Goal: Task Accomplishment & Management: Manage account settings

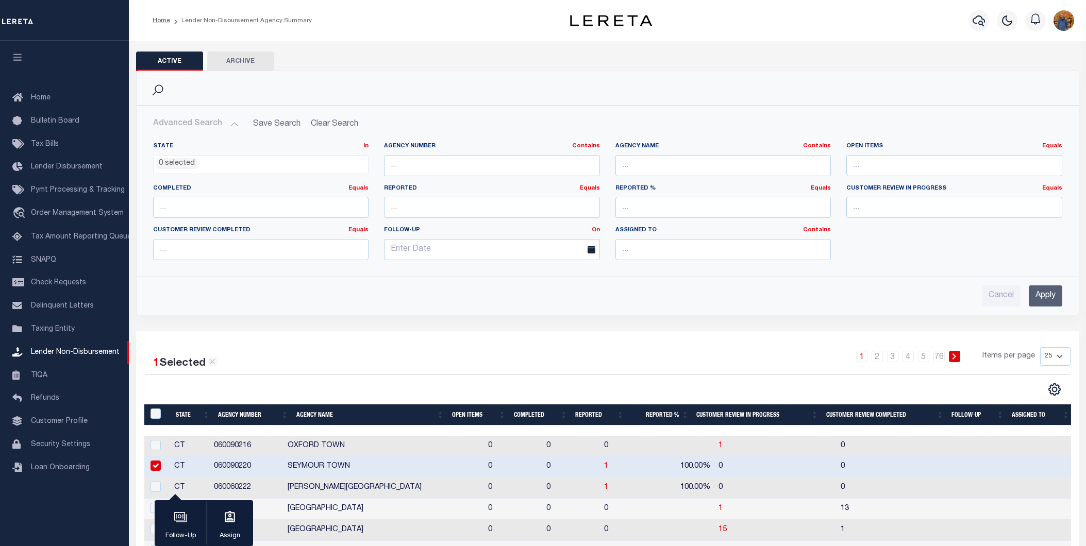
select select
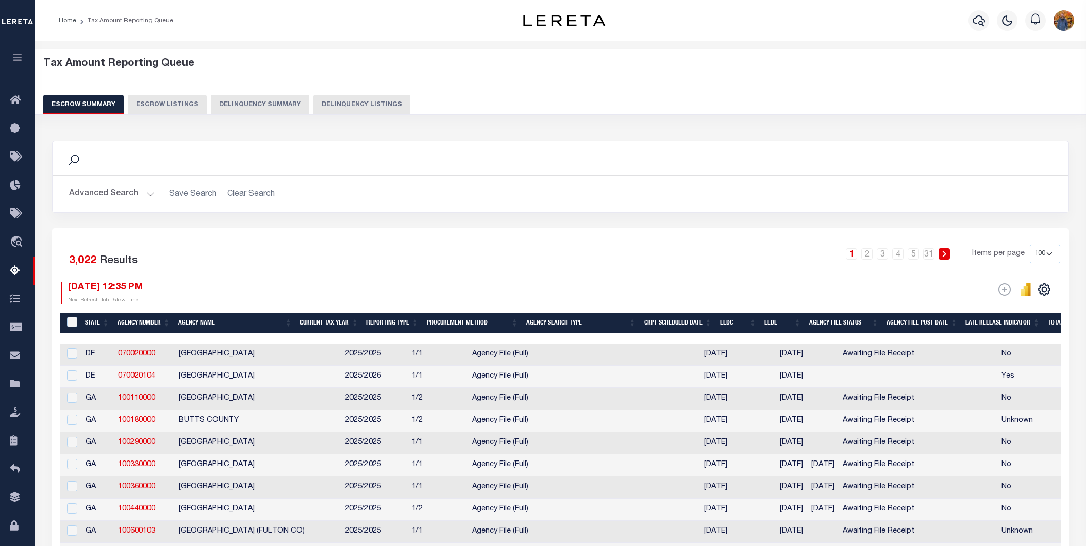
select select
select select "100"
click at [105, 183] on div "Advanced Search Save Search Clear Search State In" at bounding box center [561, 194] width 1016 height 37
click at [108, 192] on button "Advanced Search" at bounding box center [112, 194] width 86 height 20
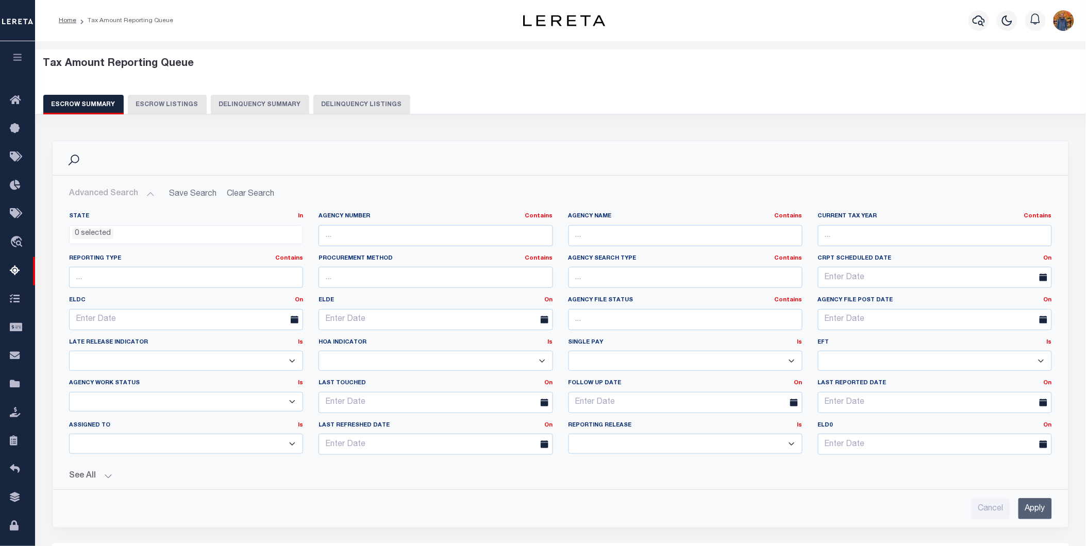
scroll to position [172, 0]
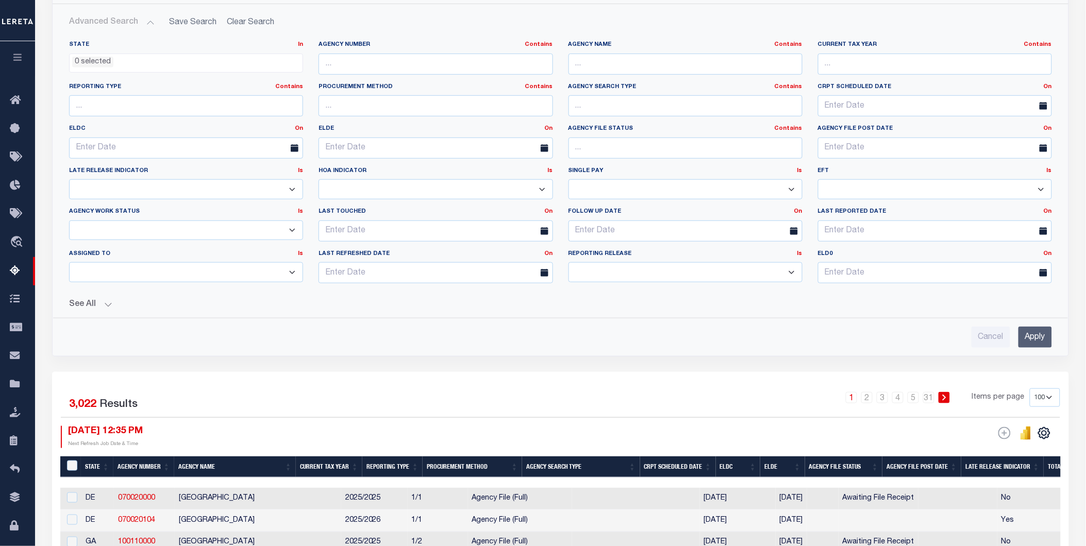
click at [91, 312] on div "State In In AK AL AR AZ CA CO CT DC DE FL GA GU HI IA ID IL IN KS KY LA MA MD M…" at bounding box center [560, 189] width 999 height 315
click at [75, 300] on button "See All" at bounding box center [560, 305] width 983 height 10
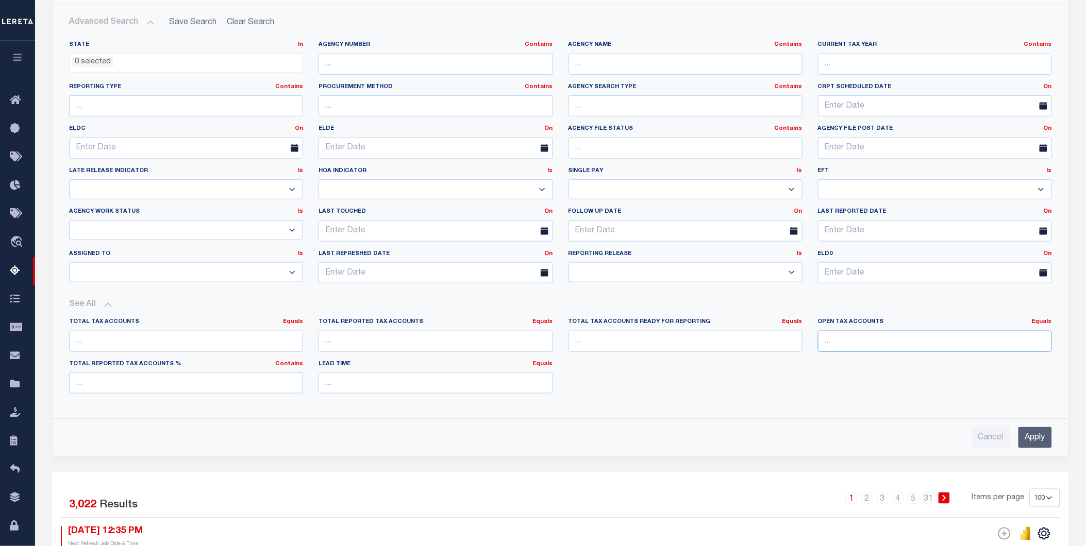
drag, startPoint x: 851, startPoint y: 342, endPoint x: 888, endPoint y: 330, distance: 38.5
click at [851, 342] on input "number" at bounding box center [935, 341] width 234 height 21
click at [1041, 323] on link "Equals" at bounding box center [1042, 322] width 20 height 6
click at [1006, 365] on link "Is [GEOGRAPHIC_DATA]" at bounding box center [994, 364] width 113 height 15
click at [825, 338] on input "number" at bounding box center [935, 341] width 234 height 21
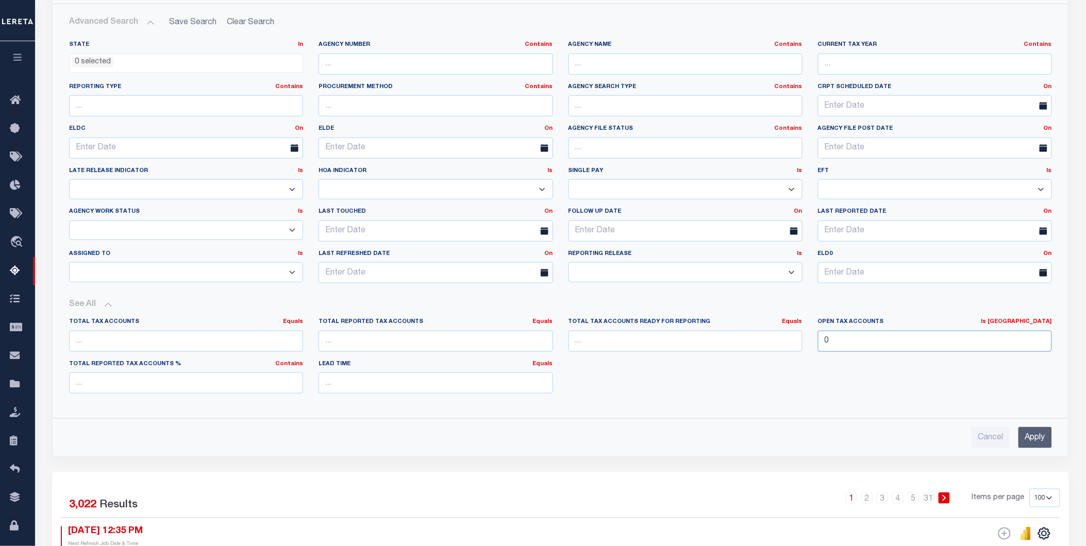
type input "0"
click at [1039, 434] on input "Apply" at bounding box center [1034, 437] width 33 height 21
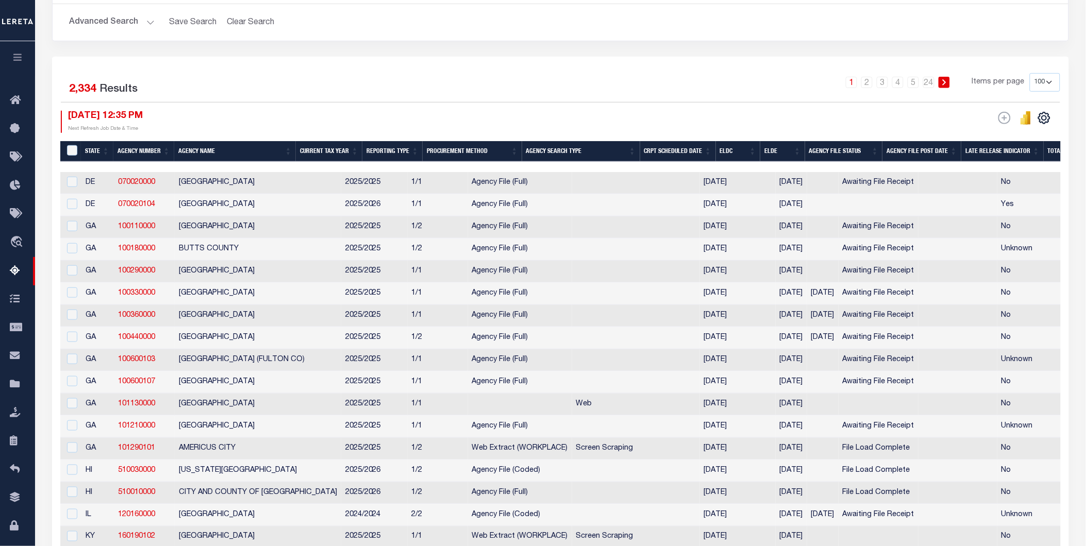
drag, startPoint x: 225, startPoint y: 164, endPoint x: 469, endPoint y: 171, distance: 244.9
click at [469, 171] on div at bounding box center [560, 167] width 1001 height 10
drag, startPoint x: 400, startPoint y: 163, endPoint x: 432, endPoint y: 167, distance: 32.2
click at [432, 167] on div at bounding box center [560, 167] width 1001 height 10
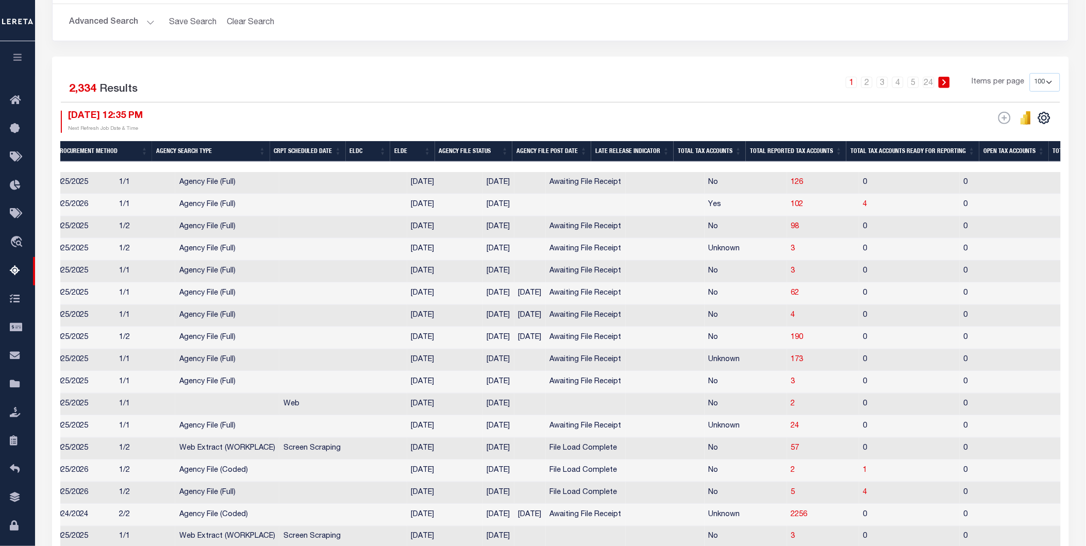
scroll to position [0, 370]
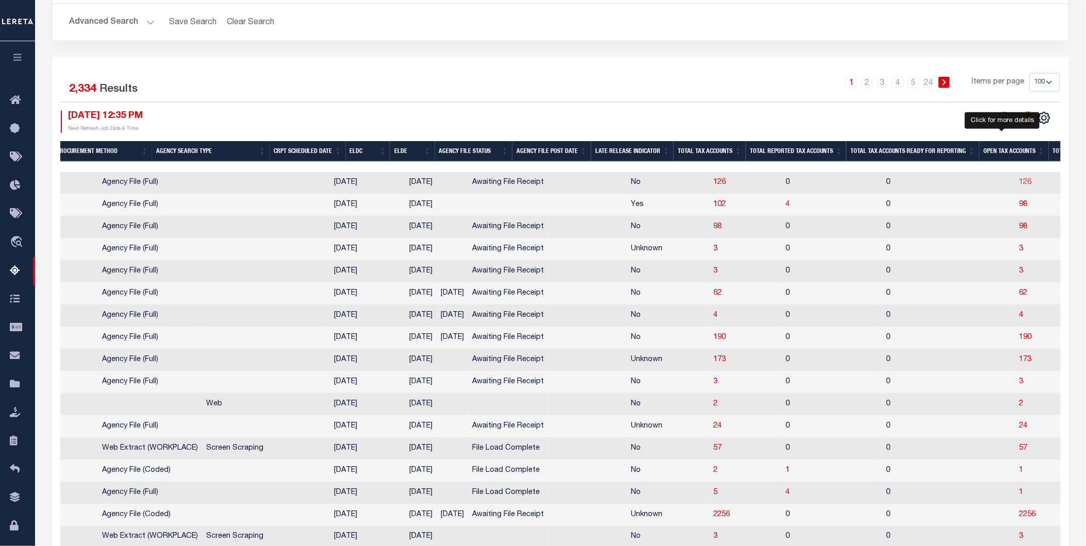
click at [1019, 183] on span "126" at bounding box center [1025, 182] width 12 height 7
select select "100"
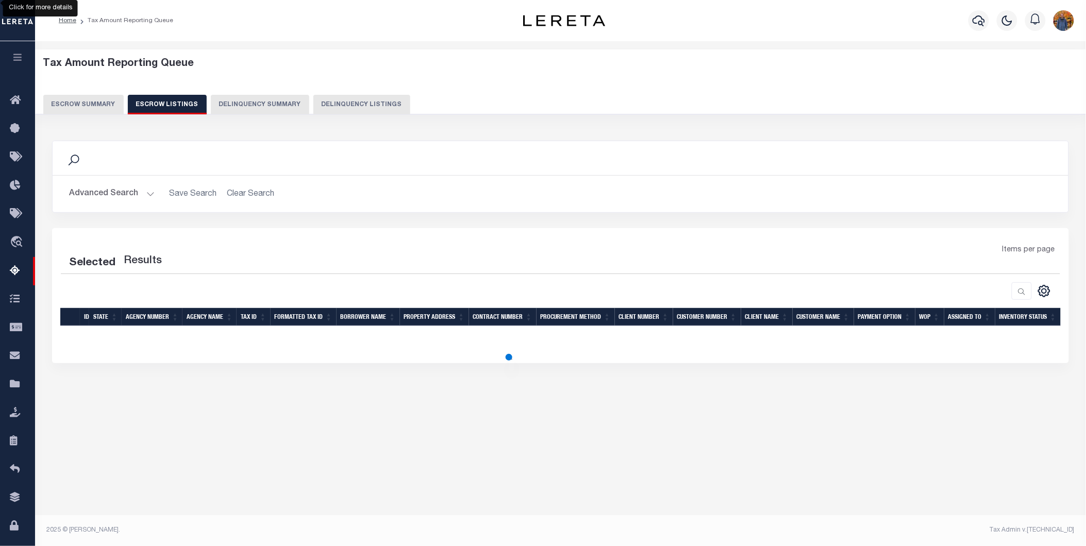
scroll to position [0, 0]
select select "100"
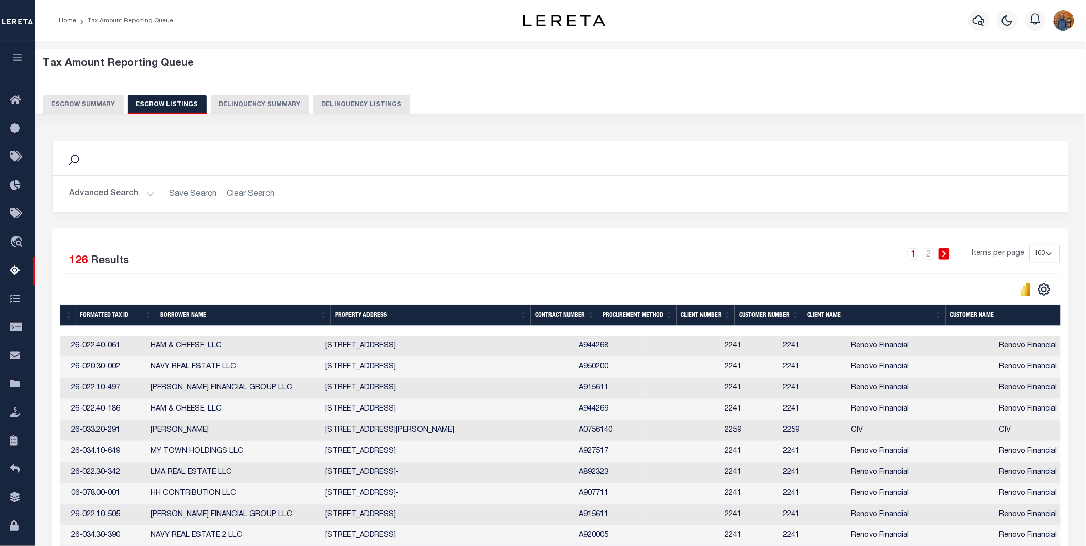
scroll to position [0, 409]
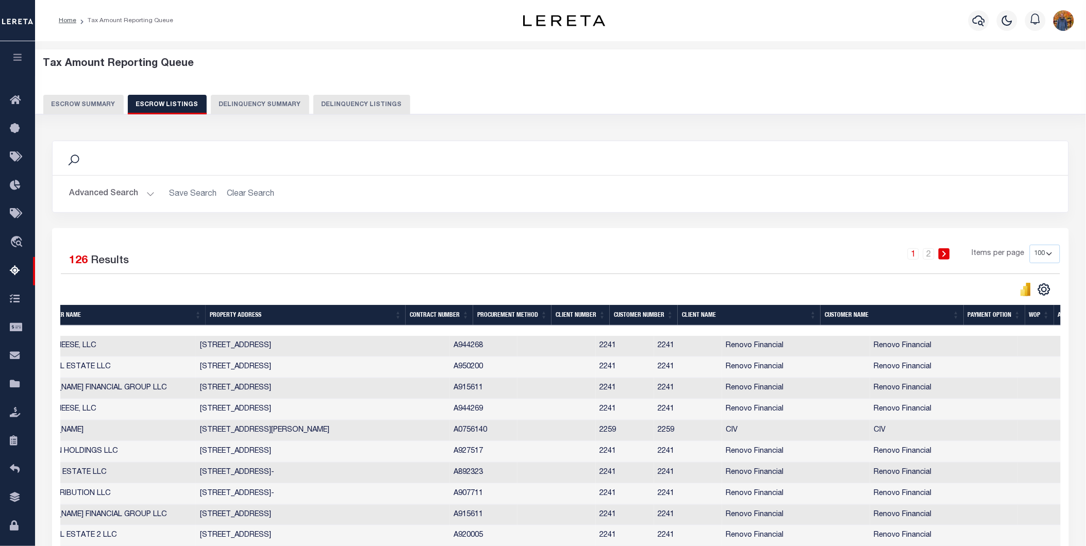
click at [649, 329] on div at bounding box center [413, 331] width 1523 height 10
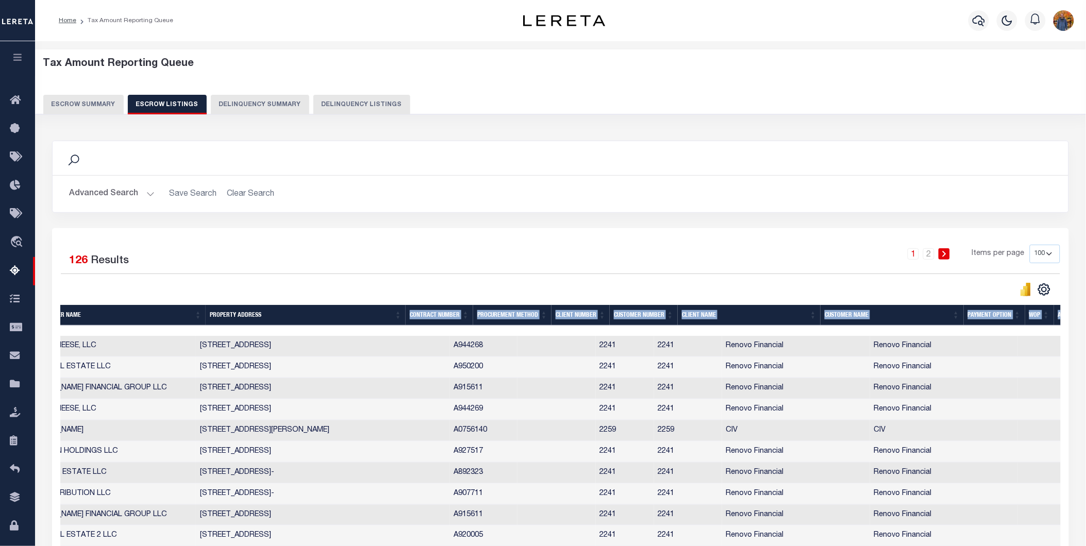
drag, startPoint x: 410, startPoint y: 328, endPoint x: 372, endPoint y: 323, distance: 38.9
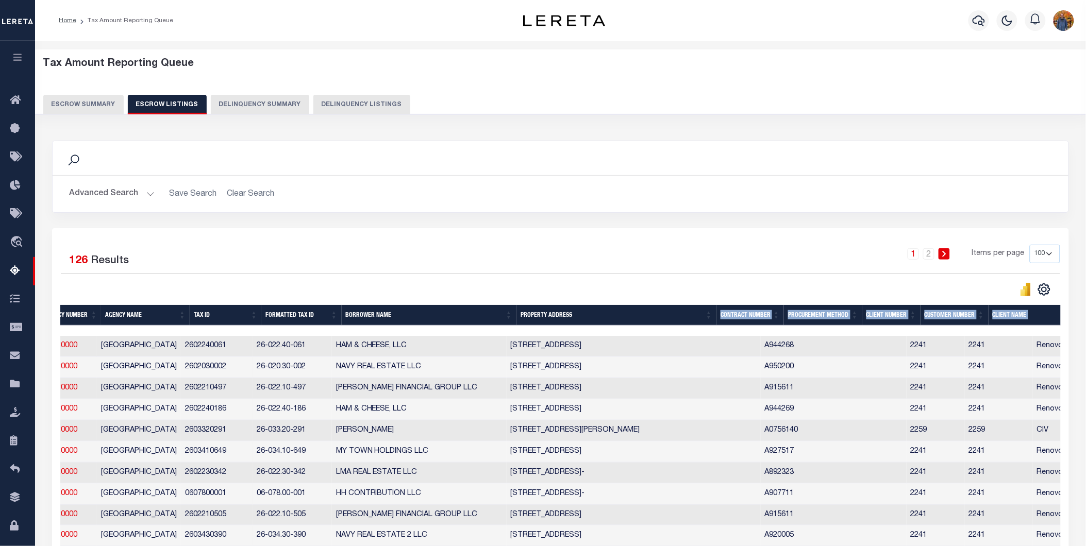
scroll to position [0, 0]
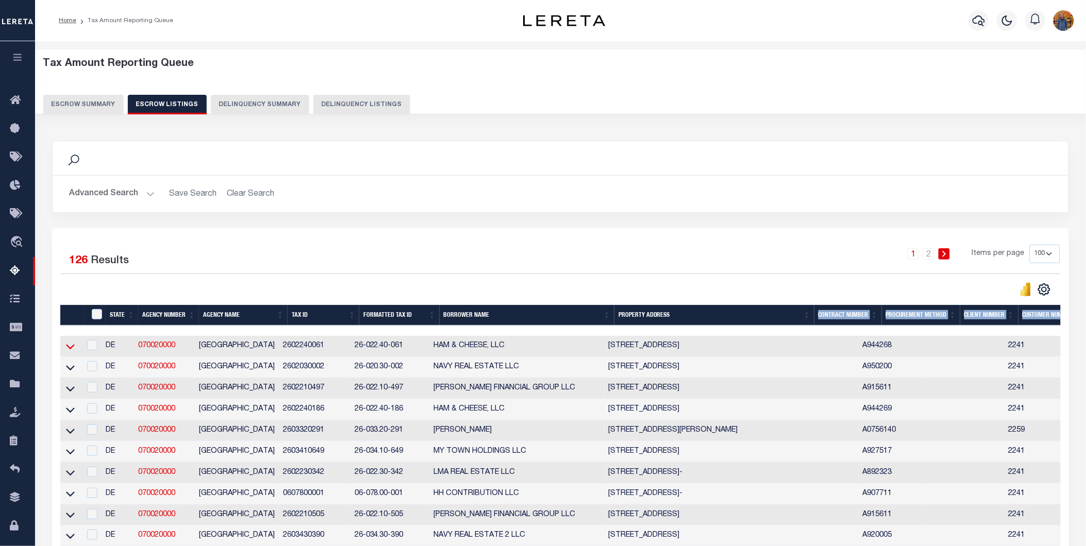
click at [68, 344] on icon at bounding box center [70, 346] width 9 height 11
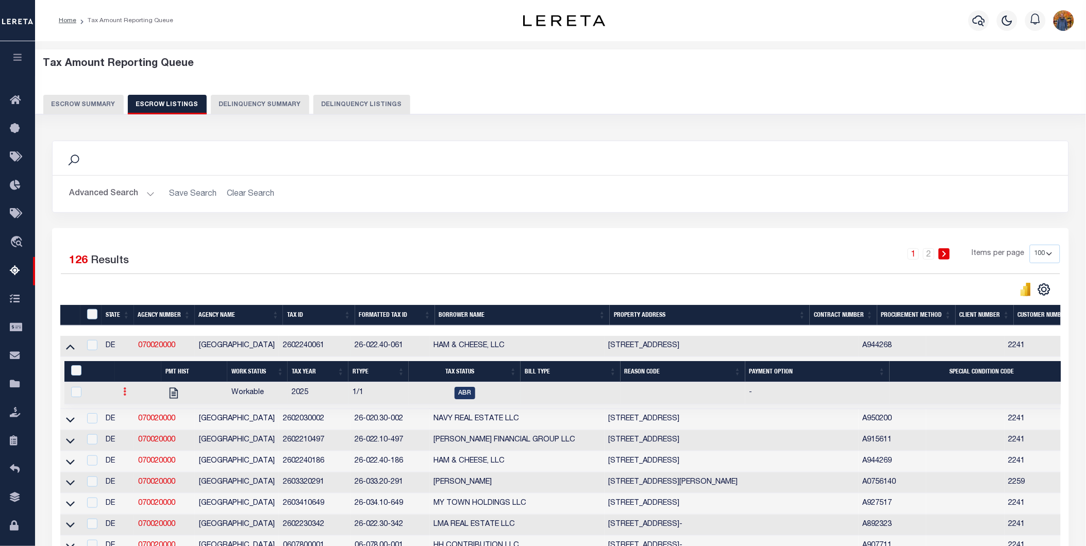
click at [125, 394] on icon at bounding box center [124, 392] width 3 height 8
click at [126, 433] on link "" at bounding box center [137, 425] width 35 height 17
checkbox input "true"
select select
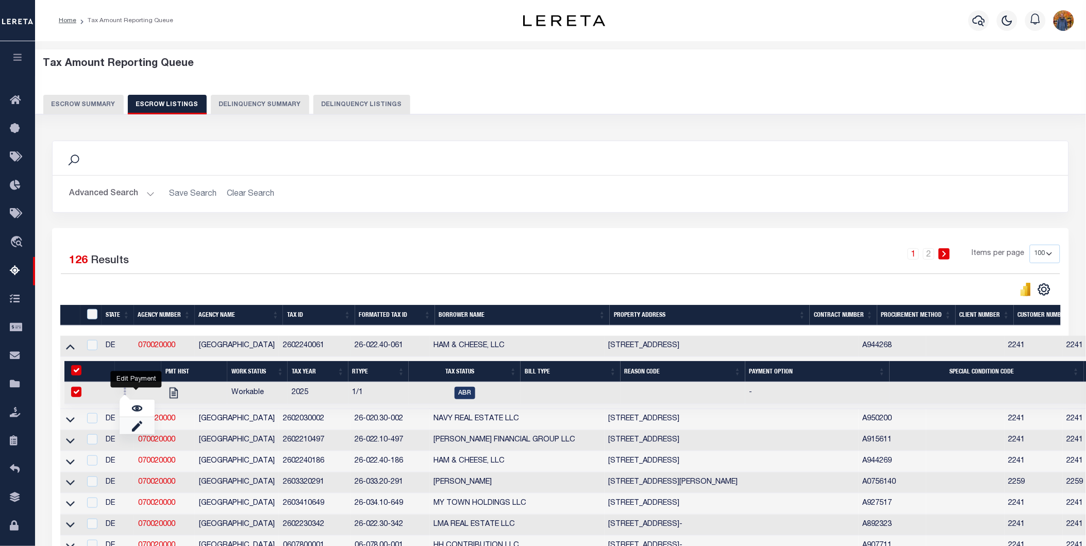
type input "[DATE]"
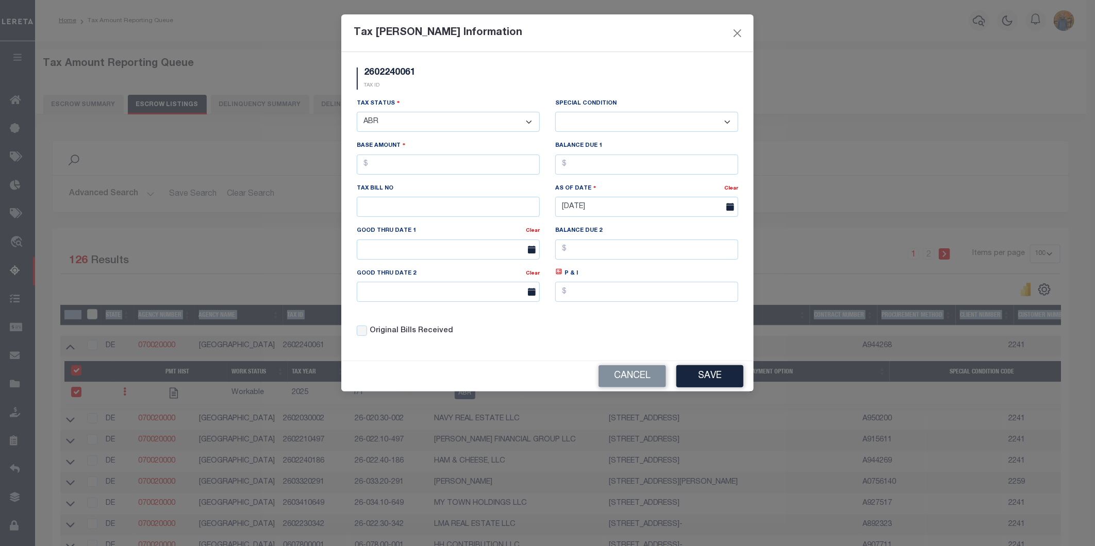
click at [469, 116] on select "- Select Status - Open Due/Unpaid Paid Incomplete No Tax Due Internal Refund Pr…" at bounding box center [448, 122] width 183 height 20
select select "DUE"
click at [357, 112] on select "- Select Status - Open Due/Unpaid Paid Incomplete No Tax Due Internal Refund Pr…" at bounding box center [448, 122] width 183 height 20
click at [619, 115] on select "-- Select Special Condition -- 3RD PARTY TAX LIEN AGENCY TAX LIEN (A.K.A Inside…" at bounding box center [646, 122] width 183 height 20
select select "15"
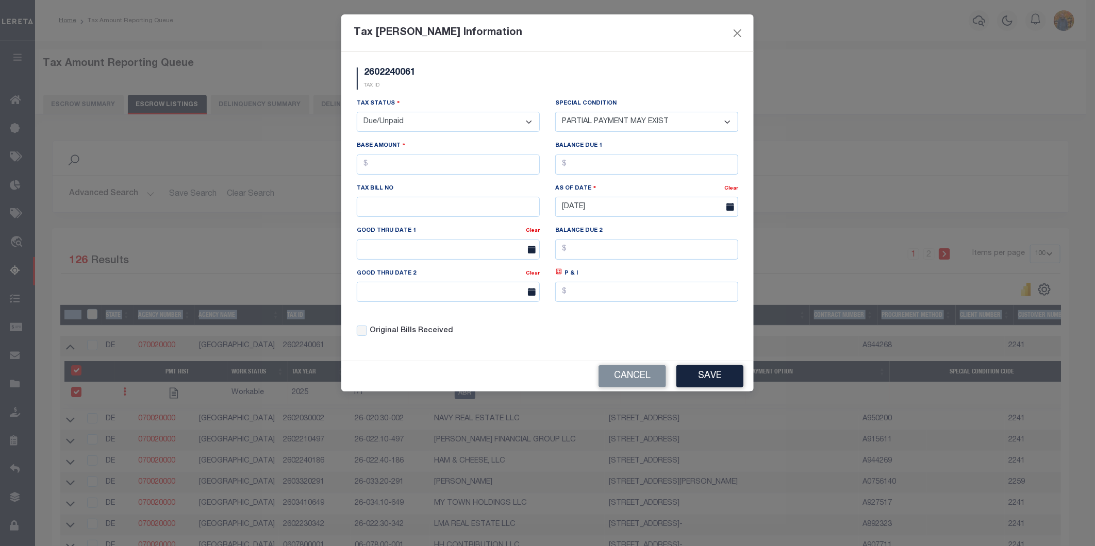
click at [555, 112] on select "-- Select Special Condition -- 3RD PARTY TAX LIEN AGENCY TAX LIEN (A.K.A Inside…" at bounding box center [646, 122] width 183 height 20
click at [391, 166] on input "text" at bounding box center [448, 165] width 183 height 20
type input "$17.00"
click at [635, 150] on div "Balance Due 1" at bounding box center [646, 157] width 183 height 34
click at [635, 164] on input "text" at bounding box center [646, 165] width 183 height 20
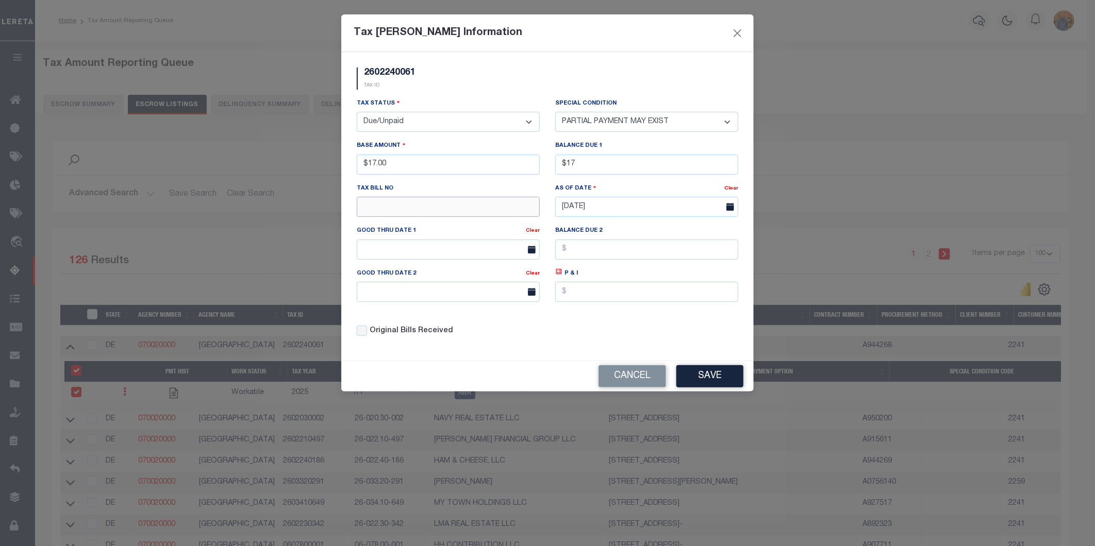
type input "$17.00"
click at [392, 212] on input "text" at bounding box center [448, 207] width 183 height 20
type input "123456"
click at [734, 386] on button "Save" at bounding box center [709, 376] width 67 height 22
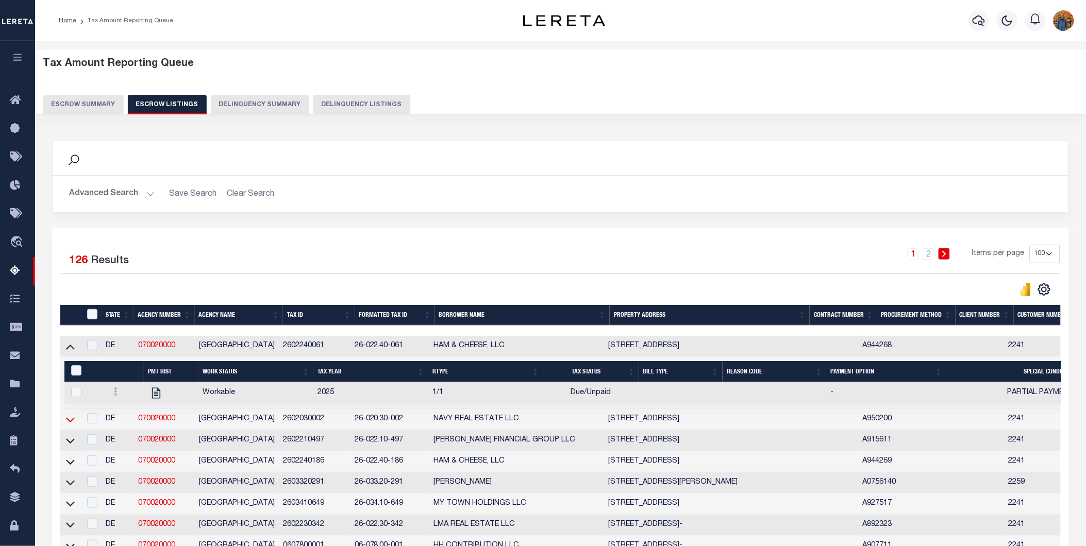
click at [72, 419] on icon at bounding box center [70, 419] width 9 height 11
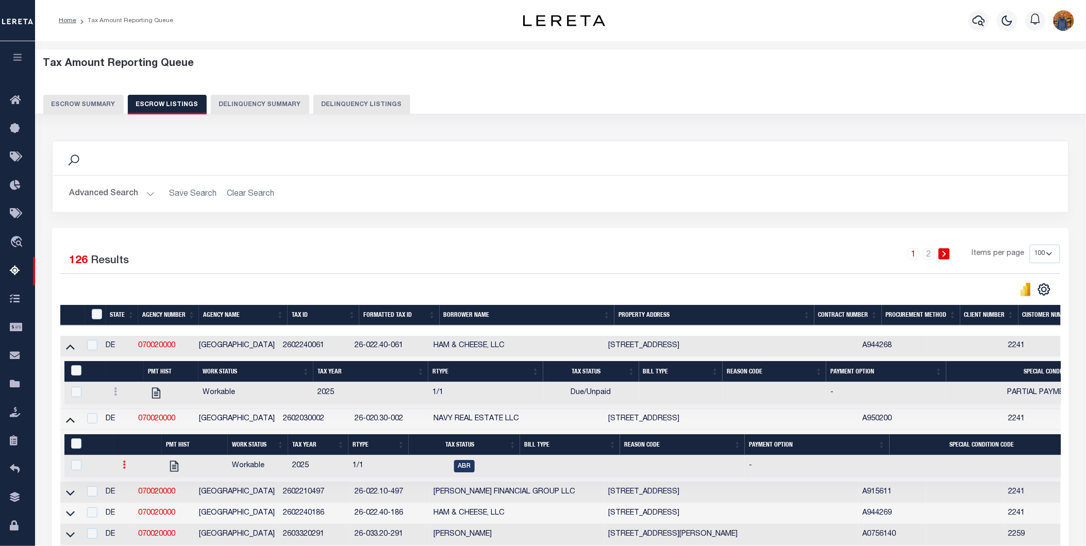
click at [125, 469] on icon at bounding box center [124, 465] width 3 height 8
click at [126, 502] on link "" at bounding box center [136, 499] width 35 height 17
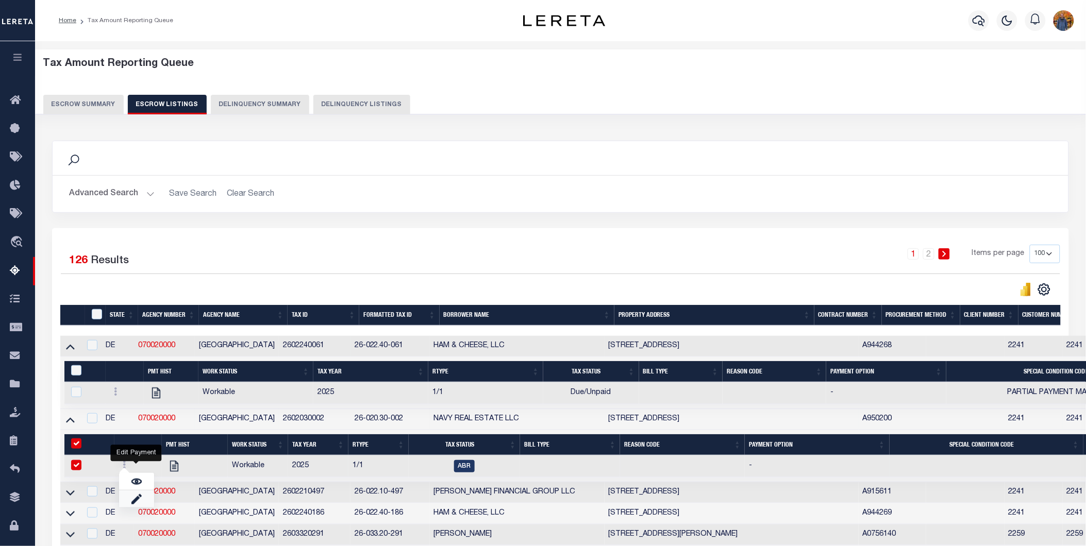
checkbox input "true"
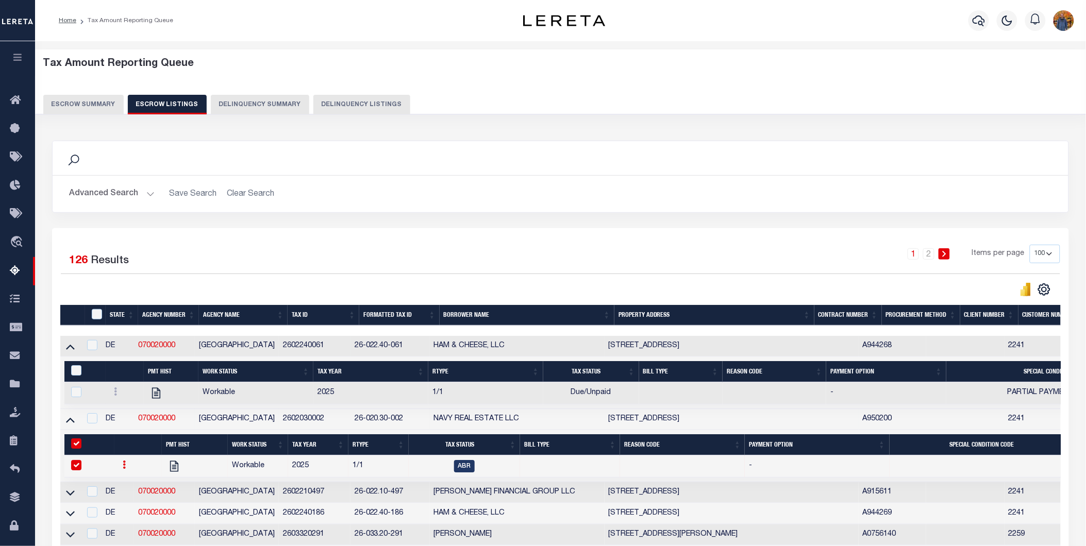
select select
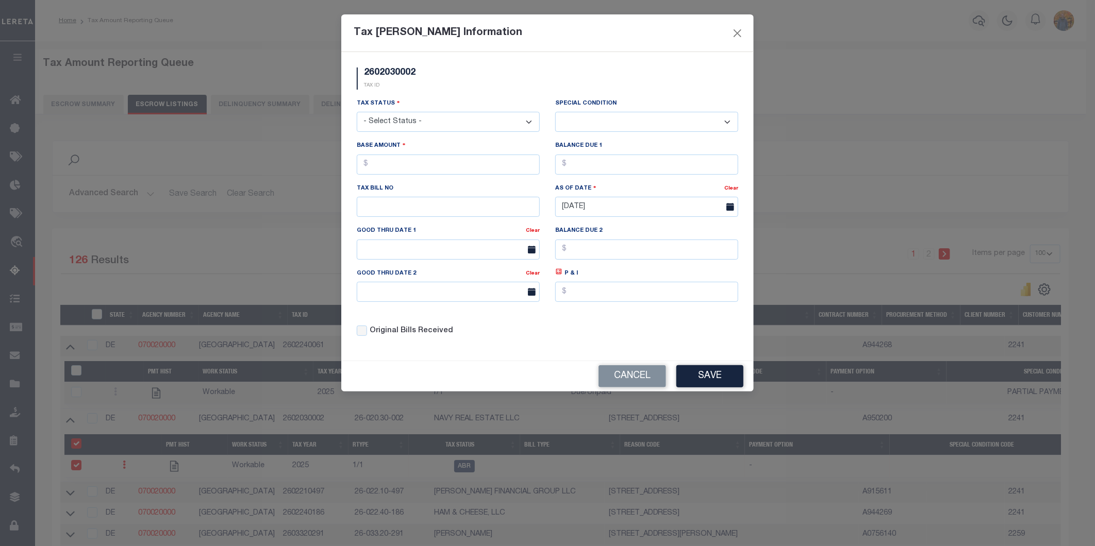
click at [435, 116] on select "- Select Status - Open Due/Unpaid Paid Incomplete No Tax Due Internal Refund Pr…" at bounding box center [448, 122] width 183 height 20
select select "DUE"
click at [357, 112] on select "- Select Status - Open Due/Unpaid Paid Incomplete No Tax Due Internal Refund Pr…" at bounding box center [448, 122] width 183 height 20
click at [591, 121] on select "-- Select Special Condition -- 3RD PARTY TAX LIEN AGENCY TAX LIEN (A.K.A Inside…" at bounding box center [646, 122] width 183 height 20
select select "15"
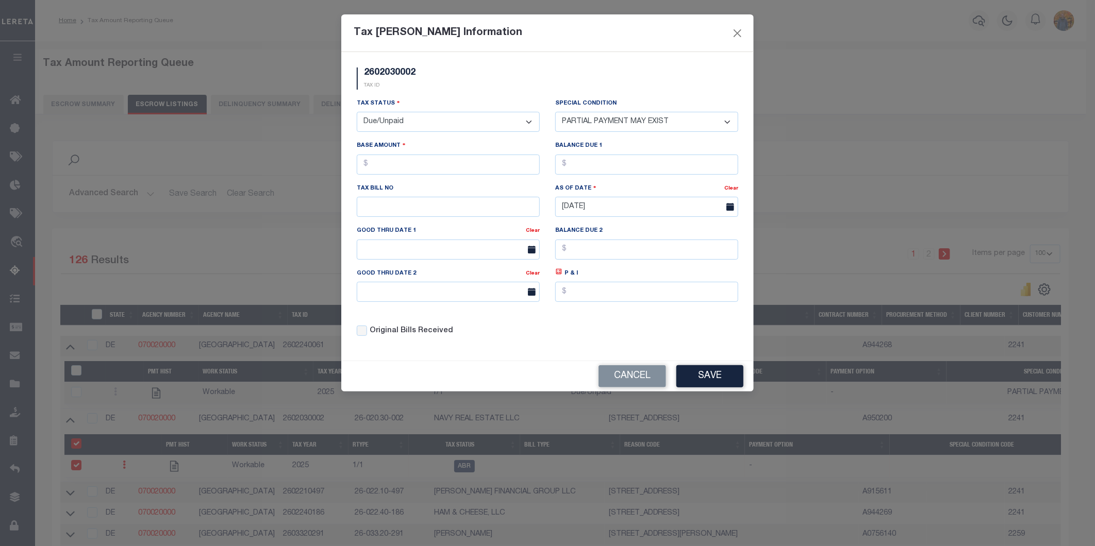
click at [555, 112] on select "-- Select Special Condition -- 3RD PARTY TAX LIEN AGENCY TAX LIEN (A.K.A Inside…" at bounding box center [646, 122] width 183 height 20
click at [418, 161] on input "text" at bounding box center [448, 165] width 183 height 20
type input "$45.00"
click at [589, 161] on input "text" at bounding box center [646, 165] width 183 height 20
type input "$45.00"
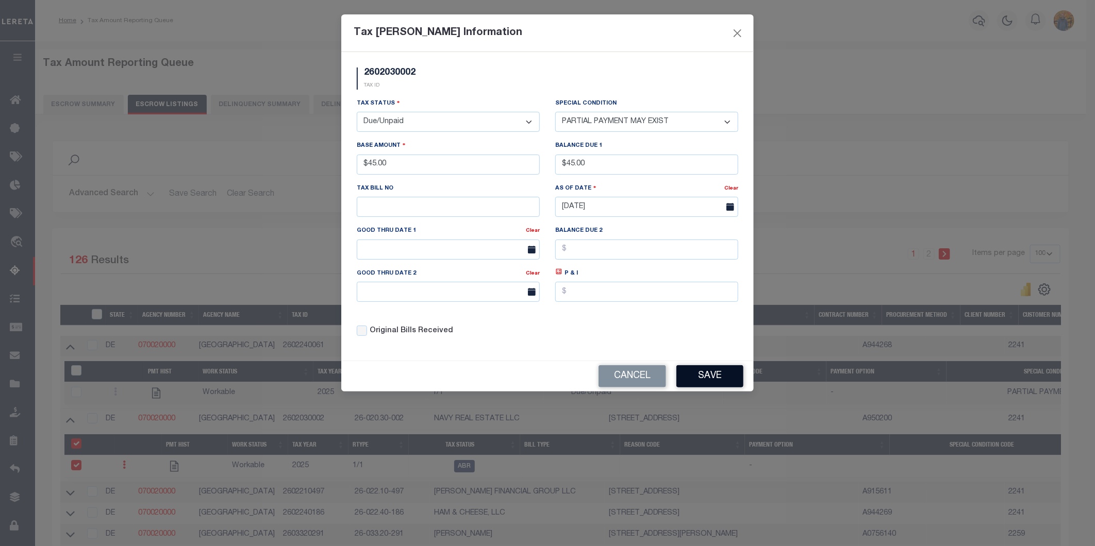
click at [704, 379] on button "Save" at bounding box center [709, 376] width 67 height 22
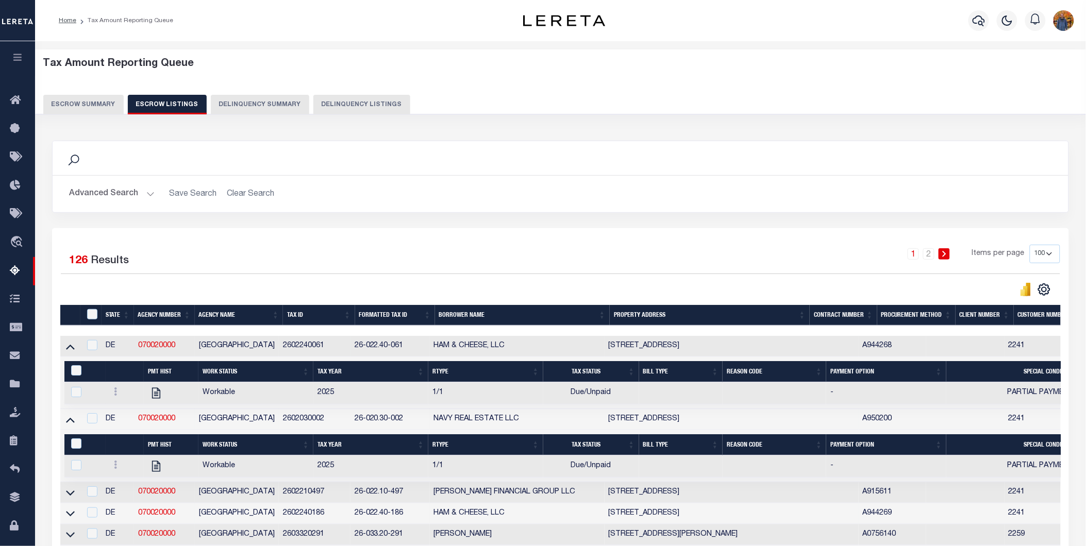
scroll to position [114, 0]
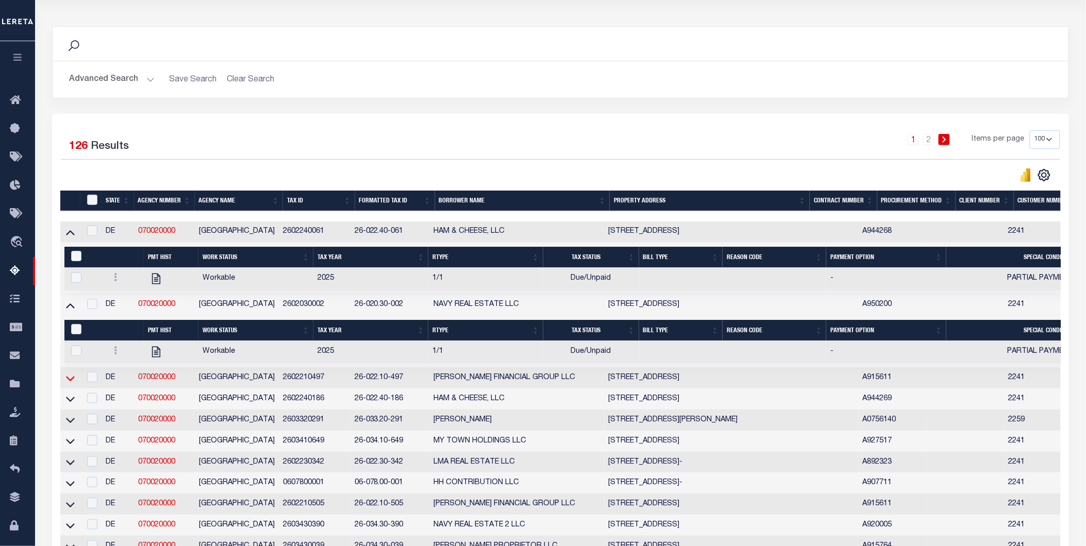
click at [69, 381] on icon at bounding box center [70, 378] width 9 height 11
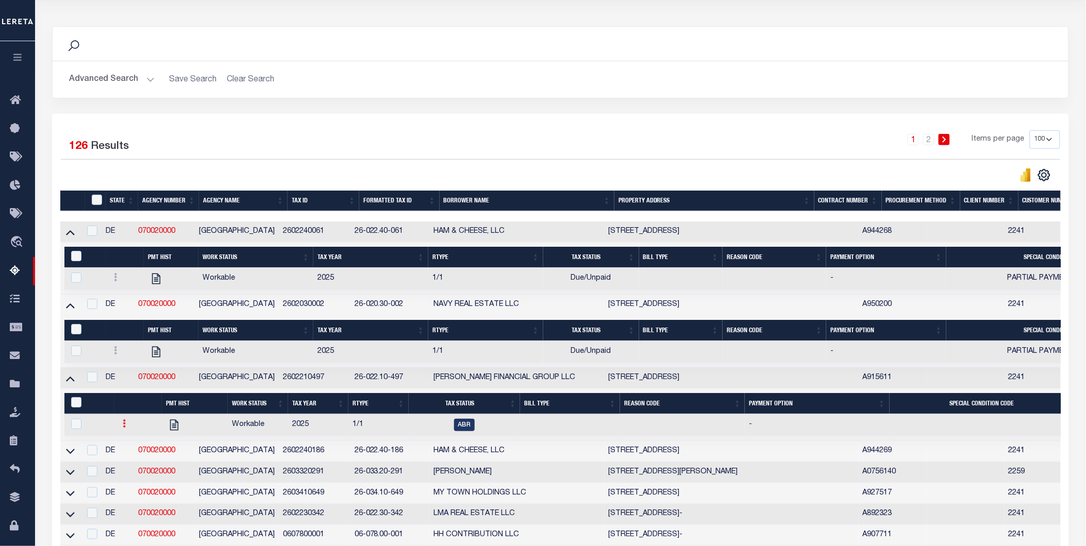
click at [123, 427] on icon at bounding box center [124, 423] width 3 height 8
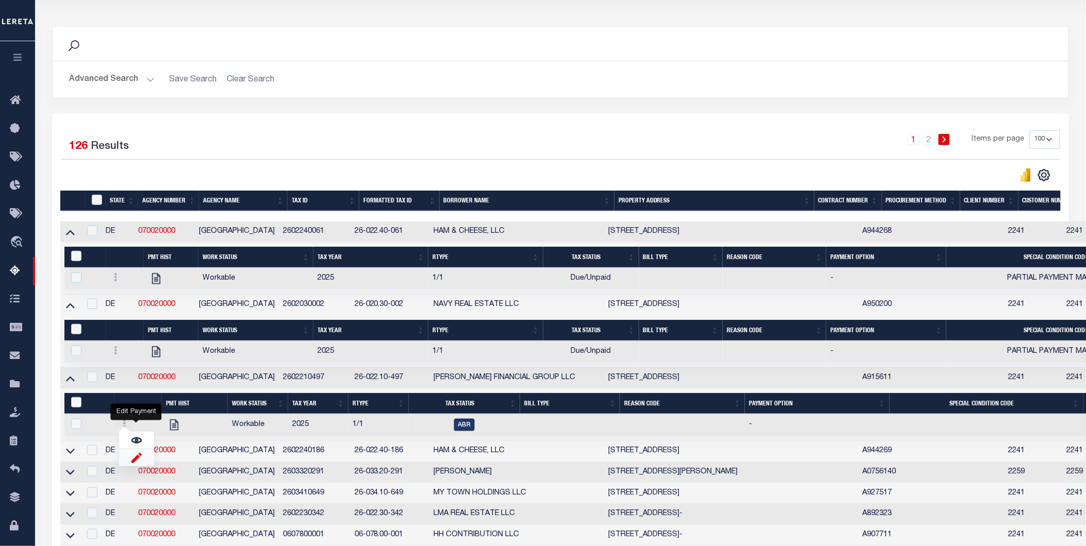
click at [138, 463] on img "" at bounding box center [136, 457] width 10 height 11
checkbox input "true"
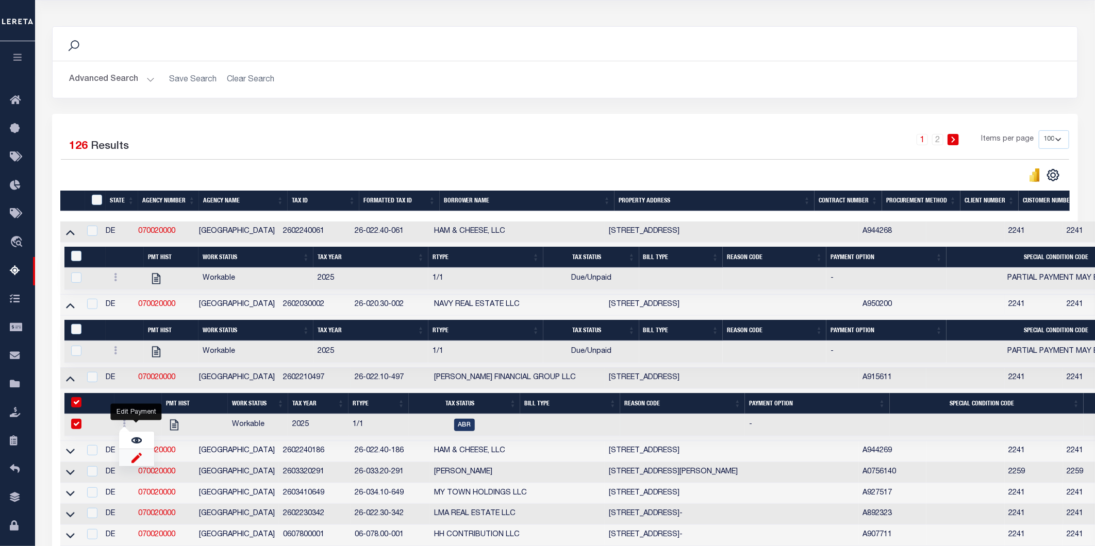
select select
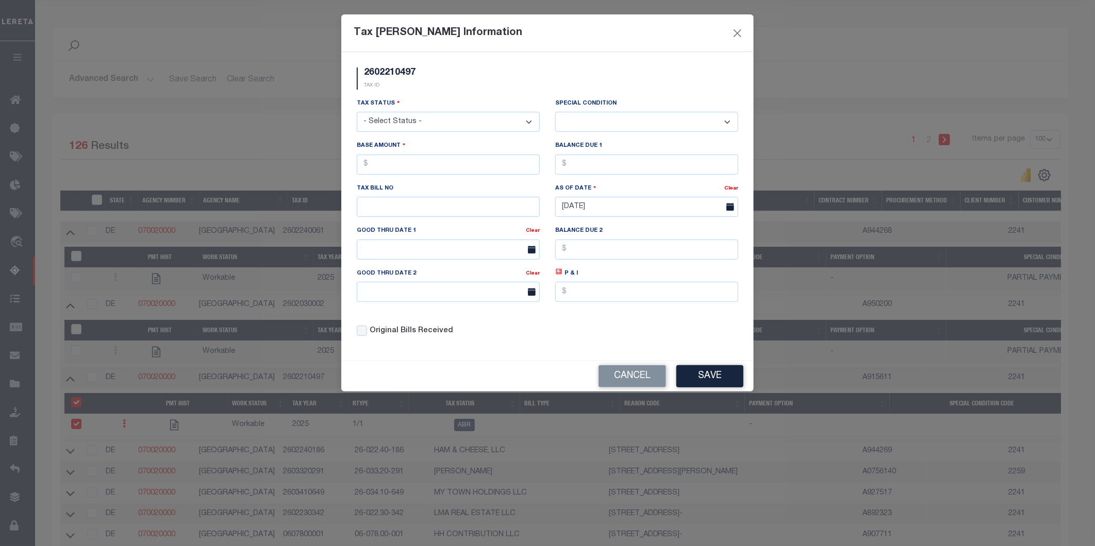
click at [475, 121] on select "- Select Status - Open Due/Unpaid Paid Incomplete No Tax Due Internal Refund Pr…" at bounding box center [448, 122] width 183 height 20
select select "DUE"
click at [357, 112] on select "- Select Status - Open Due/Unpaid Paid Incomplete No Tax Due Internal Refund Pr…" at bounding box center [448, 122] width 183 height 20
click at [606, 125] on select "-- Select Special Condition -- 3RD PARTY TAX LIEN AGENCY TAX LIEN (A.K.A Inside…" at bounding box center [646, 122] width 183 height 20
select select "15"
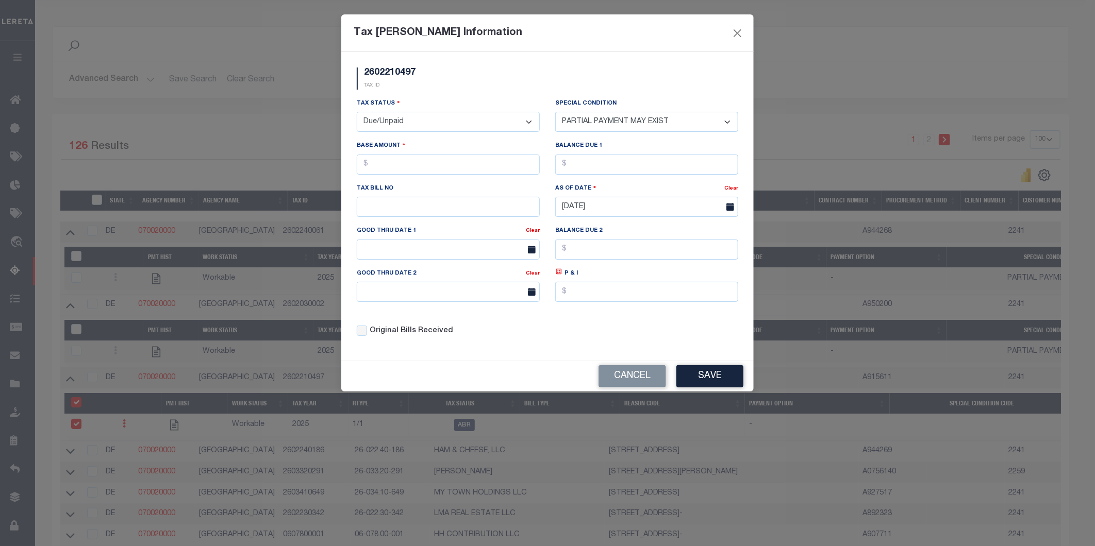
click at [555, 112] on select "-- Select Special Condition -- 3RD PARTY TAX LIEN AGENCY TAX LIEN (A.K.A Inside…" at bounding box center [646, 122] width 183 height 20
click at [467, 163] on input "text" at bounding box center [448, 165] width 183 height 20
type input "$35.00"
click at [610, 173] on input "text" at bounding box center [646, 165] width 183 height 20
type input "$35.00"
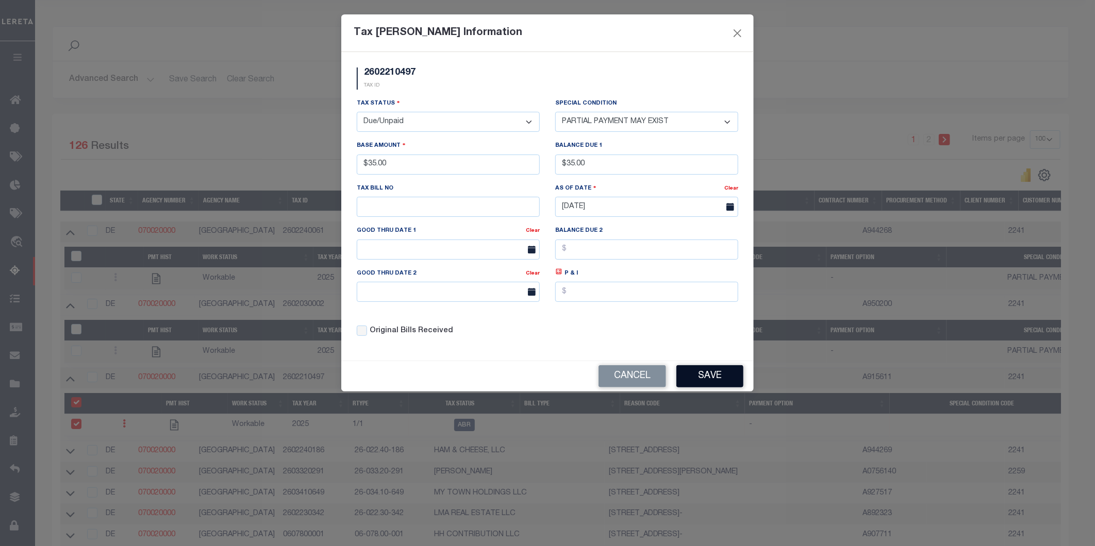
click at [738, 383] on button "Save" at bounding box center [709, 376] width 67 height 22
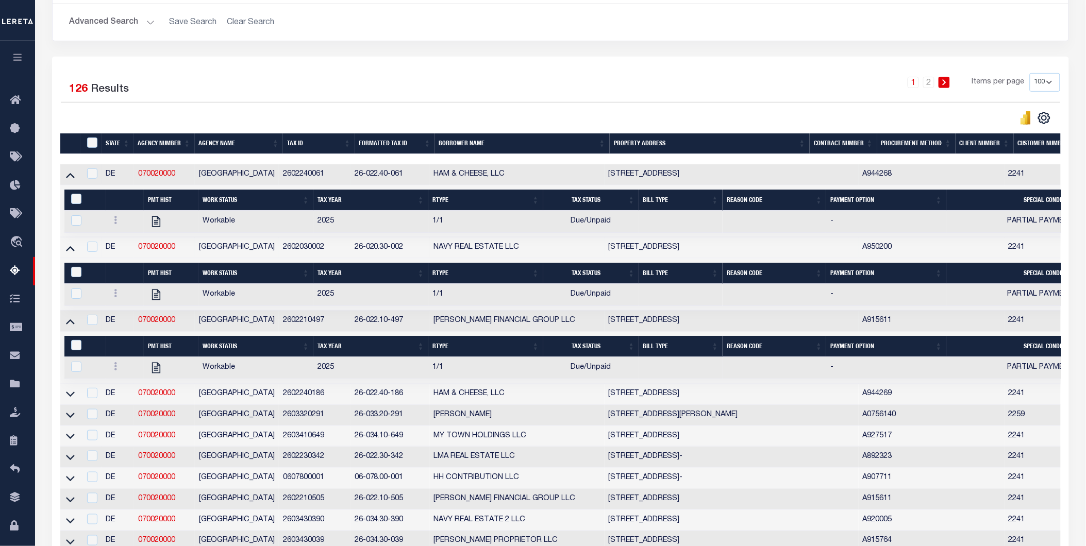
scroll to position [229, 0]
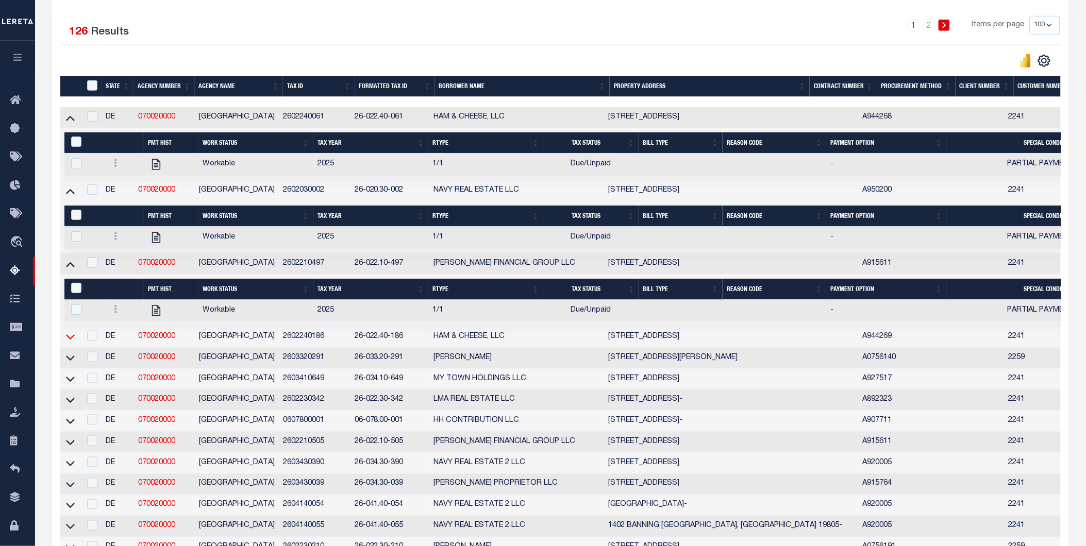
click at [67, 337] on icon at bounding box center [70, 336] width 9 height 11
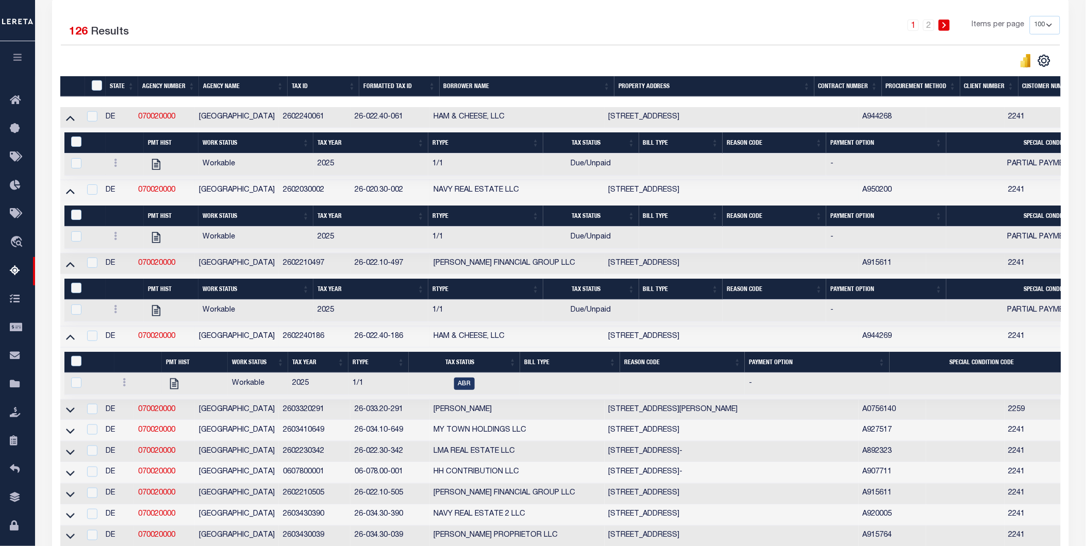
click at [122, 390] on div at bounding box center [138, 384] width 39 height 12
checkbox input "true"
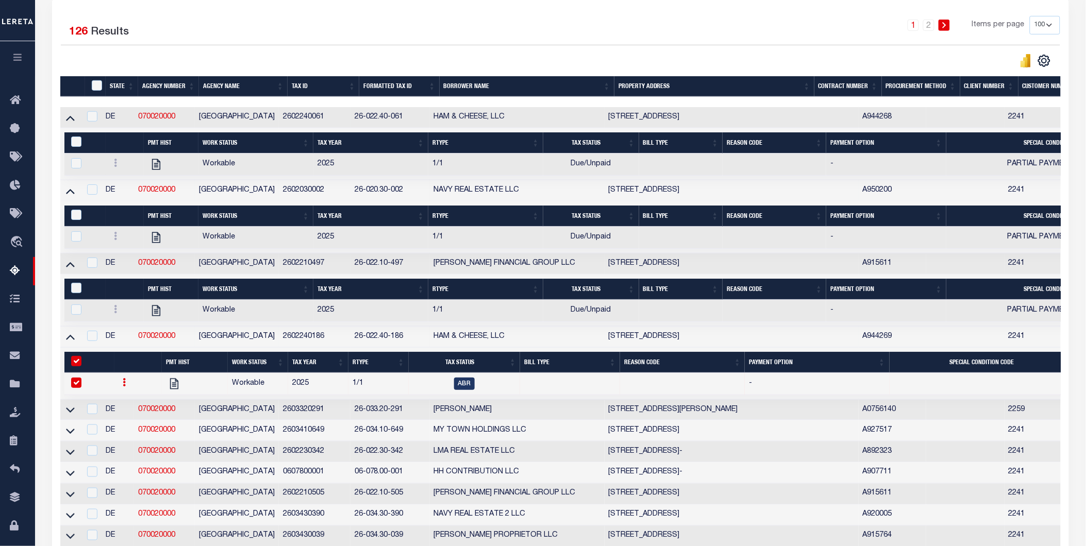
click at [123, 386] on icon at bounding box center [124, 382] width 3 height 8
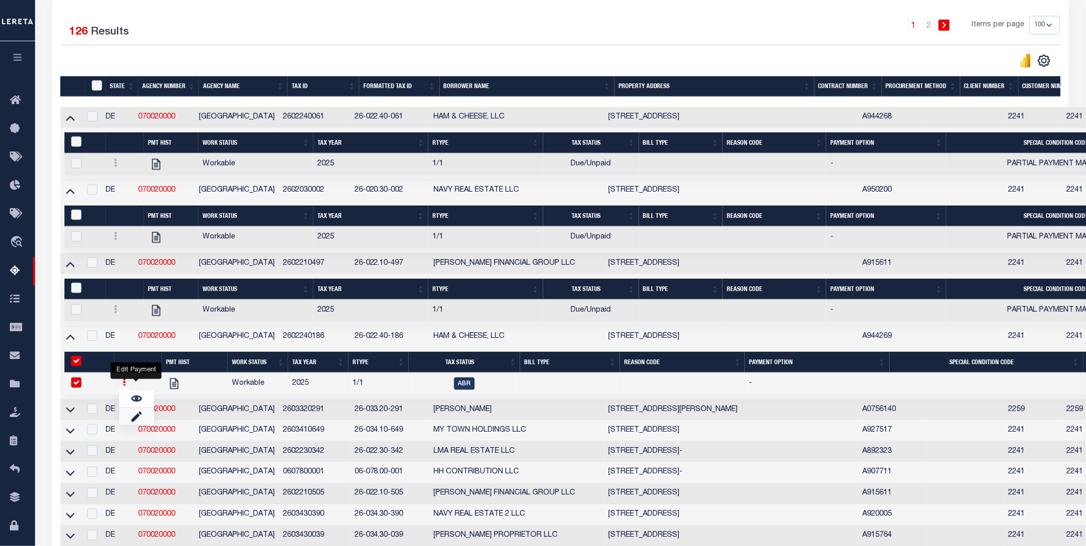
click at [123, 419] on link "" at bounding box center [136, 416] width 35 height 17
checkbox input "false"
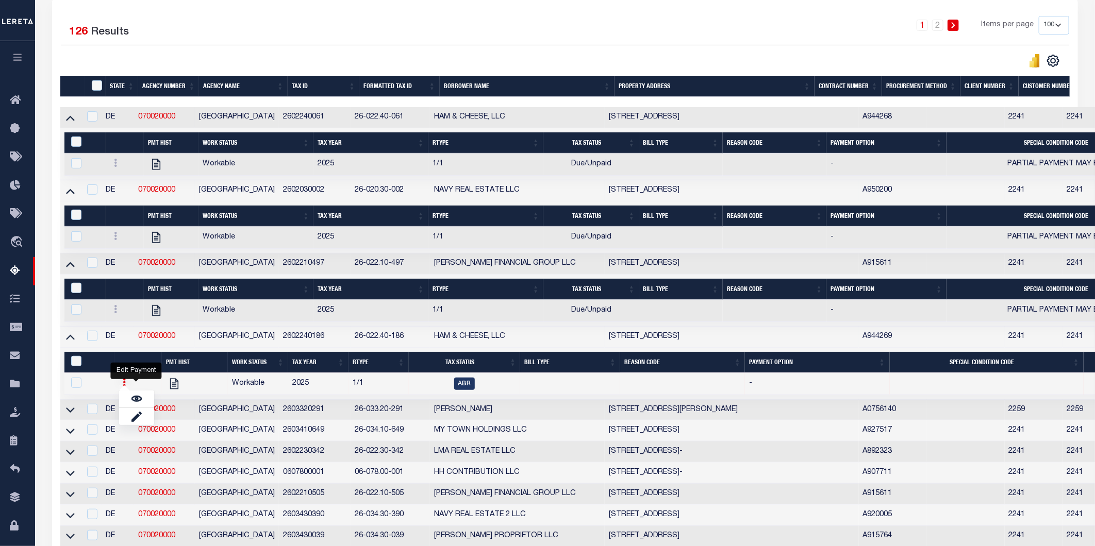
select select
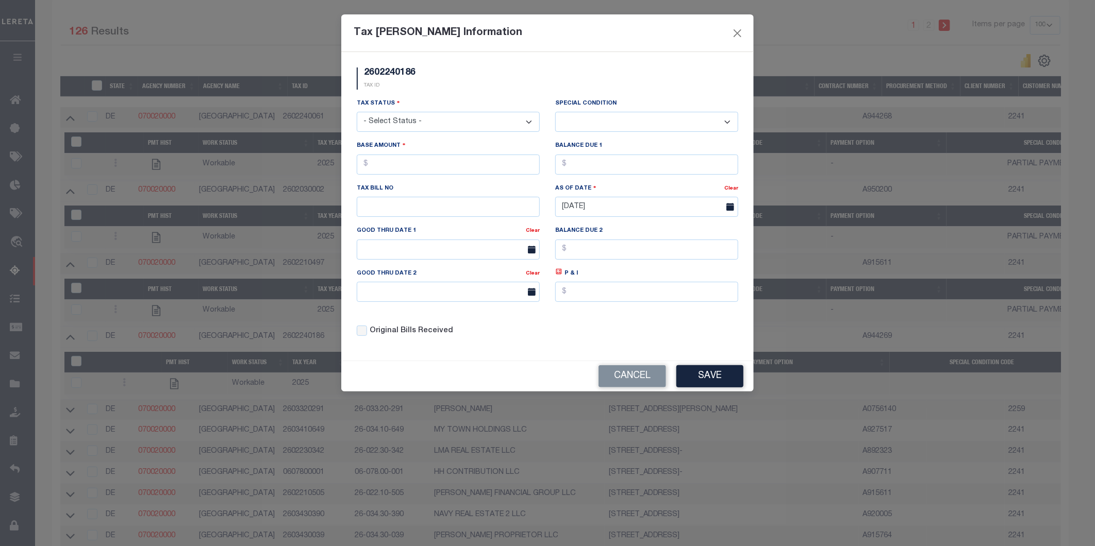
click at [440, 121] on select "- Select Status - Open Due/Unpaid Paid Incomplete No Tax Due Internal Refund Pr…" at bounding box center [448, 122] width 183 height 20
select select "DUE"
click at [357, 112] on select "- Select Status - Open Due/Unpaid Paid Incomplete No Tax Due Internal Refund Pr…" at bounding box center [448, 122] width 183 height 20
click at [598, 119] on select "-- Select Special Condition -- 3RD PARTY TAX LIEN AGENCY TAX LIEN (A.K.A Inside…" at bounding box center [646, 122] width 183 height 20
select select "17"
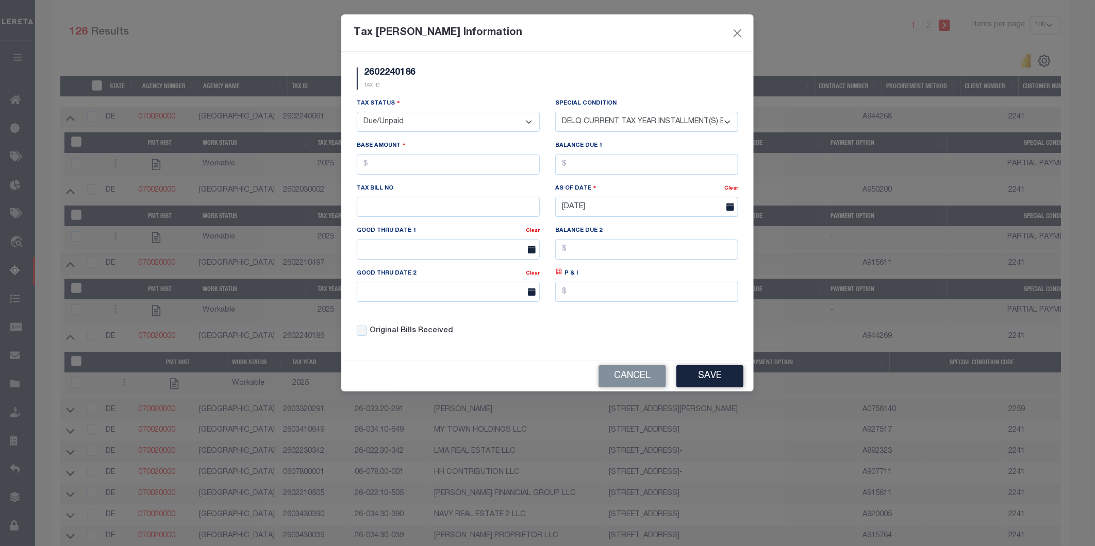
click at [555, 112] on select "-- Select Special Condition -- 3RD PARTY TAX LIEN AGENCY TAX LIEN (A.K.A Inside…" at bounding box center [646, 122] width 183 height 20
click at [370, 164] on input "text" at bounding box center [448, 165] width 183 height 20
type input "$33.00"
click at [571, 167] on input "text" at bounding box center [646, 165] width 183 height 20
type input "$33.00"
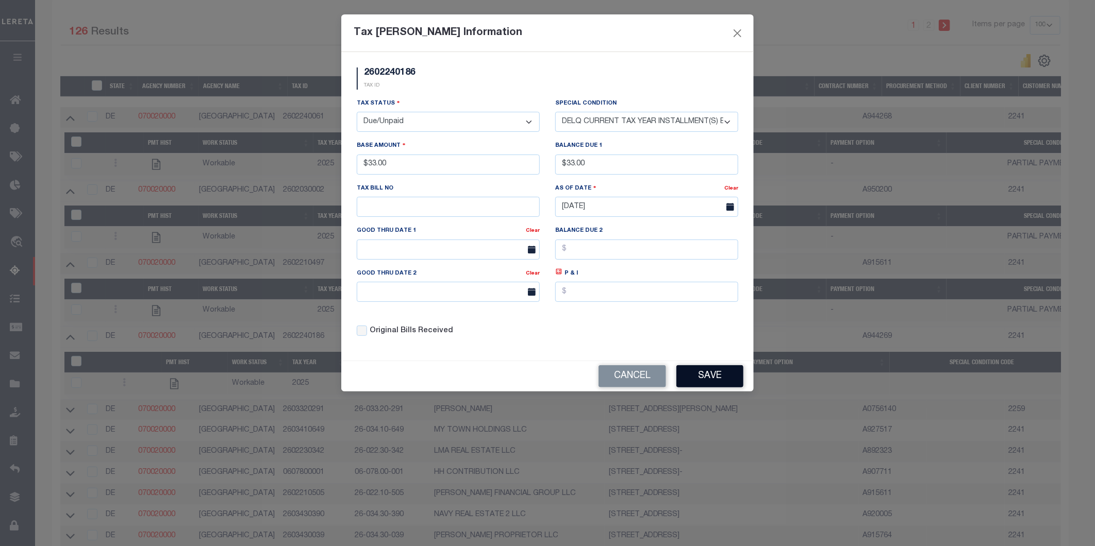
click at [708, 375] on button "Save" at bounding box center [709, 376] width 67 height 22
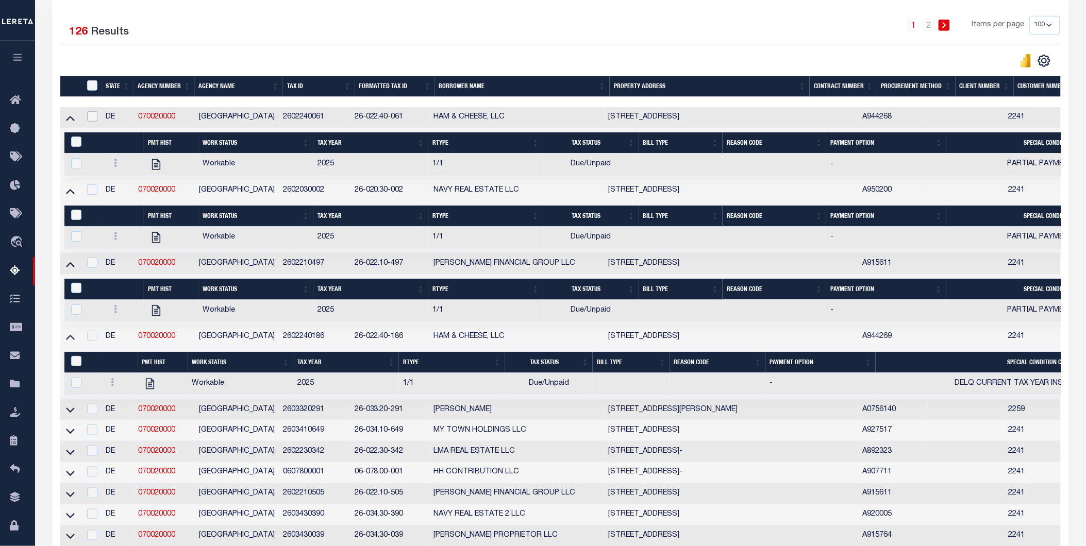
drag, startPoint x: 89, startPoint y: 120, endPoint x: 89, endPoint y: 143, distance: 23.2
click at [89, 120] on input "checkbox" at bounding box center [92, 116] width 10 height 10
checkbox input "true"
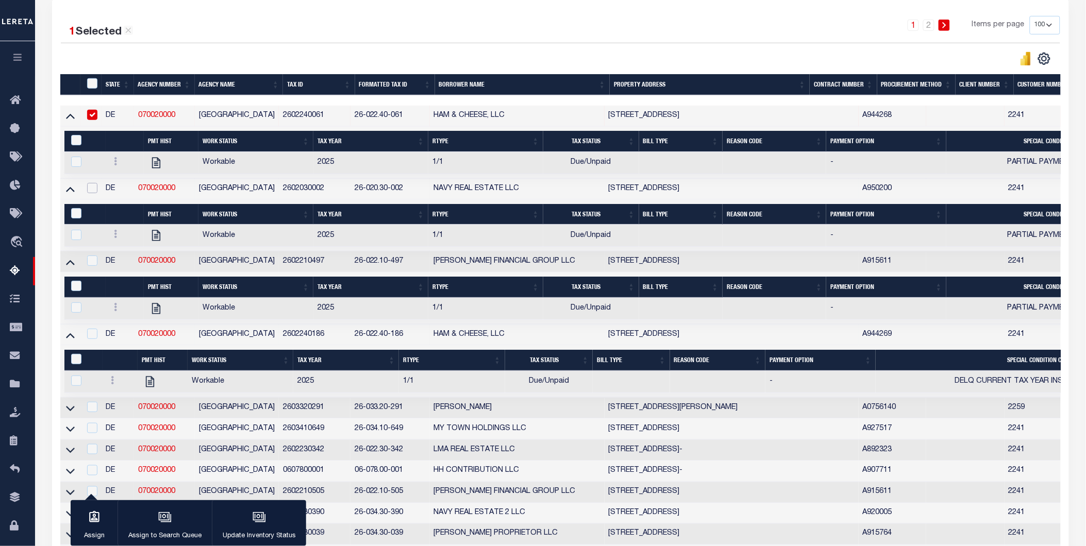
click at [93, 187] on input "checkbox" at bounding box center [92, 188] width 10 height 10
checkbox input "true"
click at [93, 266] on input "checkbox" at bounding box center [92, 261] width 10 height 10
checkbox input "true"
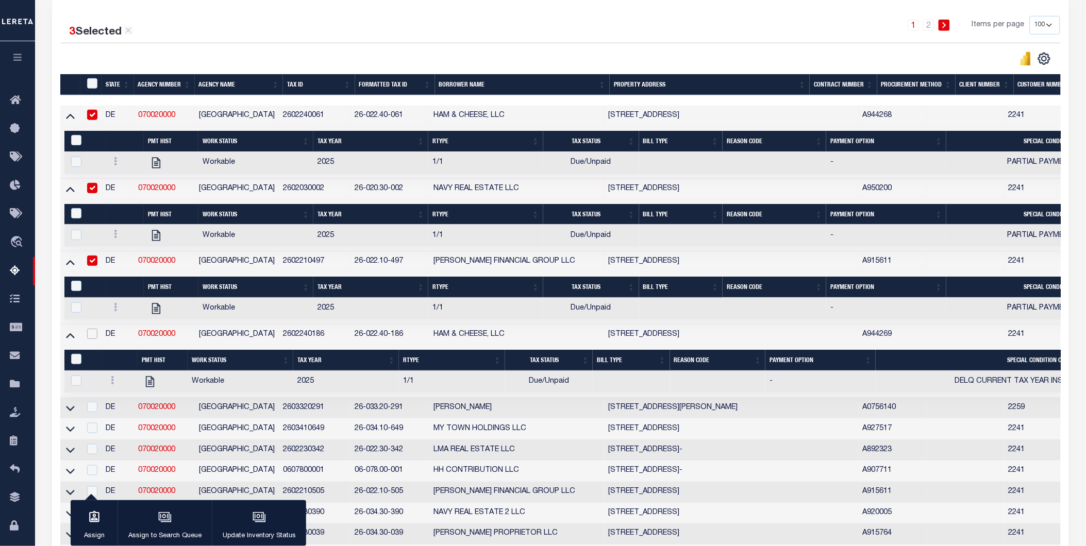
click at [88, 338] on input "checkbox" at bounding box center [92, 334] width 10 height 10
checkbox input "true"
click at [253, 523] on icon "button" at bounding box center [259, 517] width 13 height 13
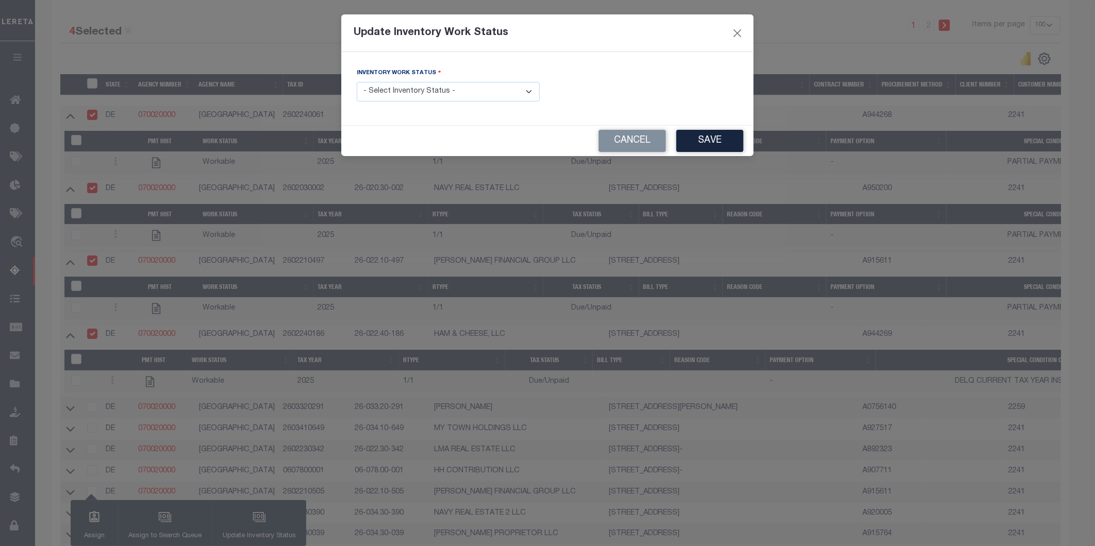
click at [432, 92] on select "- Select Inventory Status - Manual - Exception Pended - Awaiting Search Late Ad…" at bounding box center [448, 92] width 183 height 20
select select "4"
click at [357, 82] on select "- Select Inventory Status - Manual - Exception Pended - Awaiting Search Late Ad…" at bounding box center [448, 92] width 183 height 20
click at [729, 132] on button "Save" at bounding box center [709, 141] width 67 height 22
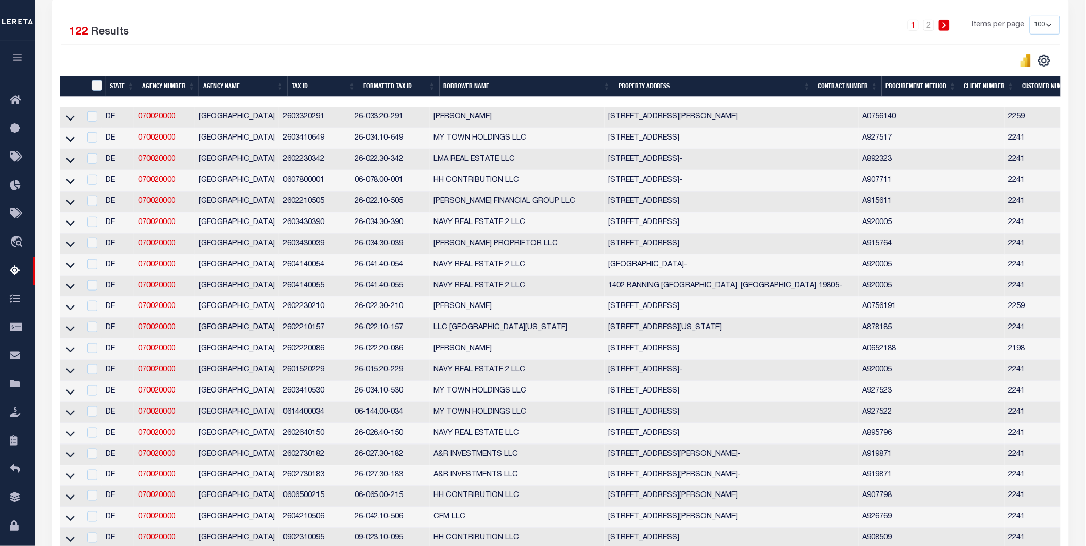
scroll to position [0, 0]
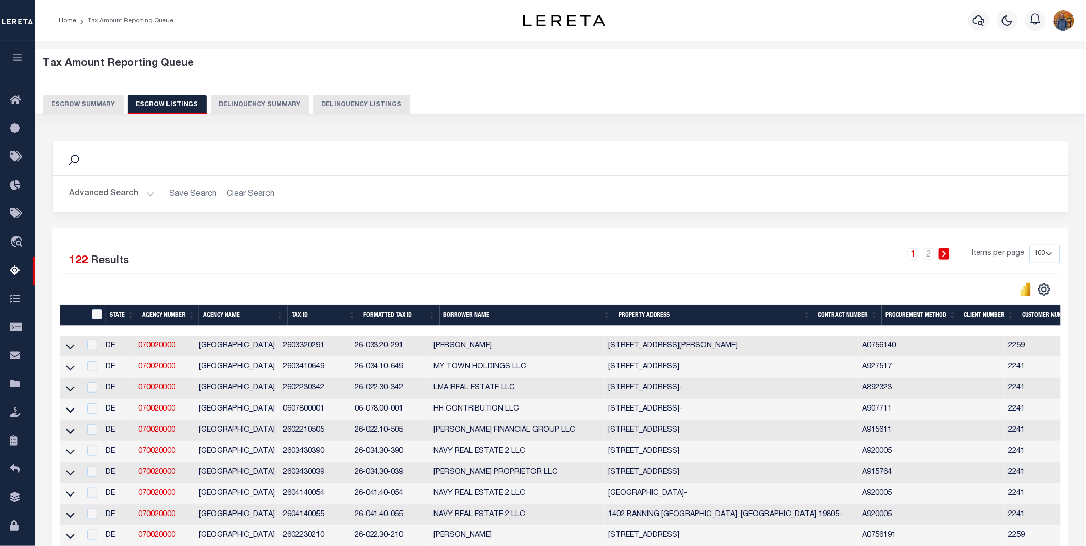
click at [81, 100] on button "Escrow Summary" at bounding box center [83, 105] width 80 height 20
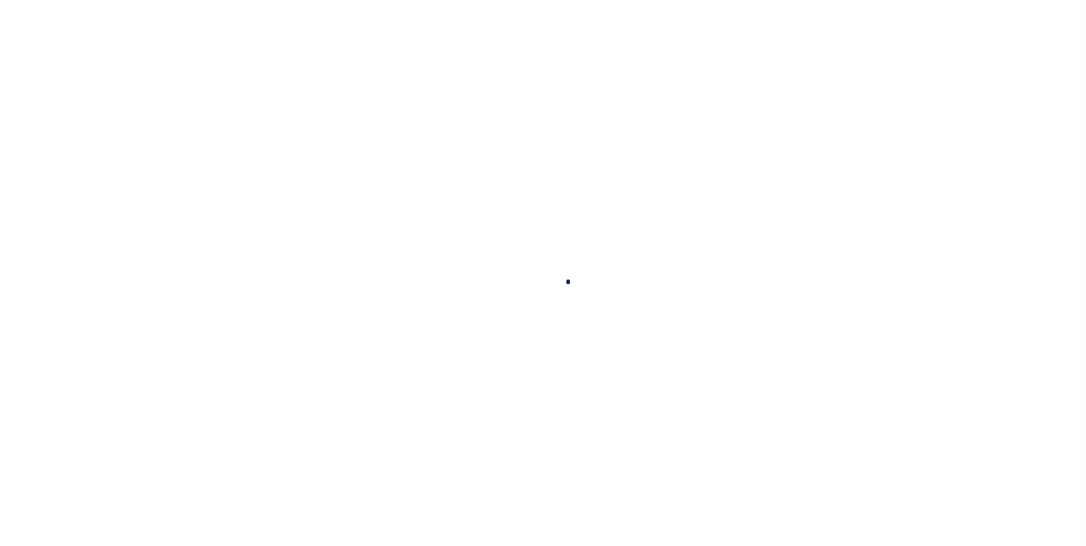
select select
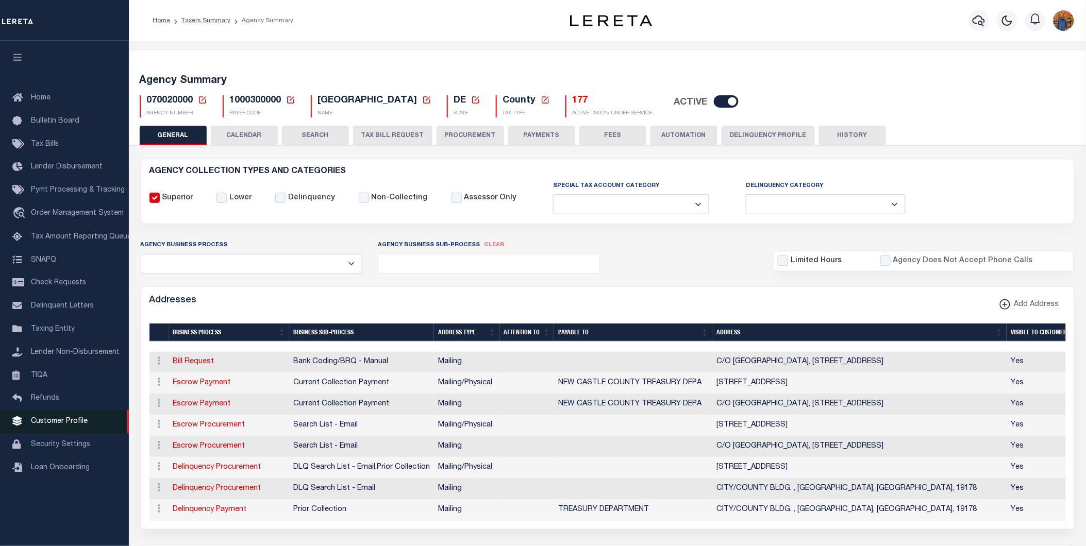
click at [75, 416] on link "Customer Profile" at bounding box center [64, 421] width 129 height 23
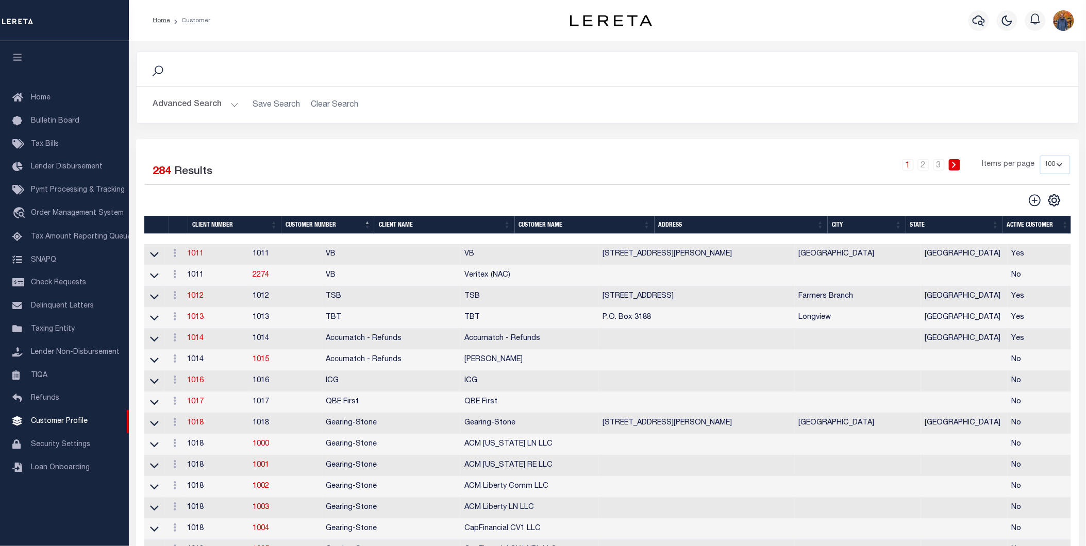
drag, startPoint x: 1053, startPoint y: 162, endPoint x: 983, endPoint y: 275, distance: 132.8
click at [1053, 163] on select "100 200 400" at bounding box center [1055, 165] width 30 height 19
select select "400"
click at [1040, 156] on select "100 200 400" at bounding box center [1055, 165] width 30 height 19
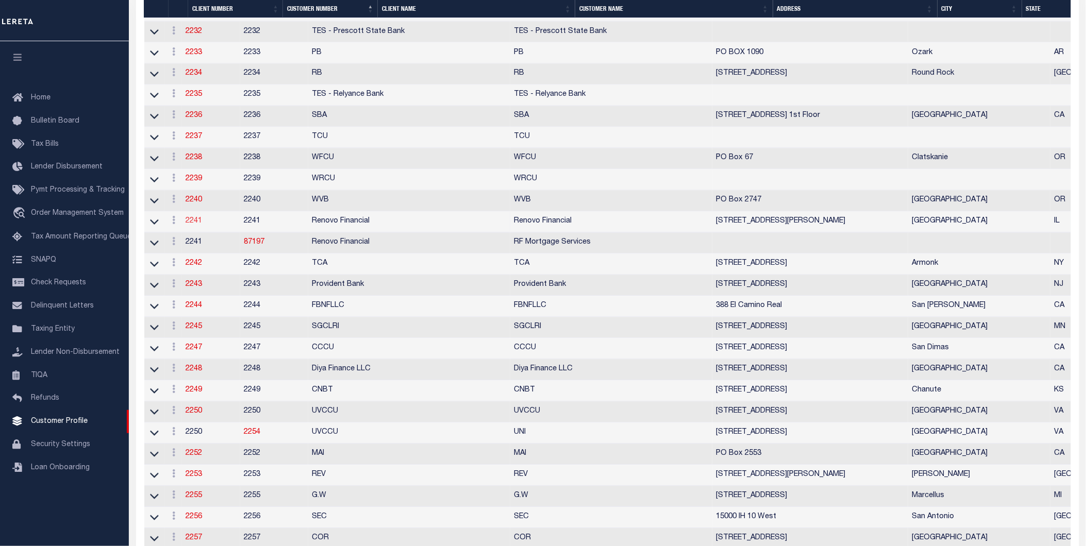
click at [203, 225] on link "2241" at bounding box center [194, 221] width 16 height 7
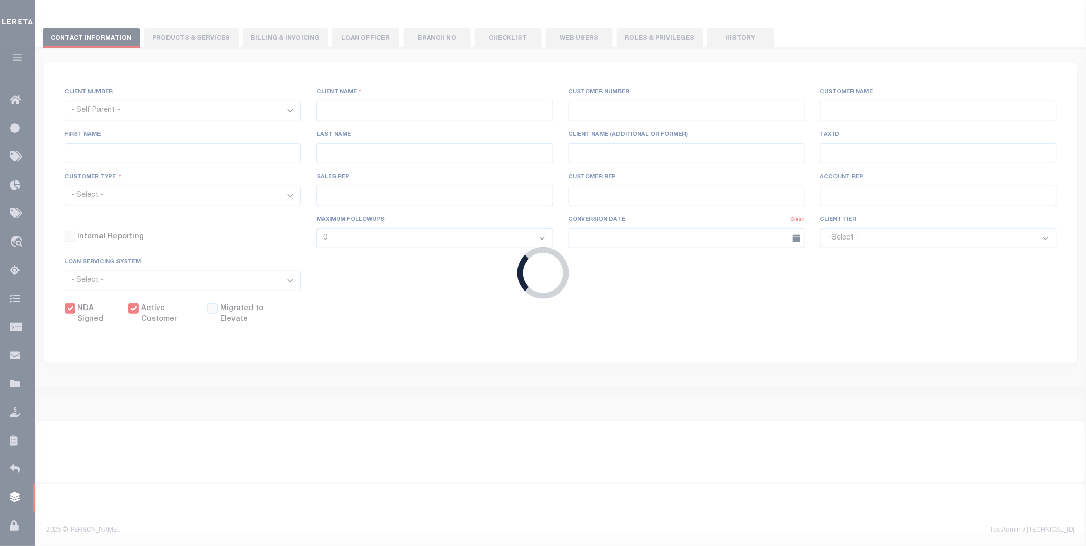
scroll to position [71, 0]
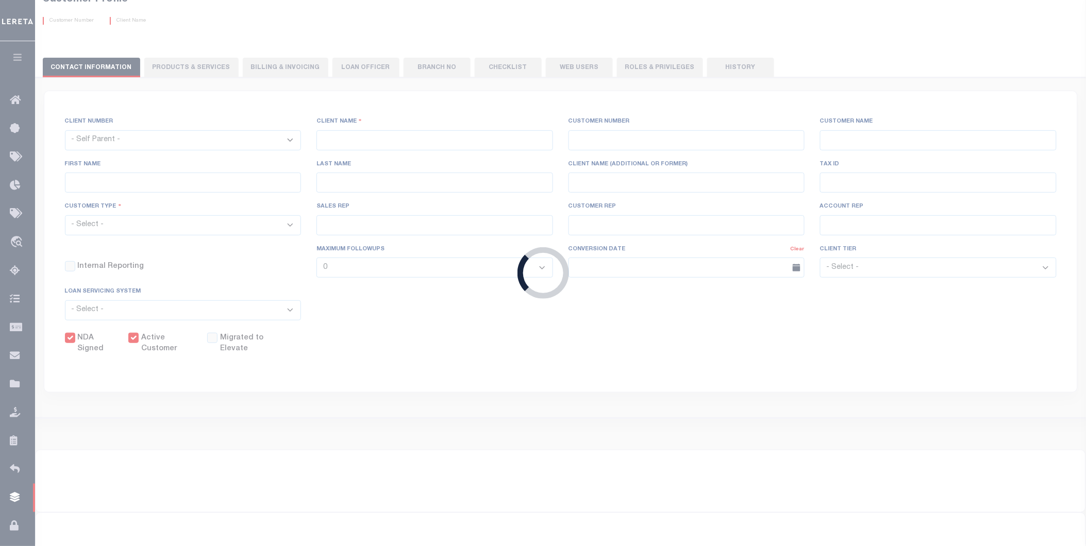
select select
type input "Renovo Financial"
type input "2241"
type input "Renovo Financial"
type input "Steven"
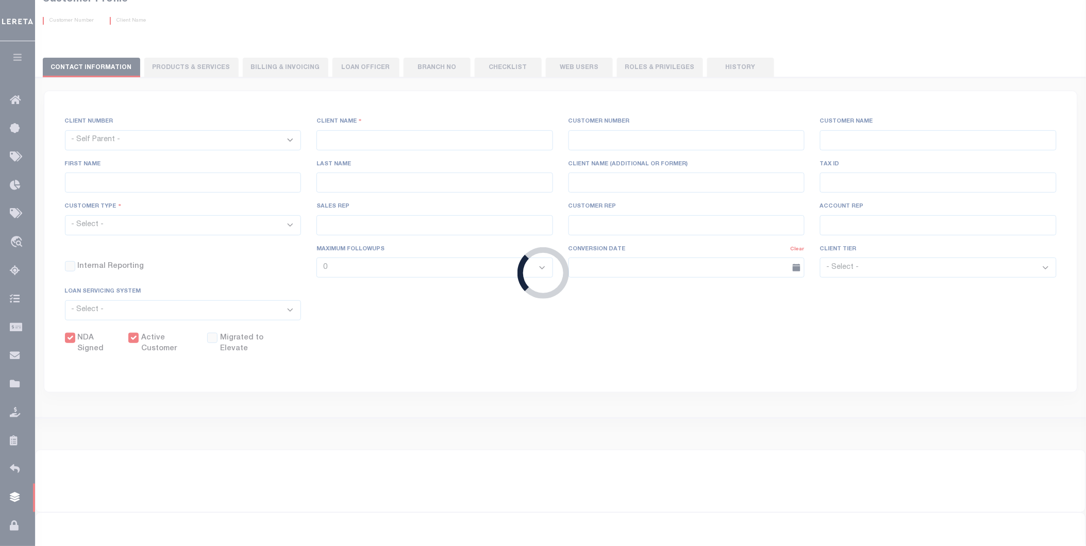
type input "Klemp"
select select "Mixed Portfolio"
type input "Tiffany Stringfellow"
type input "Barbara Kendrick"
type input "Debbie Vecellio"
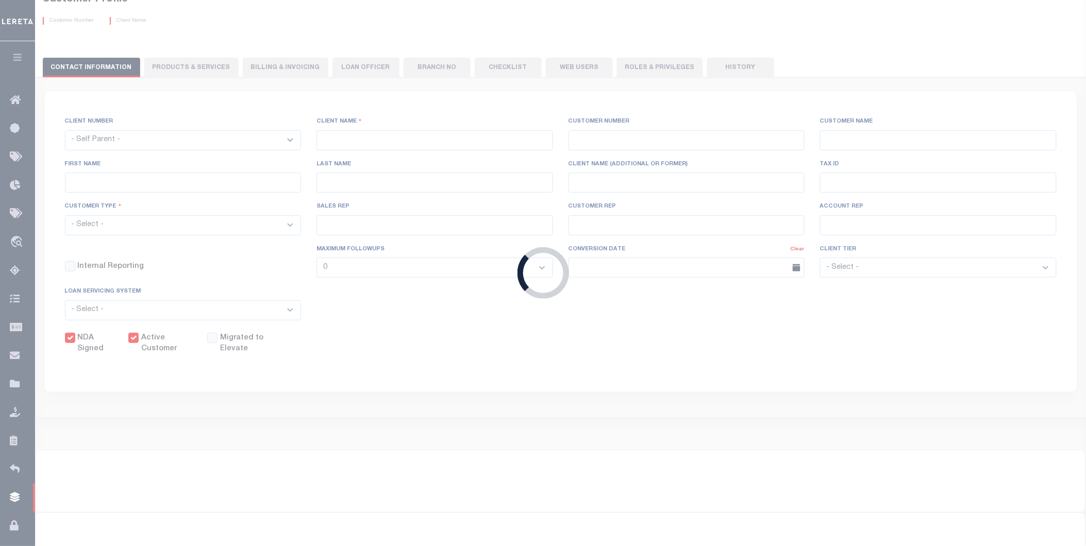
checkbox input "true"
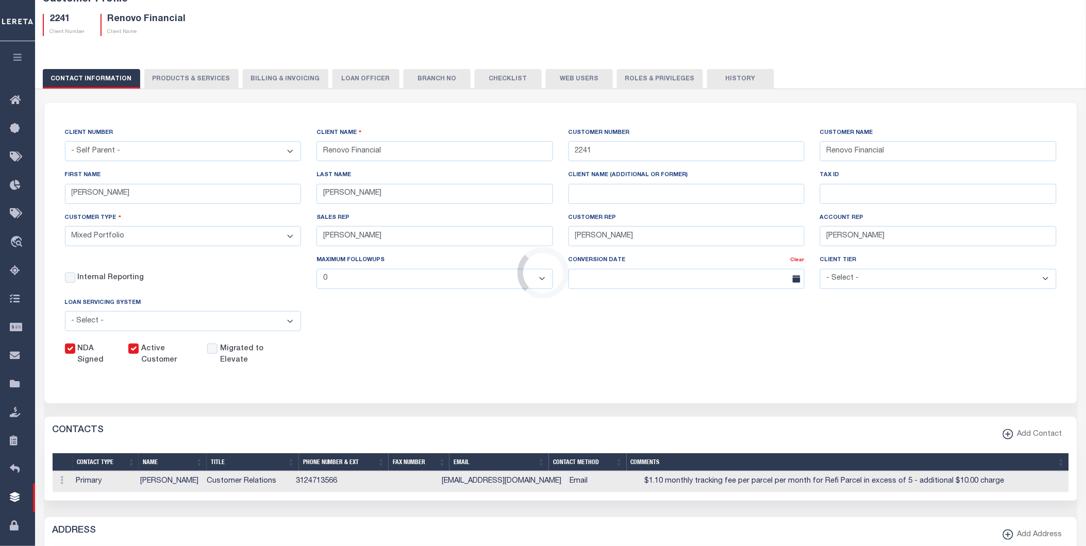
scroll to position [0, 0]
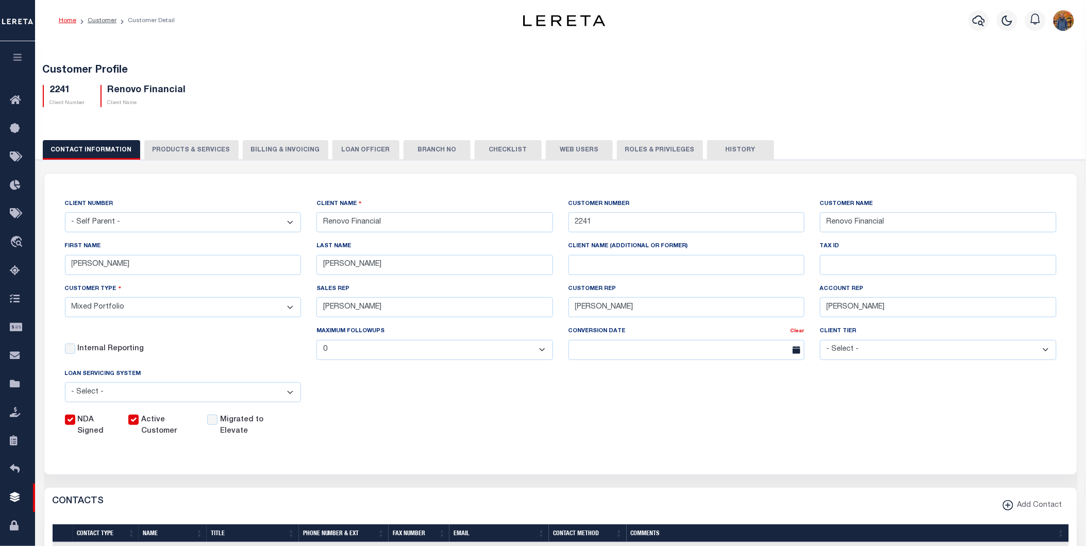
click at [574, 153] on button "Web Users" at bounding box center [579, 150] width 67 height 20
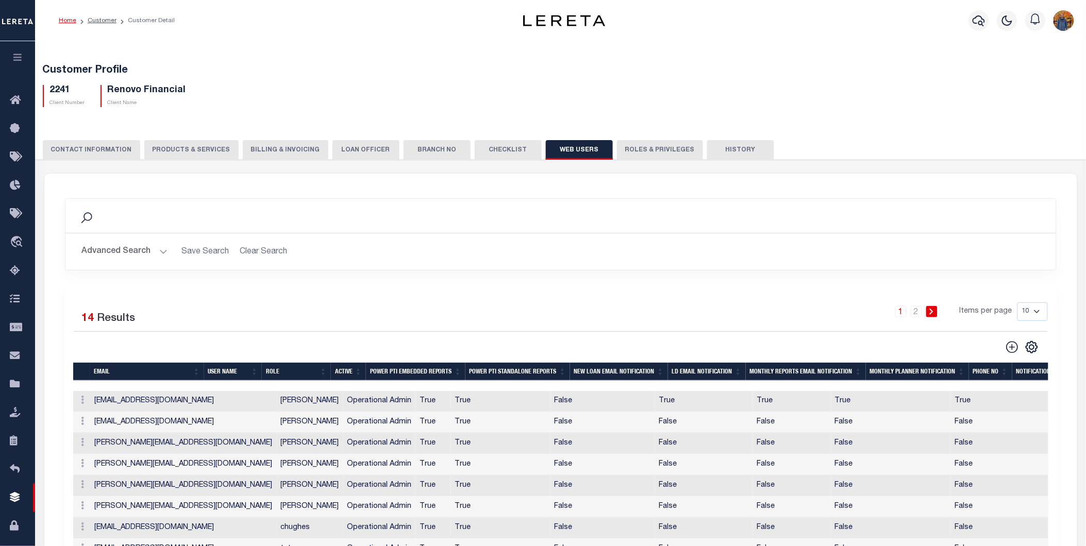
click at [106, 149] on button "CONTACT INFORMATION" at bounding box center [91, 150] width 97 height 20
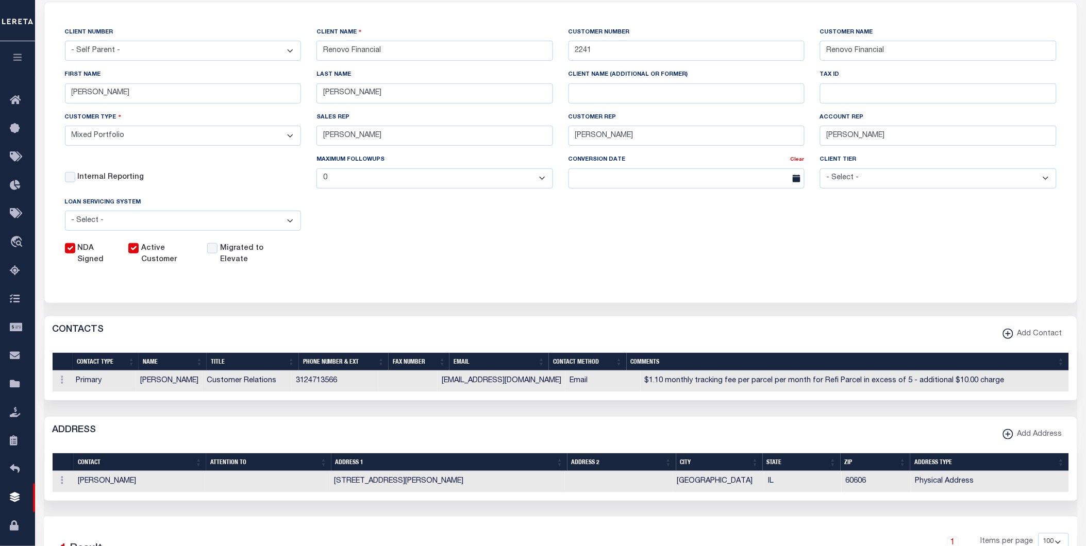
scroll to position [229, 0]
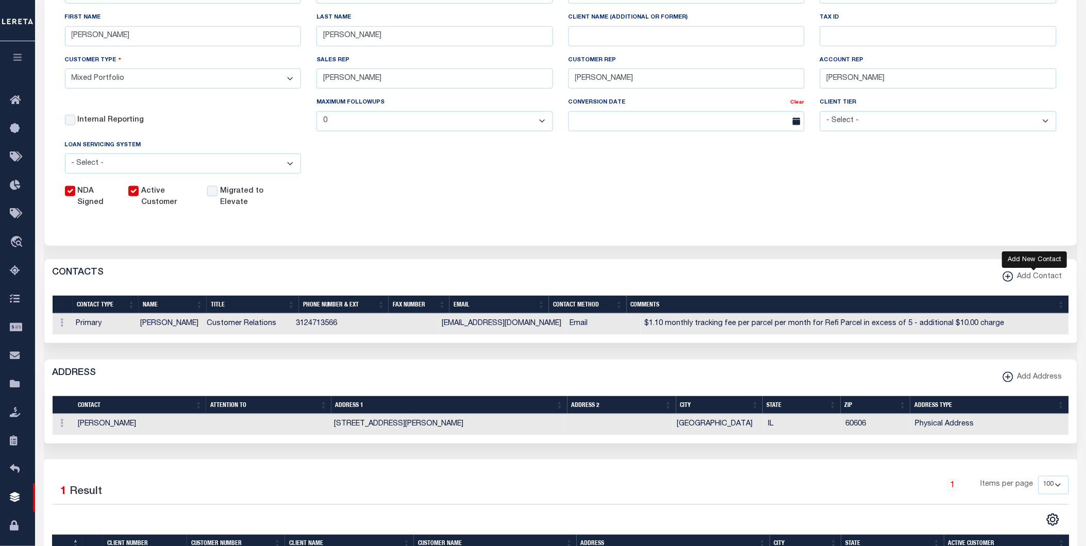
click at [1013, 280] on icon "button" at bounding box center [1008, 277] width 10 height 10
select select
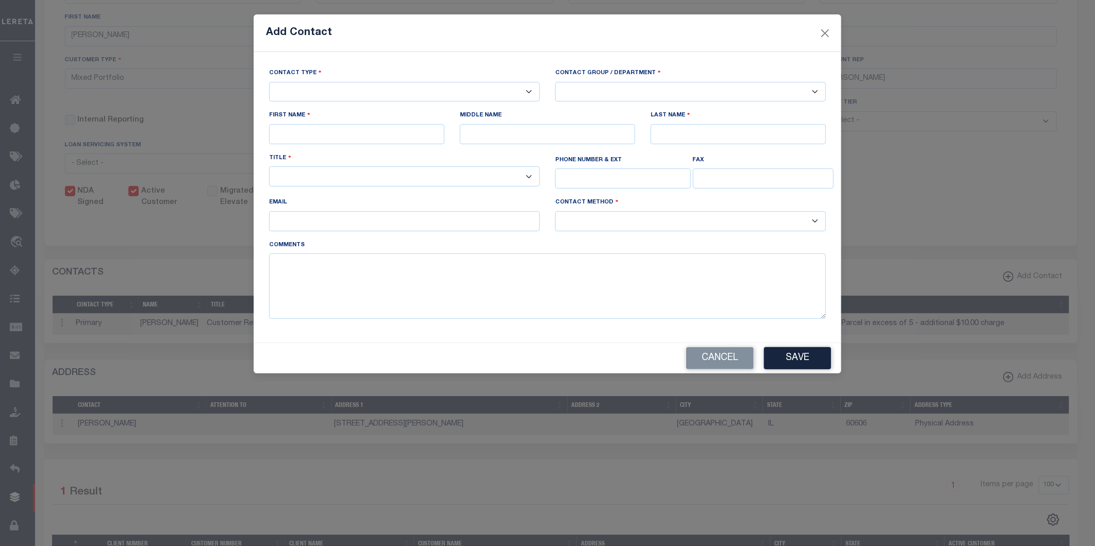
click at [312, 94] on select "-- Select Contact Type -- Primary Secondary" at bounding box center [404, 92] width 271 height 20
click at [313, 94] on select "-- Select Contact Type -- Primary Secondary" at bounding box center [404, 92] width 271 height 20
click at [269, 82] on select "-- Select Contact Type -- Primary Secondary" at bounding box center [404, 92] width 271 height 20
click at [324, 92] on select "-- Select Contact Type -- Primary Secondary" at bounding box center [404, 92] width 271 height 20
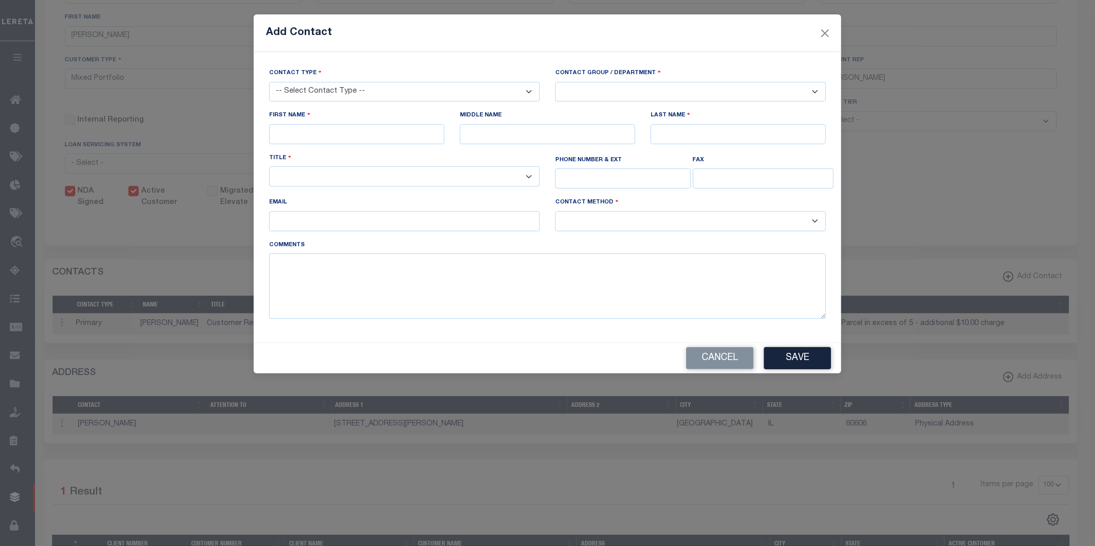
select select "1"
click at [269, 82] on select "-- Select Contact Type -- Primary Secondary" at bounding box center [404, 92] width 271 height 20
click at [617, 90] on select "-- Select Contact Group / Department -- Billing Corporate Delinquncy Escrow Ret…" at bounding box center [690, 92] width 271 height 20
select select "1"
click at [555, 82] on select "-- Select Contact Group / Department -- Billing Corporate Delinquncy Escrow Ret…" at bounding box center [690, 92] width 271 height 20
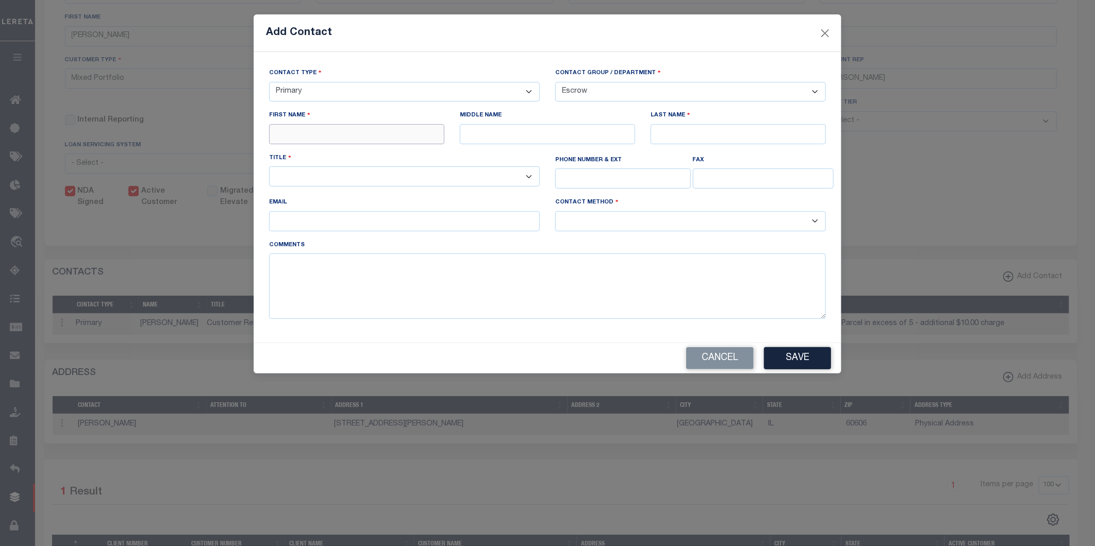
click at [327, 134] on input "text" at bounding box center [356, 134] width 175 height 20
type input "DT Bank"
type input "TM"
click at [331, 231] on input "email" at bounding box center [404, 221] width 271 height 20
type input "dmorales-c@lereta.com"
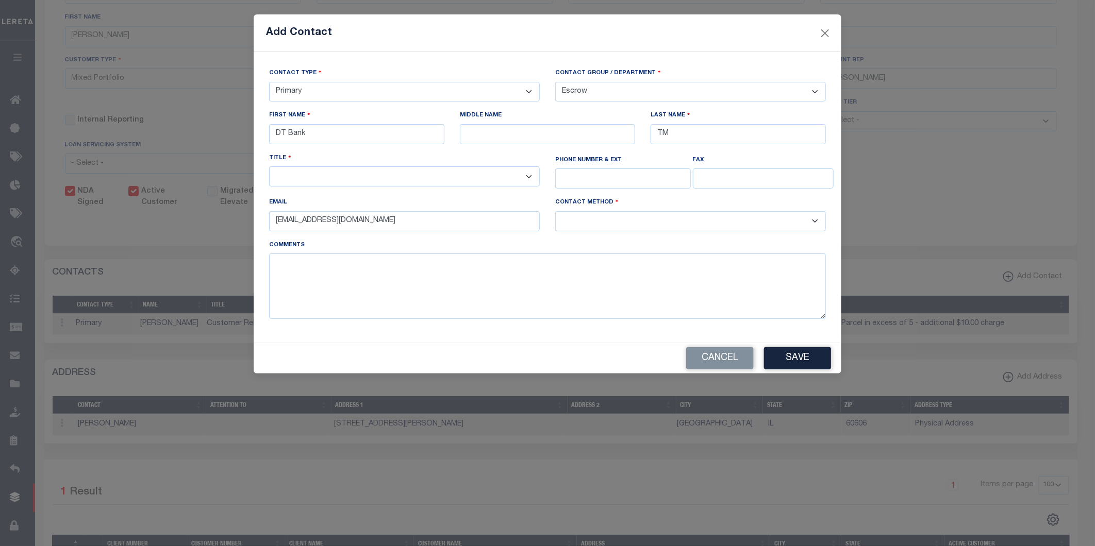
click at [612, 228] on select "-- Select Contact Method Type -- Email Fax Phone" at bounding box center [690, 221] width 271 height 20
select select "2"
click at [555, 214] on select "-- Select Contact Method Type -- Email Fax Phone" at bounding box center [690, 221] width 271 height 20
click at [811, 358] on button "Save" at bounding box center [797, 358] width 67 height 22
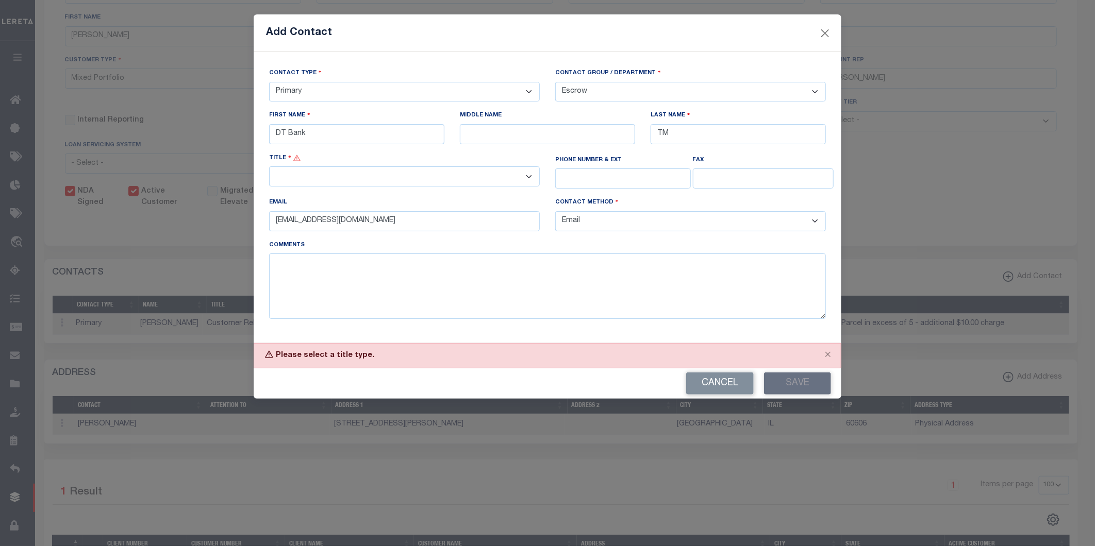
click at [305, 171] on select "-- Select Title Type -- Accounting Customer Relations Customer Relations Escrow…" at bounding box center [404, 176] width 271 height 20
select select "4"
click at [269, 169] on select "-- Select Title Type -- Accounting Customer Relations Customer Relations Escrow…" at bounding box center [404, 176] width 271 height 20
click at [800, 380] on button "Save" at bounding box center [797, 384] width 67 height 22
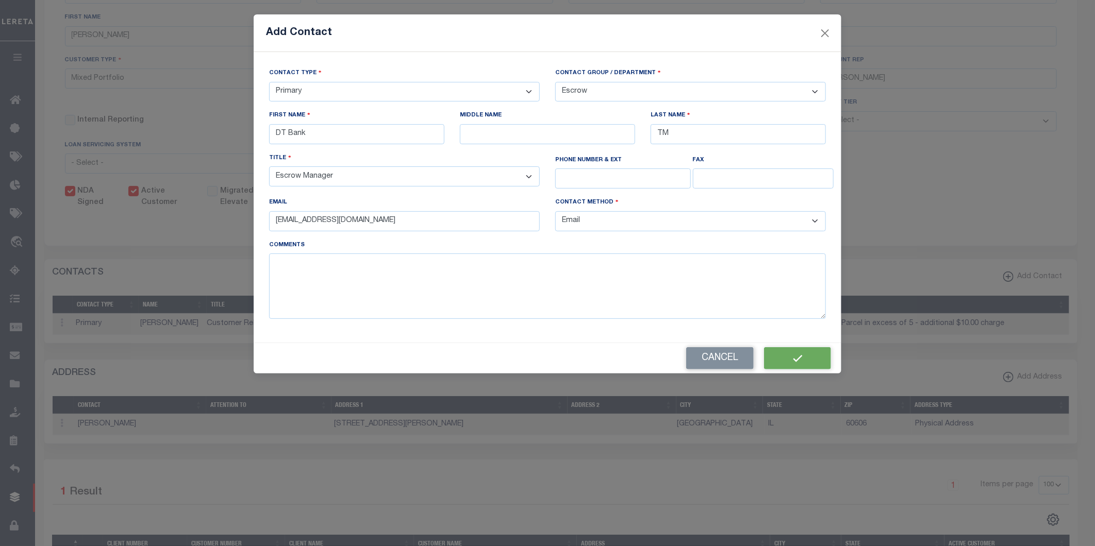
select select
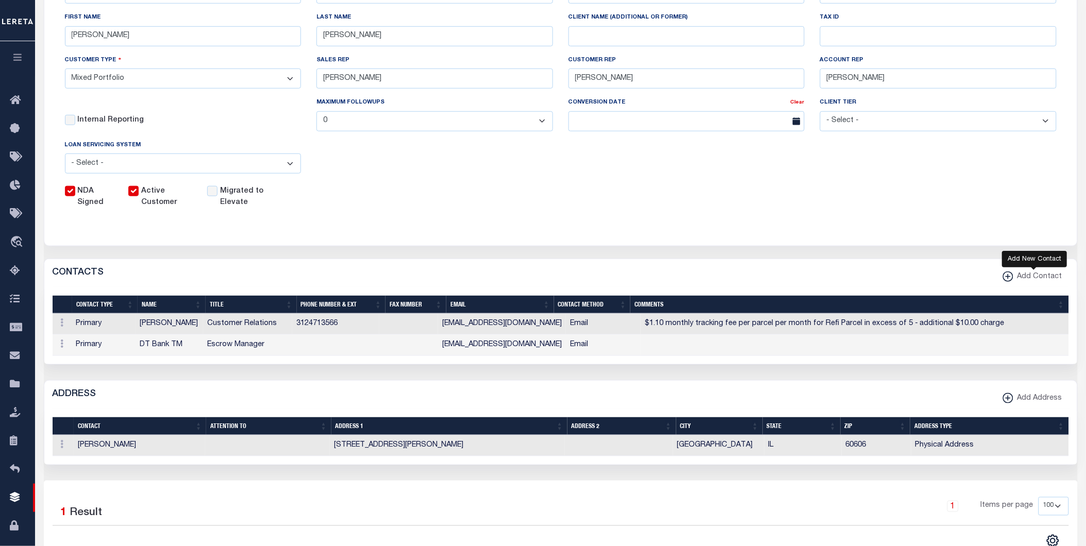
click at [1013, 274] on icon "button" at bounding box center [1008, 277] width 10 height 10
select select
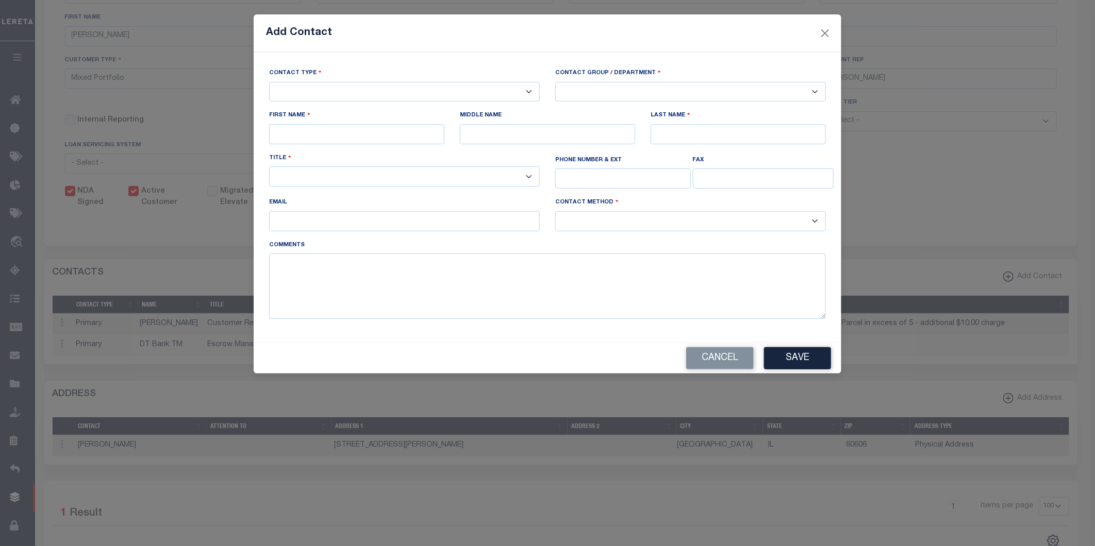
click at [323, 99] on select "-- Select Contact Type -- Primary Secondary" at bounding box center [404, 92] width 271 height 20
select select "1"
click at [269, 82] on select "-- Select Contact Type -- Primary Secondary" at bounding box center [404, 92] width 271 height 20
click at [587, 93] on select "-- Select Contact Group / Department -- Billing Corporate Delinquncy Escrow Ret…" at bounding box center [690, 92] width 271 height 20
select select "4"
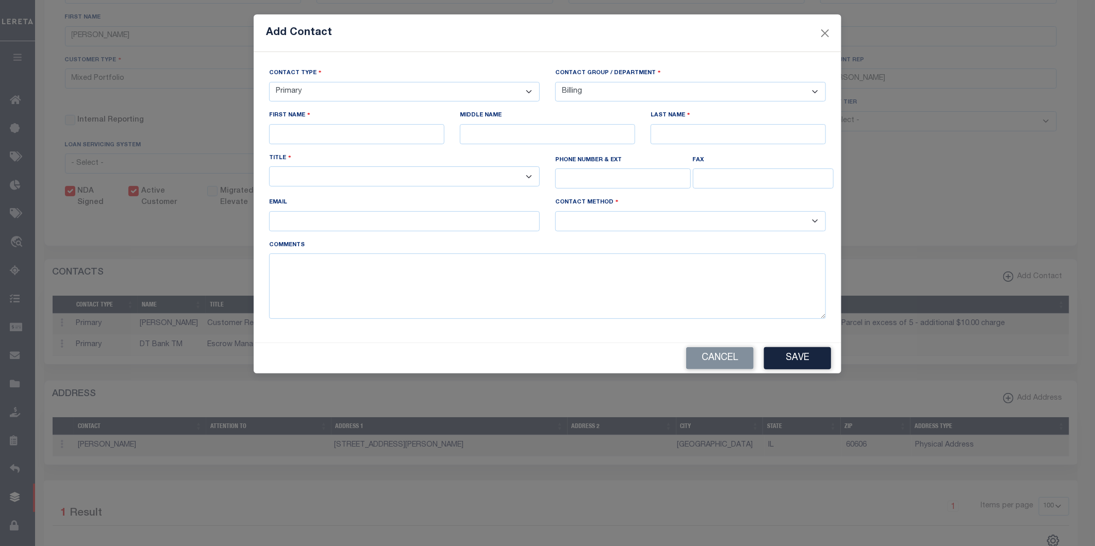
click at [555, 82] on select "-- Select Contact Group / Department -- Billing Corporate Delinquncy Escrow Ret…" at bounding box center [690, 92] width 271 height 20
click at [379, 133] on input "text" at bounding box center [356, 134] width 175 height 20
type input "DT Bank"
type input "TM"
click at [369, 176] on select "-- Select Title Type -- Accounting Customer Relations Customer Relations Escrow…" at bounding box center [404, 176] width 271 height 20
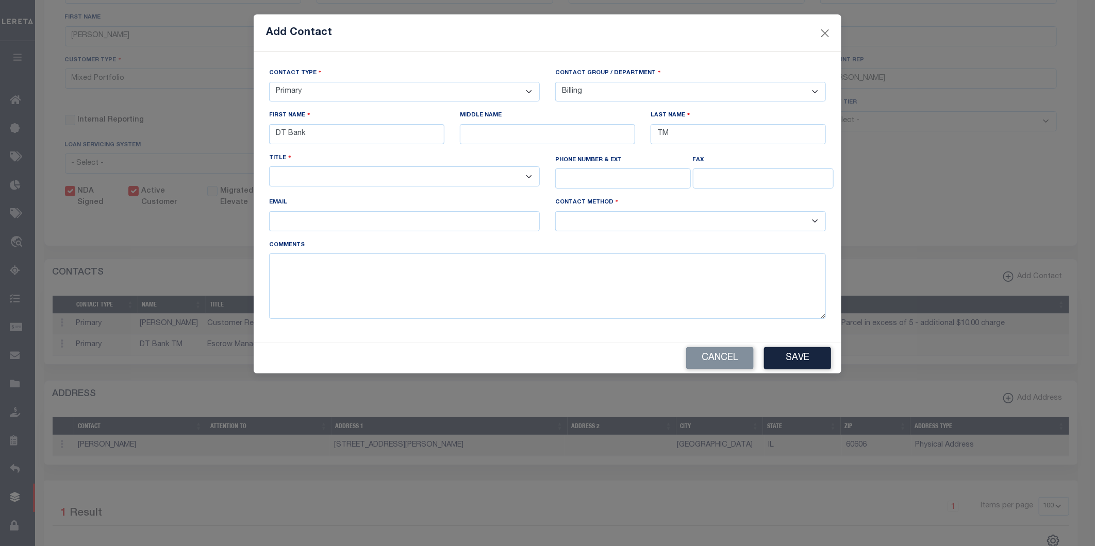
select select "5"
click at [269, 169] on select "-- Select Title Type -- Accounting Customer Relations Customer Relations Escrow…" at bounding box center [404, 176] width 271 height 20
click at [406, 246] on div "Comments" at bounding box center [547, 279] width 557 height 79
click at [424, 223] on input "email" at bounding box center [404, 221] width 271 height 20
type input "dmorales-c@lereta.com"
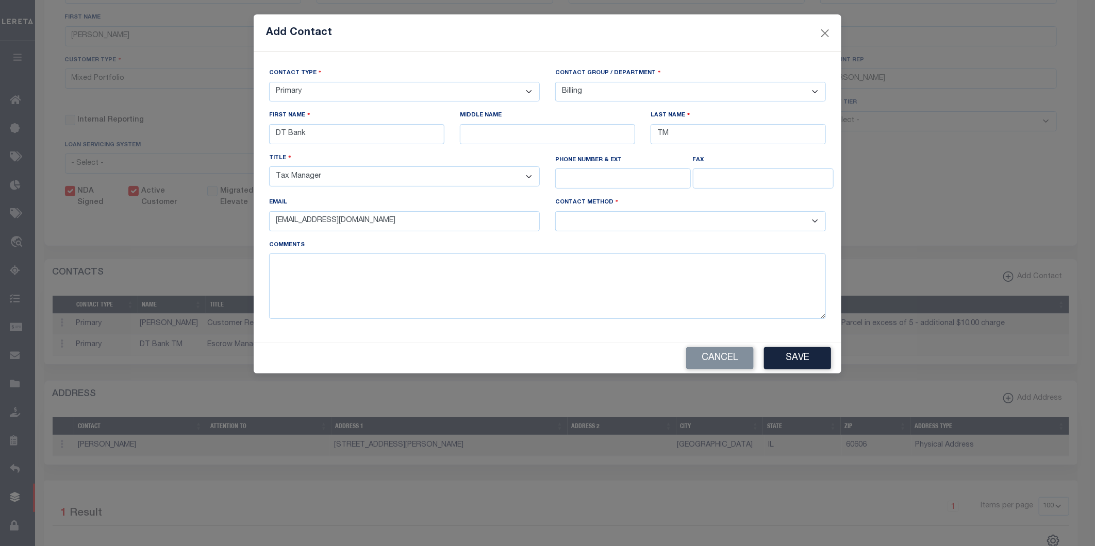
click at [697, 221] on select "-- Select Contact Method Type -- Email Fax Phone" at bounding box center [690, 221] width 271 height 20
select select "2"
click at [555, 214] on select "-- Select Contact Method Type -- Email Fax Phone" at bounding box center [690, 221] width 271 height 20
click at [812, 363] on button "Save" at bounding box center [797, 358] width 67 height 22
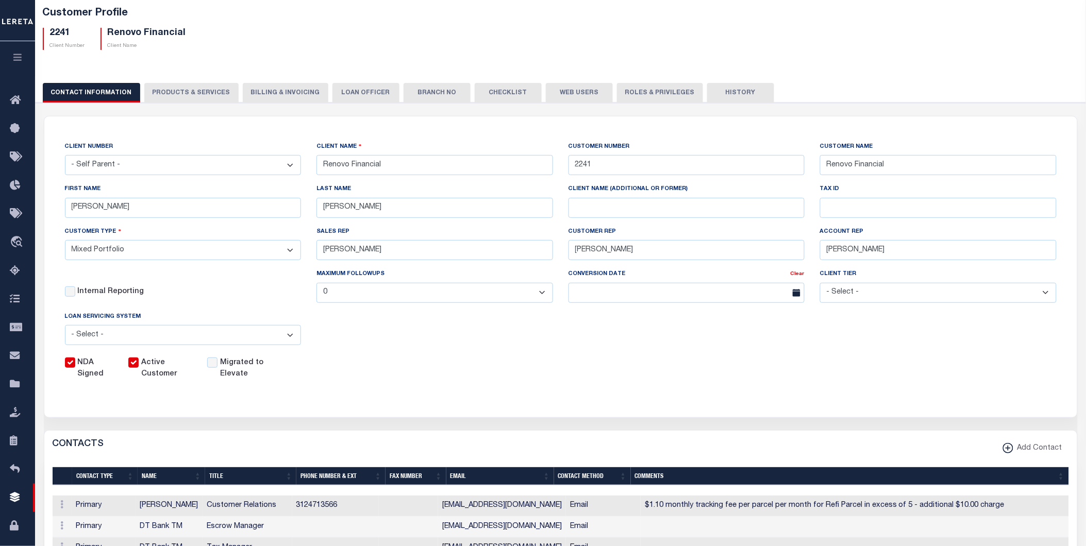
scroll to position [0, 0]
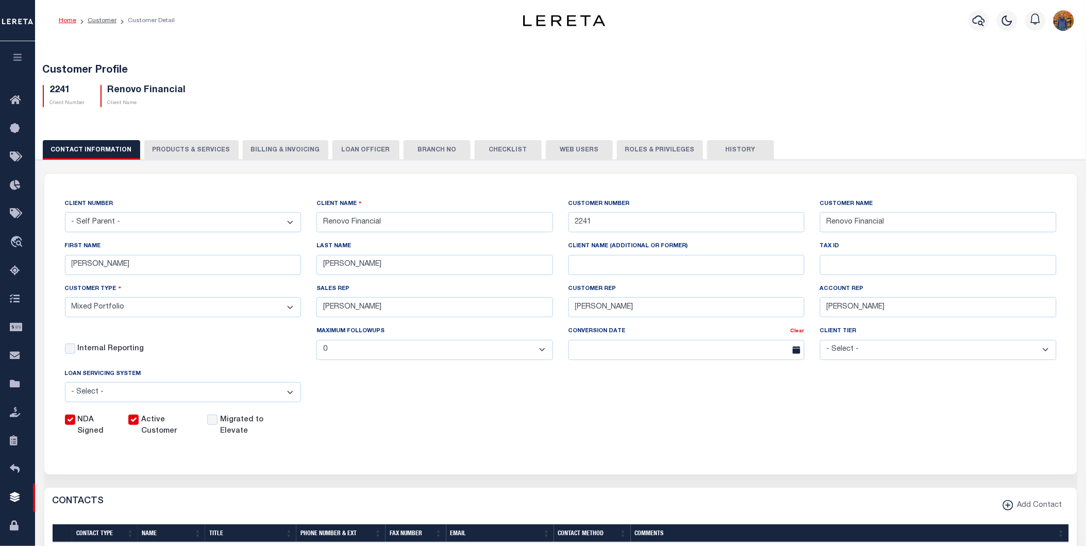
click at [176, 139] on div "CONTACT INFORMATION PRODUCTS & SERVICES PRODUCTS & SERVICES Billing & Invoicing…" at bounding box center [560, 519] width 1061 height 783
click at [181, 150] on button "PRODUCTS & SERVICES" at bounding box center [191, 150] width 94 height 20
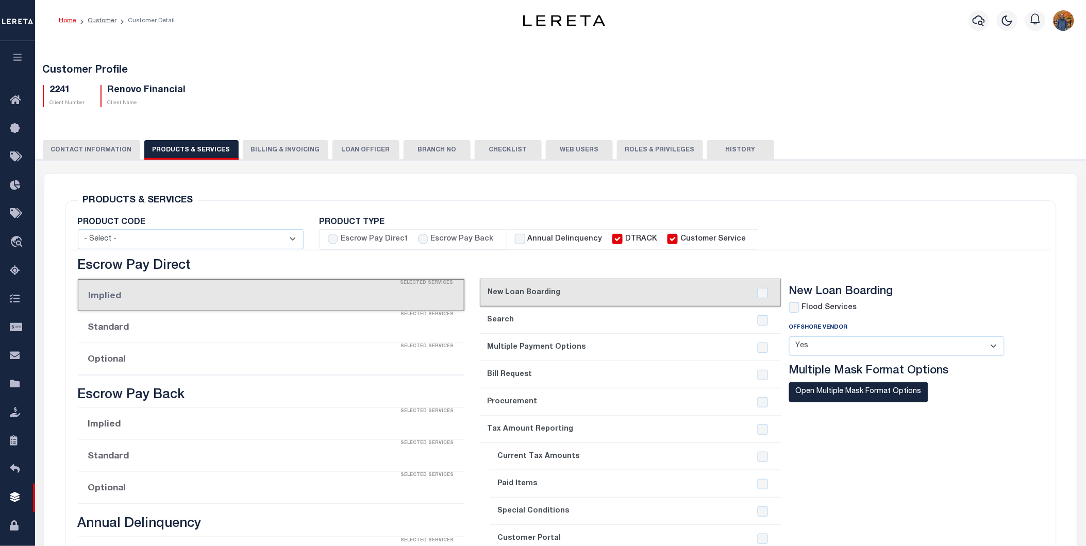
select select "STX"
radio input "true"
checkbox input "true"
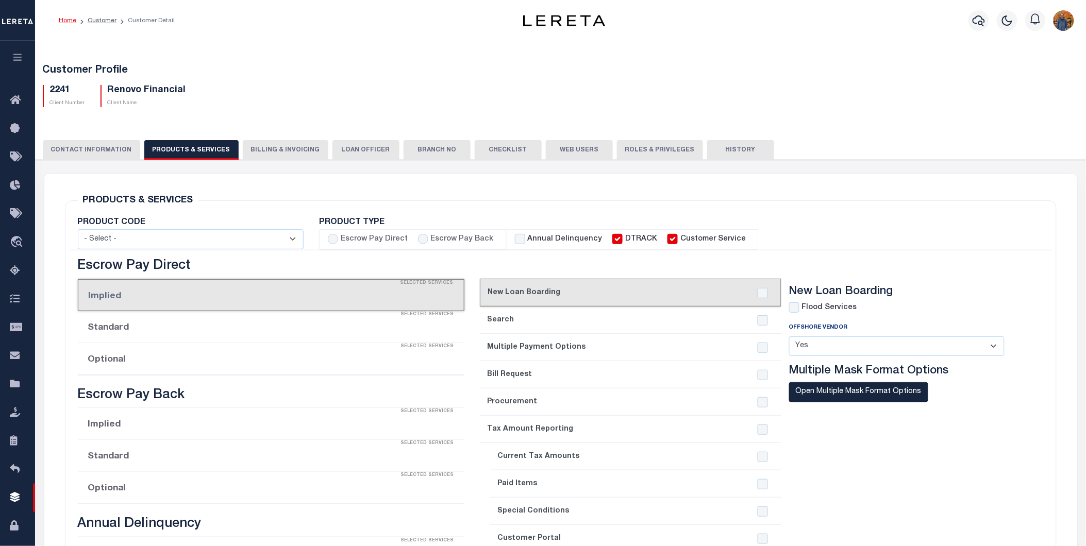
checkbox input "true"
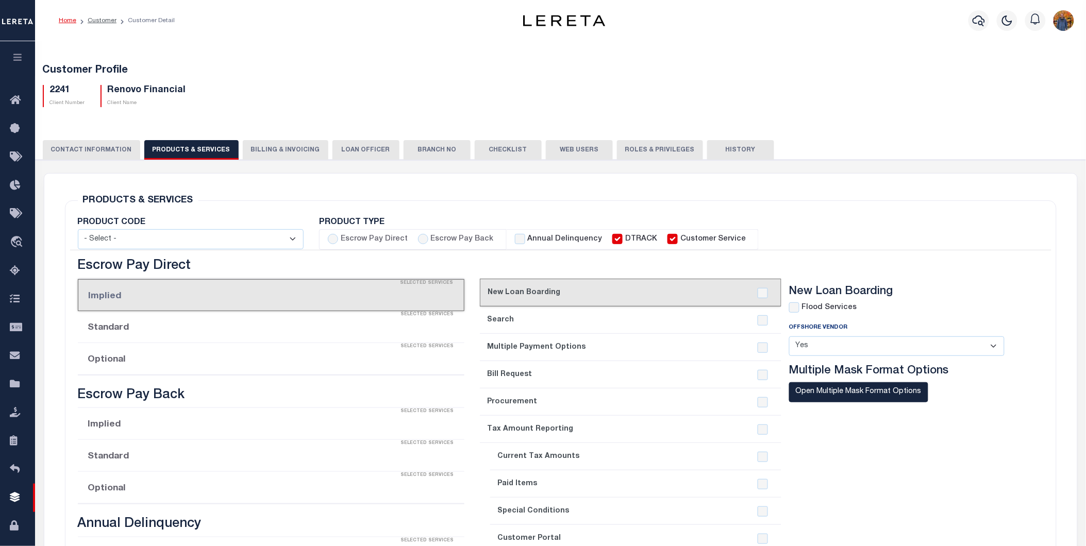
checkbox input "true"
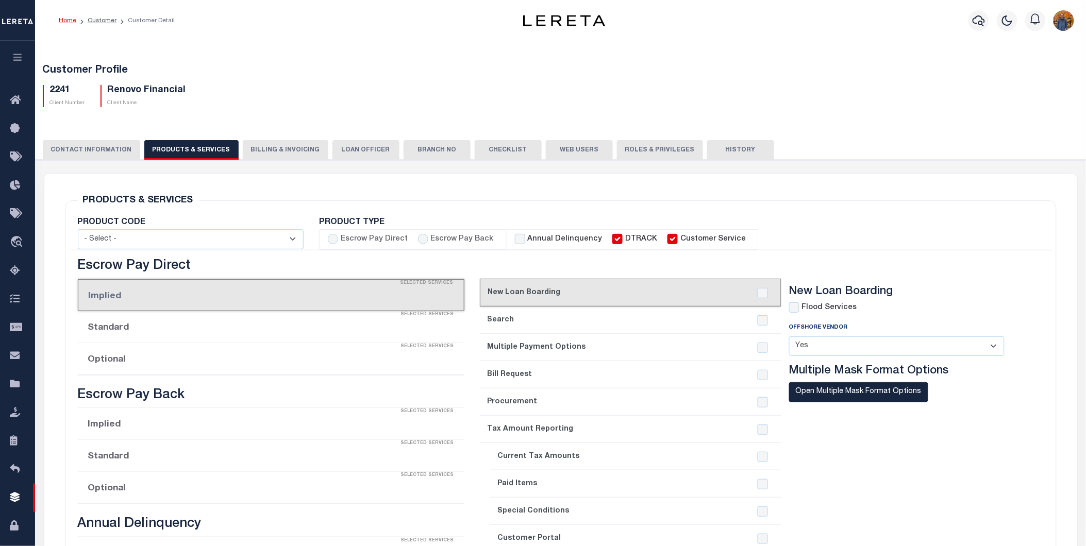
checkbox input "true"
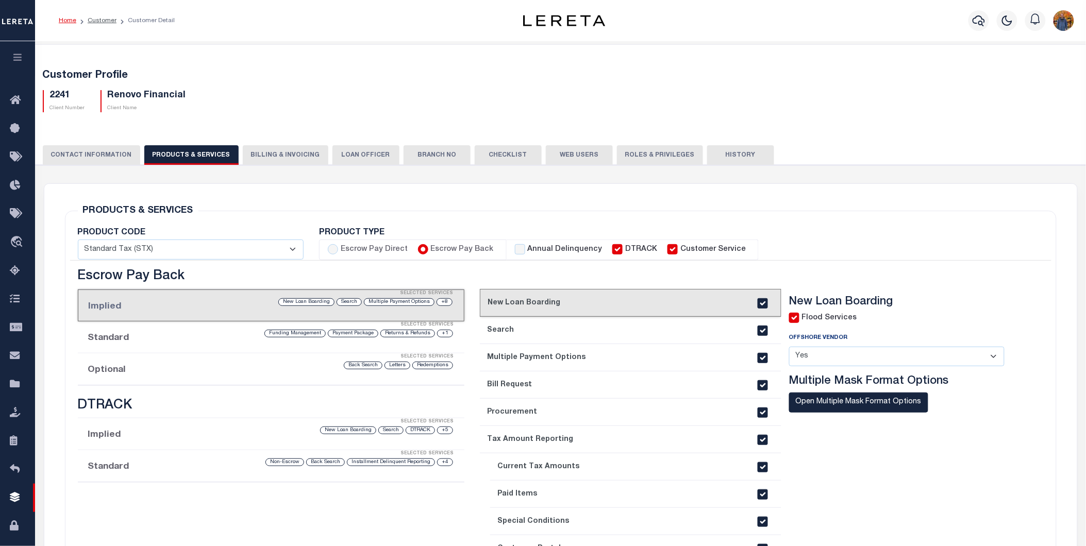
click at [268, 152] on button "Billing & Invoicing" at bounding box center [286, 155] width 86 height 20
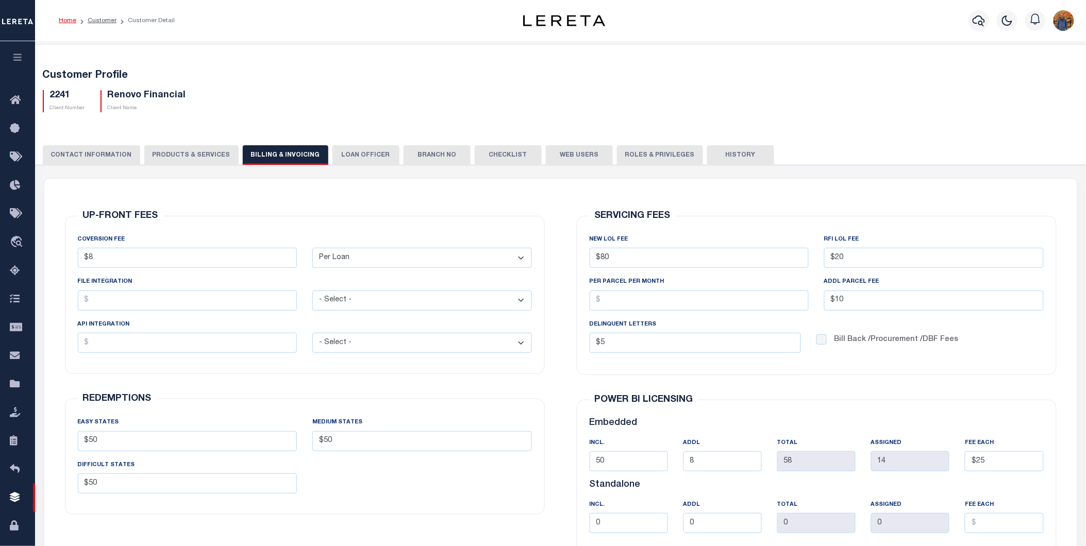
click at [362, 152] on button "LOAN OFFICER" at bounding box center [365, 155] width 67 height 20
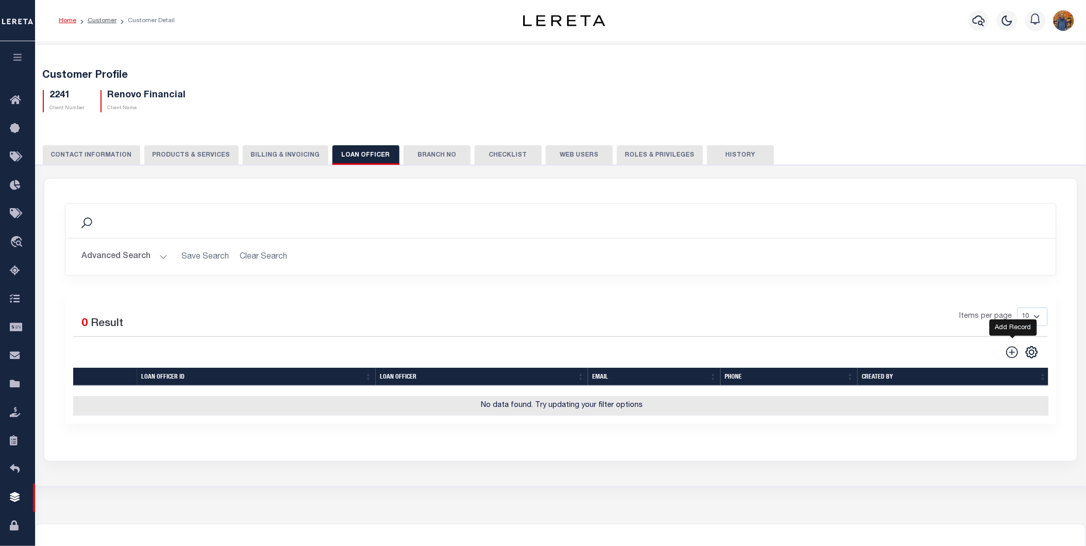
click at [1014, 352] on icon at bounding box center [1011, 352] width 13 height 13
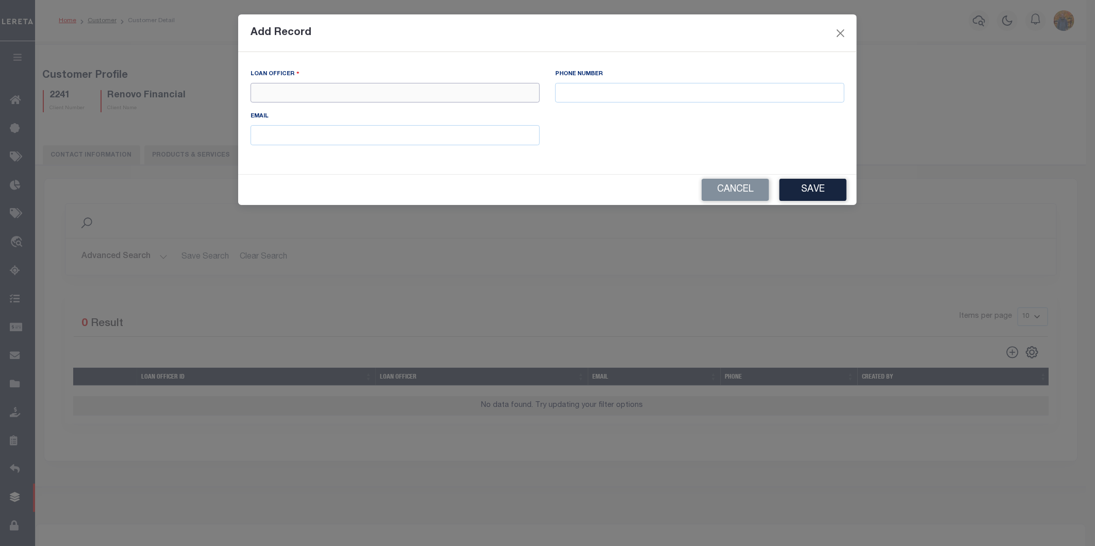
click at [349, 94] on input "text" at bounding box center [394, 93] width 289 height 20
type input "DT"
click at [294, 141] on input "text" at bounding box center [394, 135] width 289 height 20
type input "dmorales-c@lereta.com"
click at [584, 86] on input "text" at bounding box center [699, 93] width 289 height 20
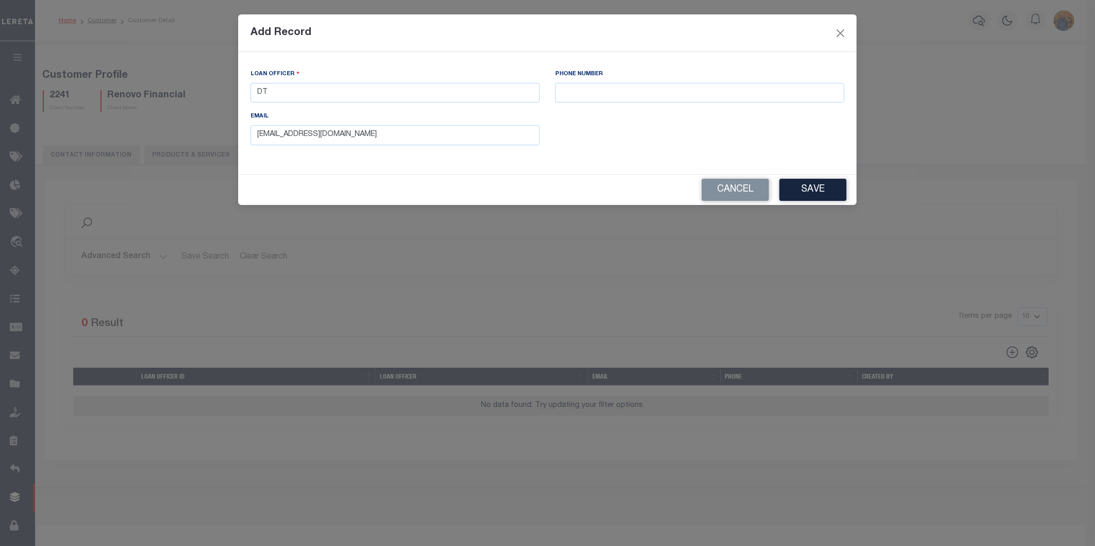
click at [554, 141] on div "LOAN OFFICER DT PHONE NUMBER EMAIL dmorales-c@lereta.com" at bounding box center [547, 111] width 609 height 85
click at [816, 187] on button "Save" at bounding box center [812, 190] width 67 height 22
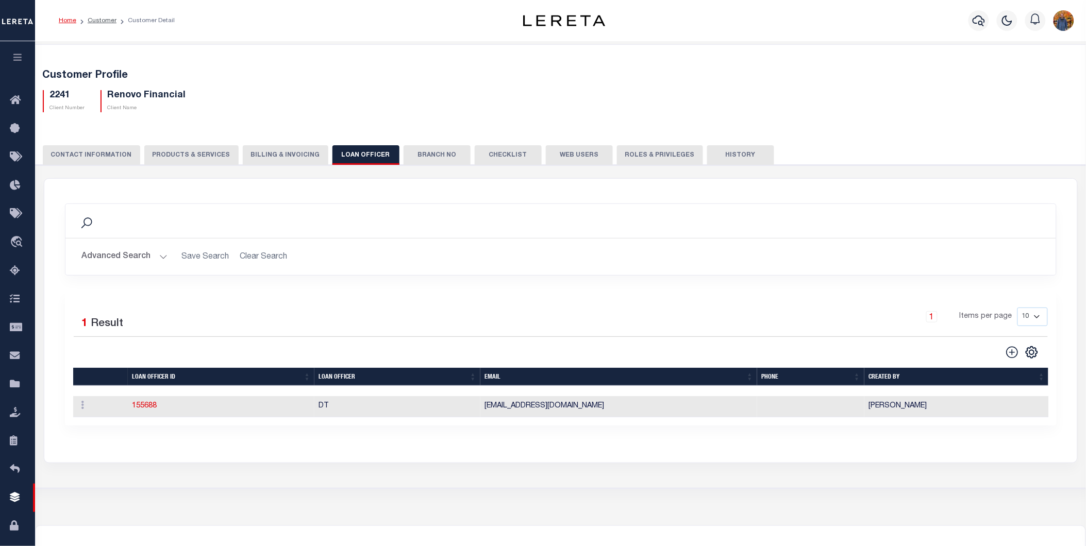
click at [420, 147] on button "Branch No" at bounding box center [437, 155] width 67 height 20
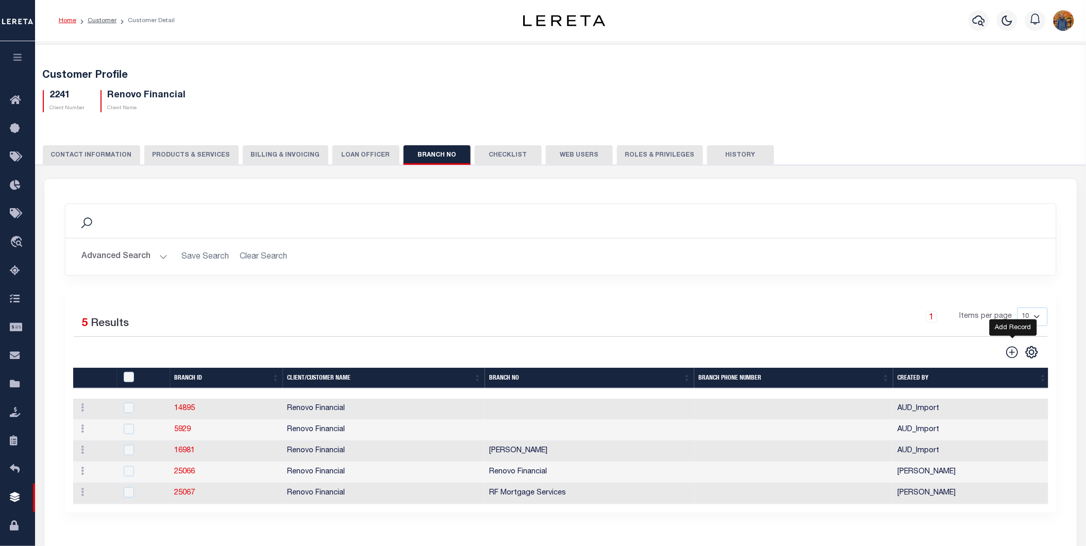
click at [1014, 353] on icon at bounding box center [1012, 352] width 12 height 12
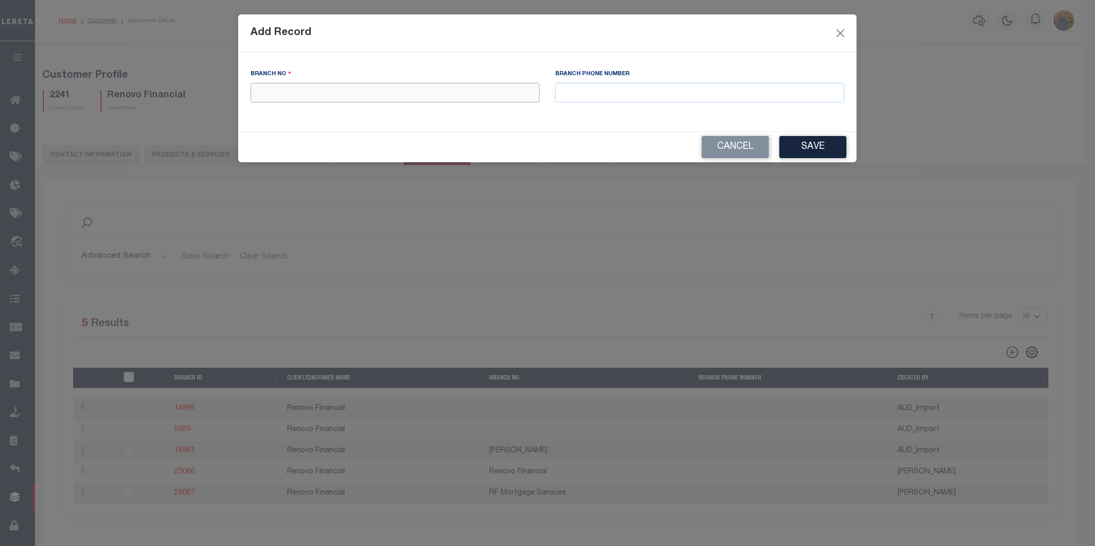
click at [379, 99] on input "text" at bounding box center [394, 93] width 289 height 20
click at [835, 33] on button "Close" at bounding box center [840, 32] width 13 height 13
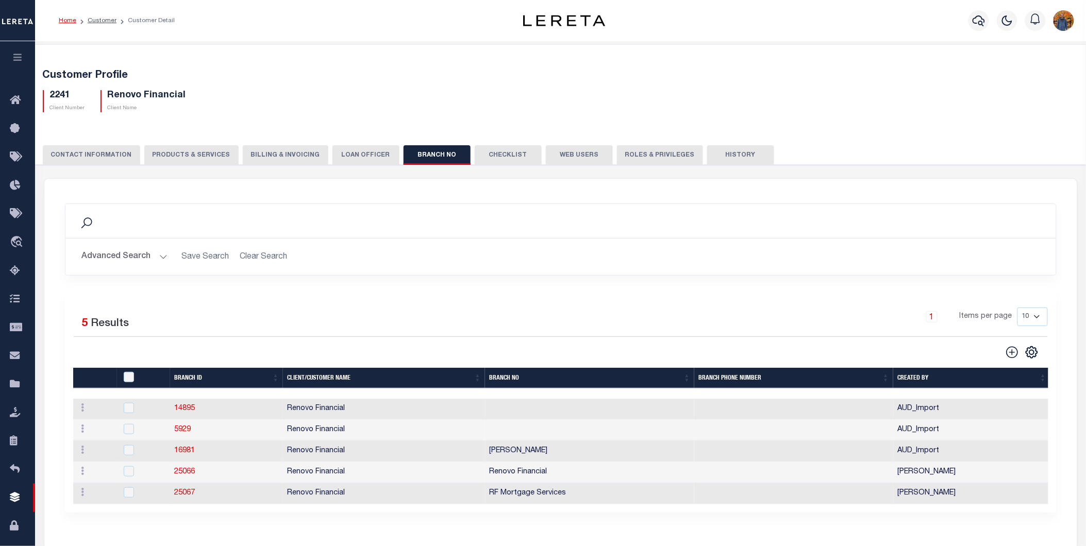
click at [495, 154] on button "Checklist" at bounding box center [508, 155] width 67 height 20
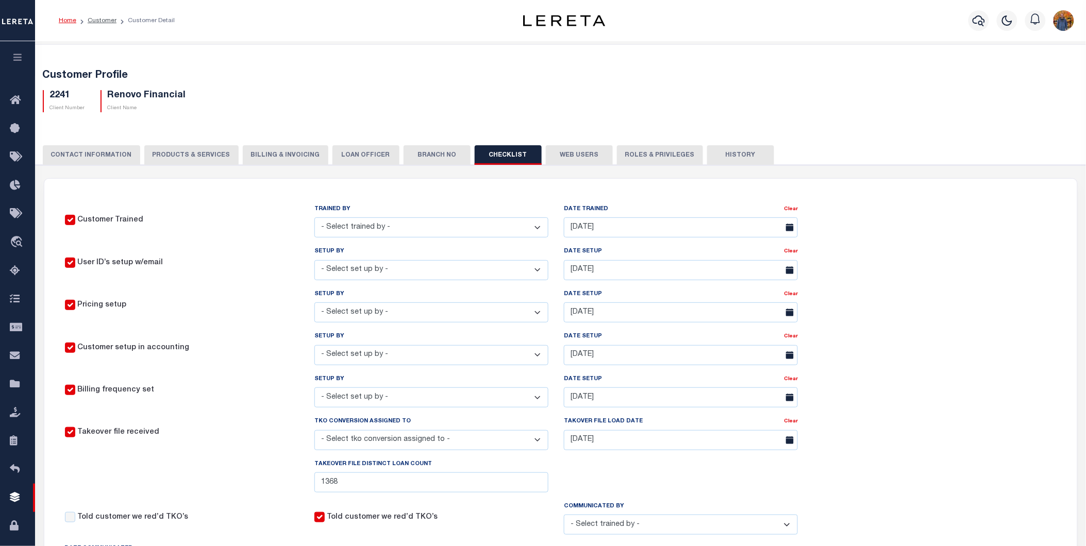
click at [557, 155] on button "Web Users" at bounding box center [579, 155] width 67 height 20
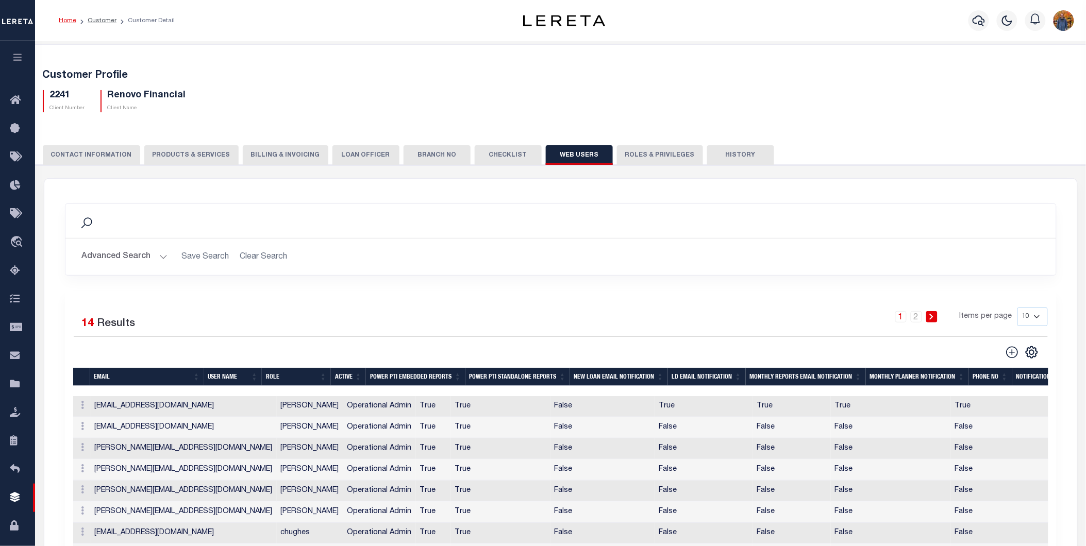
click at [643, 152] on button "Roles & Privileges" at bounding box center [660, 155] width 86 height 20
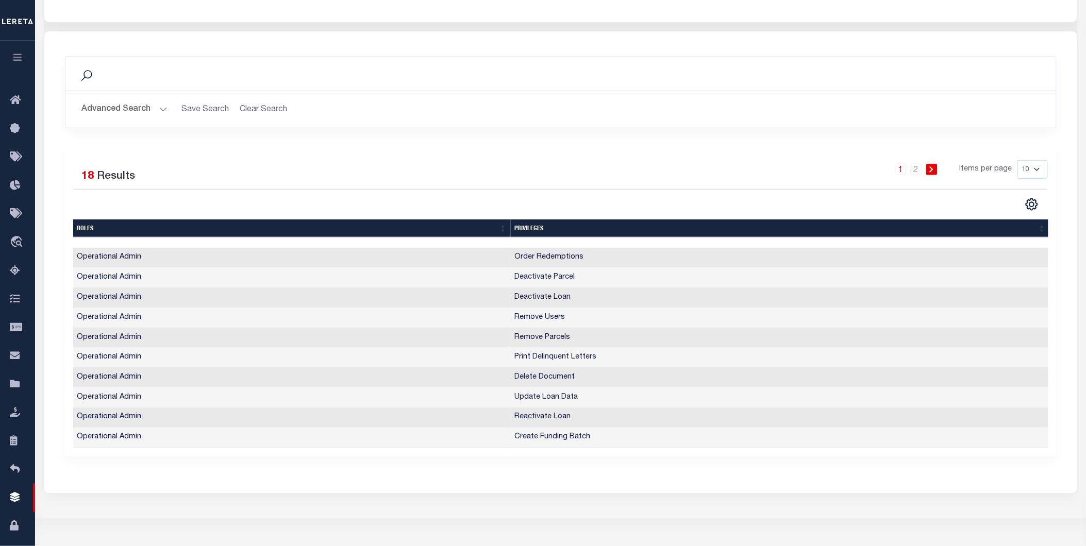
scroll to position [229, 0]
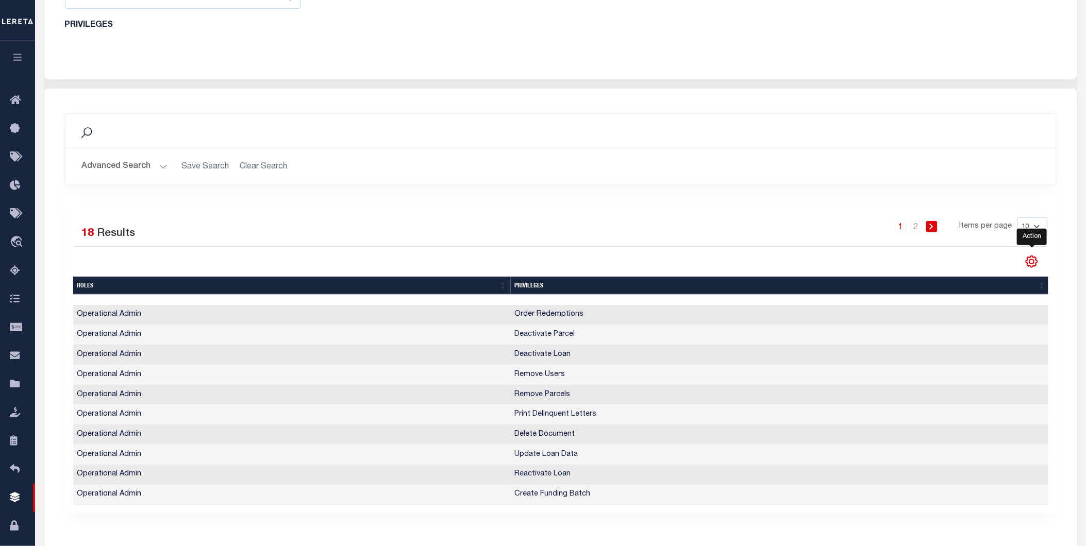
click at [1031, 263] on icon "" at bounding box center [1031, 262] width 5 height 5
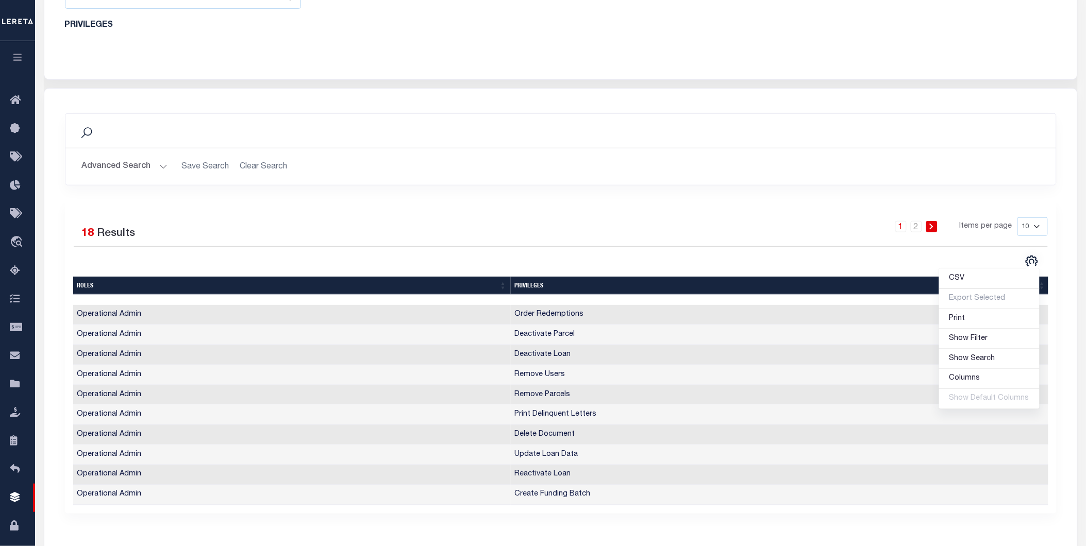
click at [716, 224] on div "1 2 Items per page 10 25 50 100" at bounding box center [684, 230] width 727 height 27
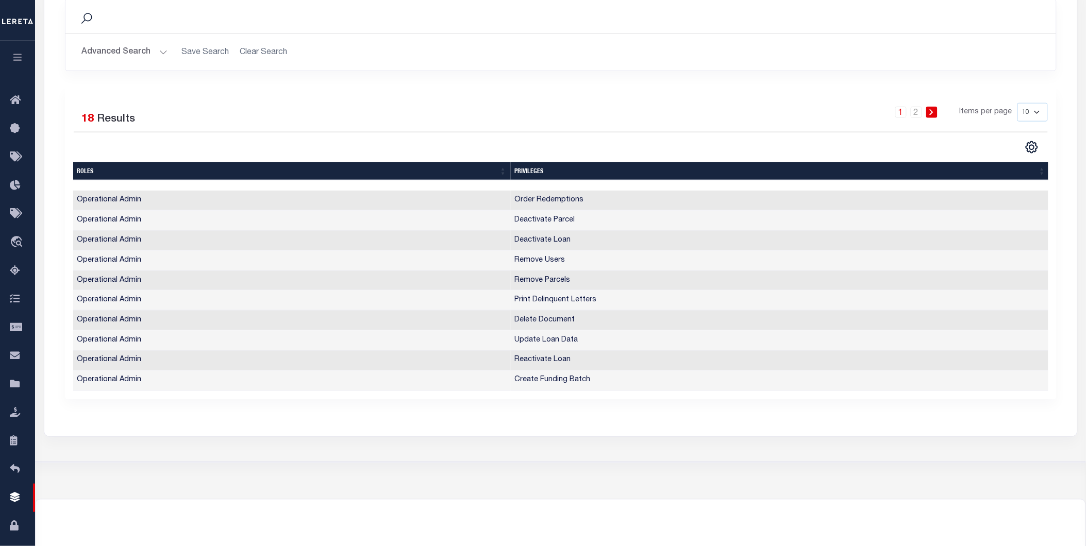
scroll to position [172, 0]
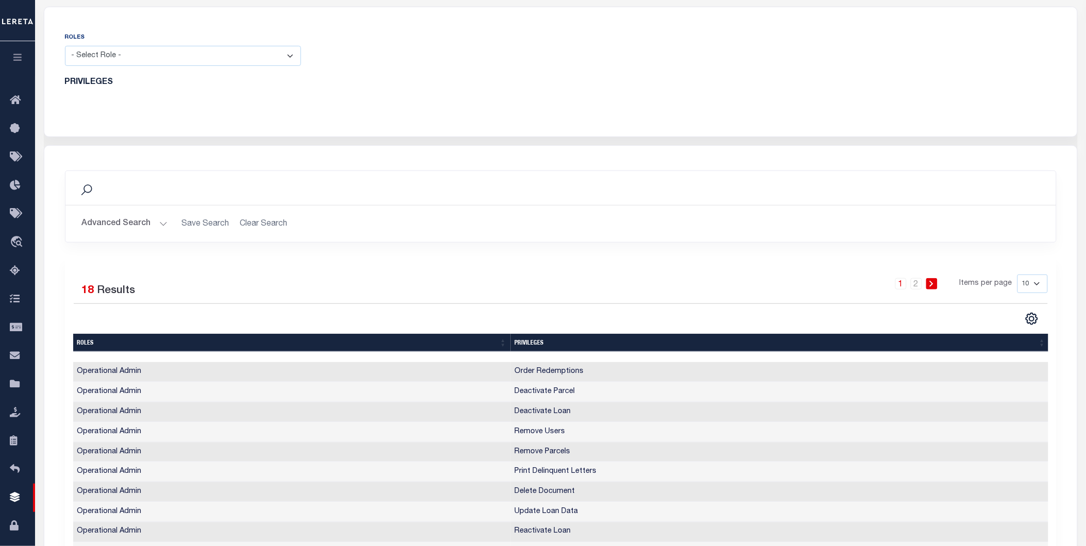
click at [1027, 284] on select "10 25 50 100" at bounding box center [1032, 284] width 30 height 19
select select "100"
click at [1017, 275] on select "10 25 50 100" at bounding box center [1032, 284] width 30 height 19
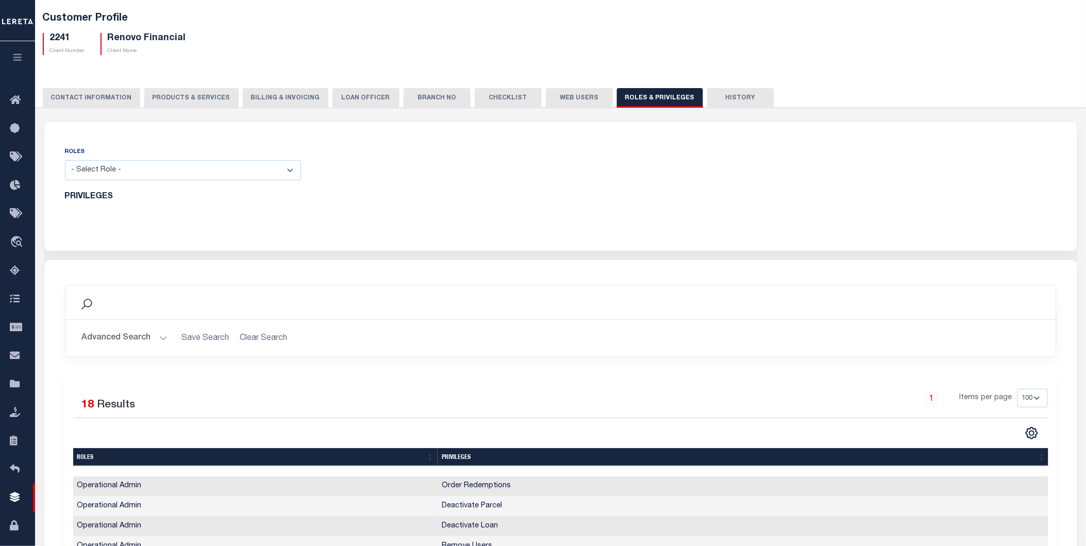
scroll to position [0, 0]
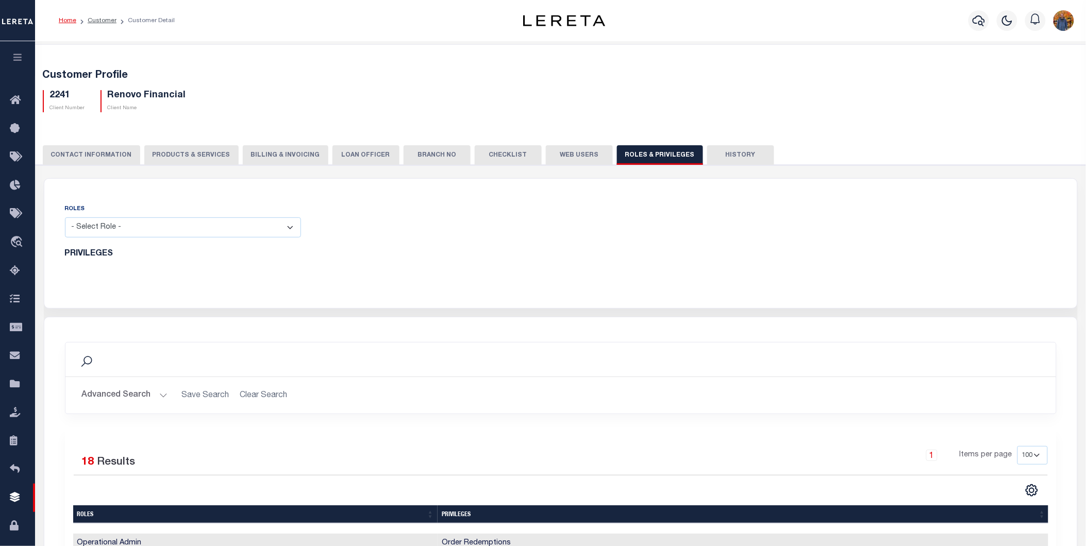
click at [717, 156] on button "History" at bounding box center [740, 155] width 67 height 20
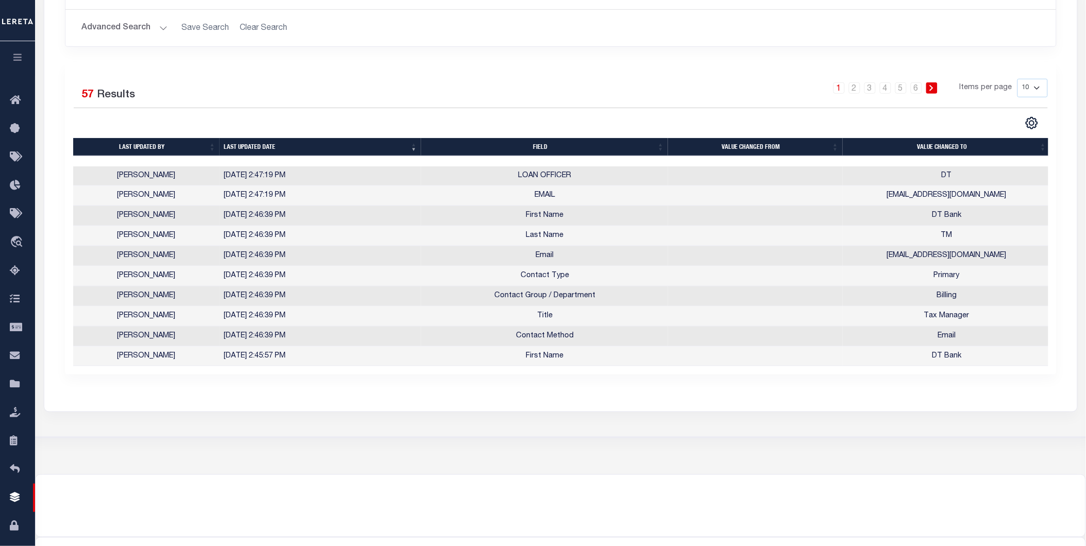
scroll to position [57, 0]
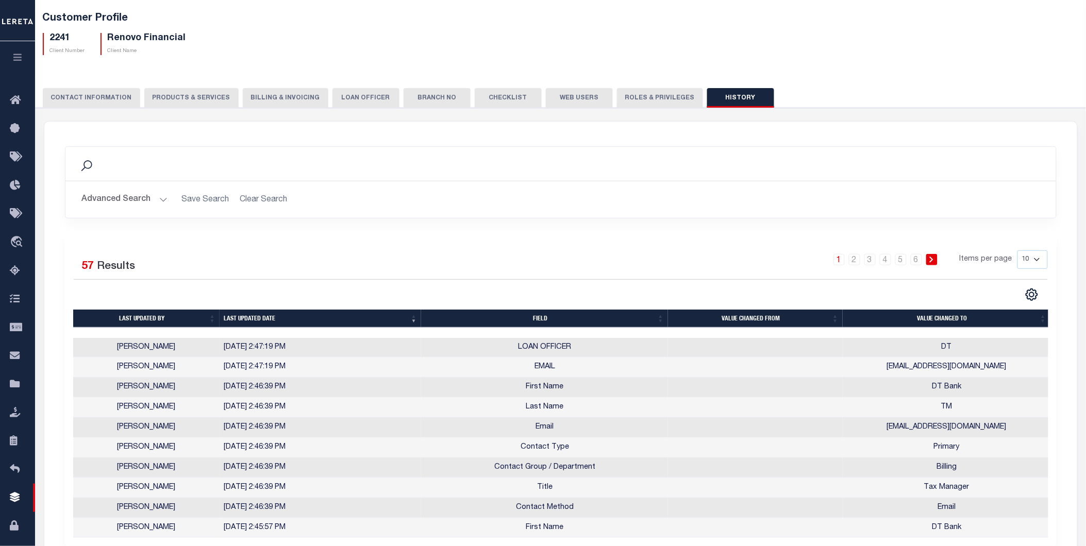
click at [1032, 254] on select "10 25 50 100" at bounding box center [1032, 259] width 30 height 19
select select "100"
click at [1017, 250] on select "10 25 50 100" at bounding box center [1032, 259] width 30 height 19
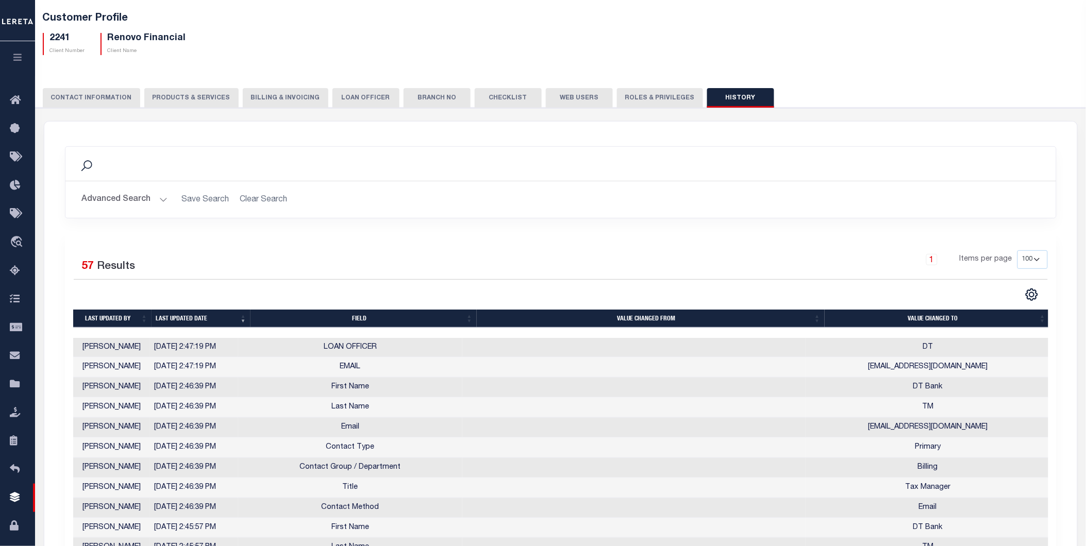
scroll to position [0, 0]
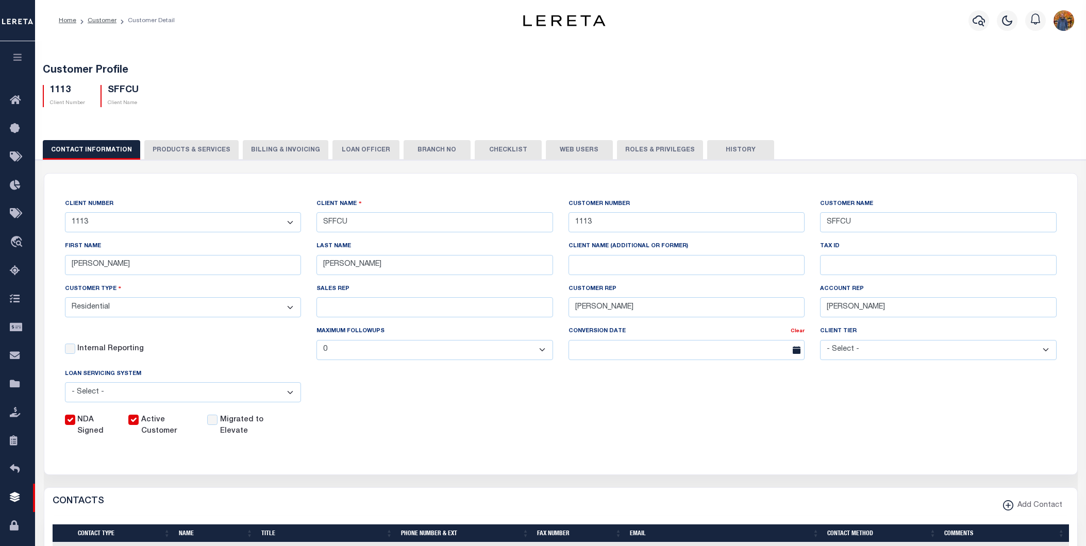
select select "Residential"
click at [559, 150] on button "Web Users" at bounding box center [579, 150] width 67 height 20
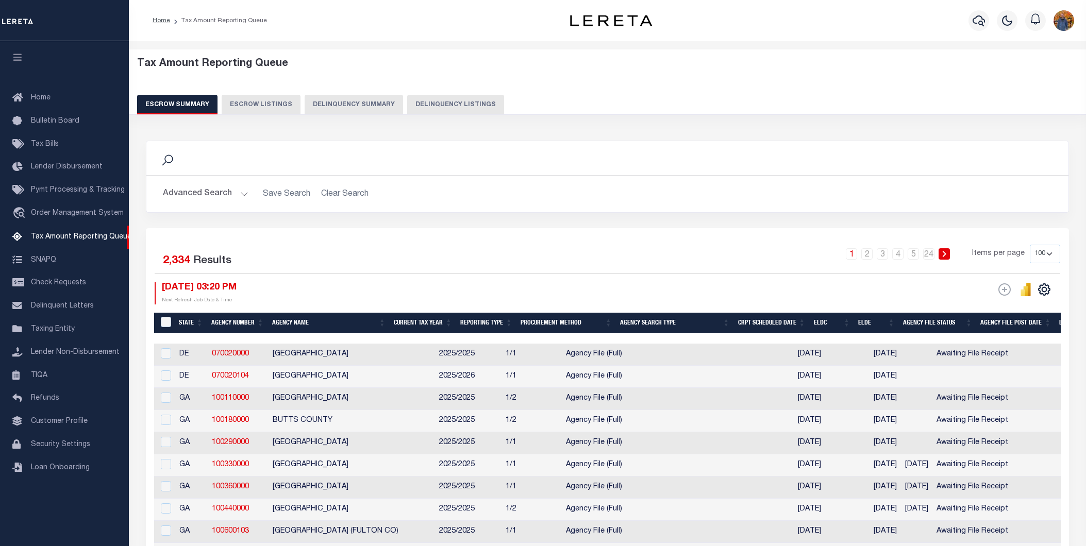
select select
select select "100"
drag, startPoint x: 239, startPoint y: 352, endPoint x: 209, endPoint y: 352, distance: 29.9
click at [209, 352] on td "070020000" at bounding box center [238, 355] width 61 height 22
checkbox input "true"
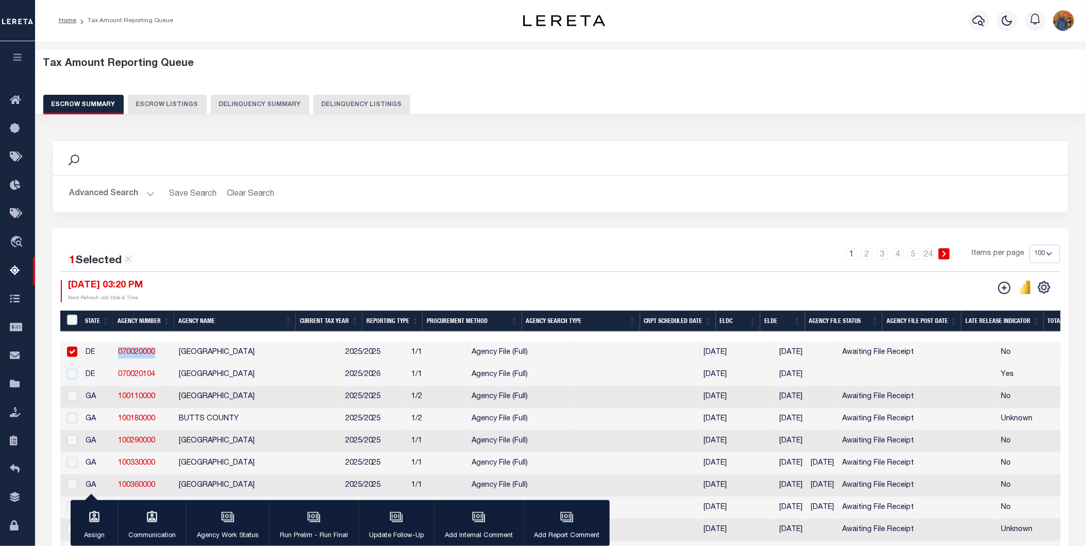
copy link "070020000"
click at [123, 192] on button "Advanced Search" at bounding box center [112, 194] width 86 height 20
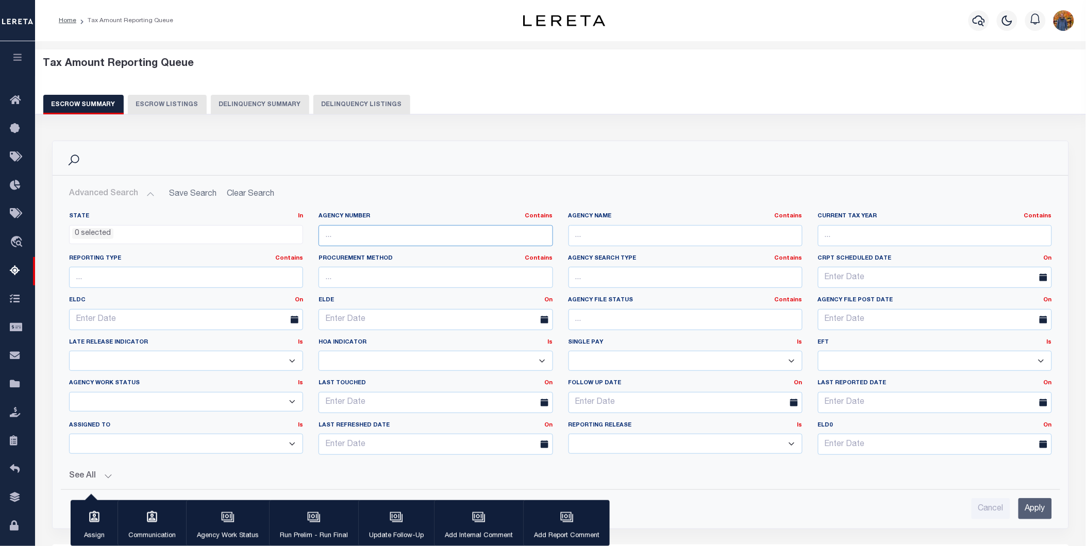
click at [381, 236] on input "text" at bounding box center [435, 235] width 234 height 21
paste input "070020000"
type input "070020000"
click at [1036, 512] on input "Apply" at bounding box center [1034, 508] width 33 height 21
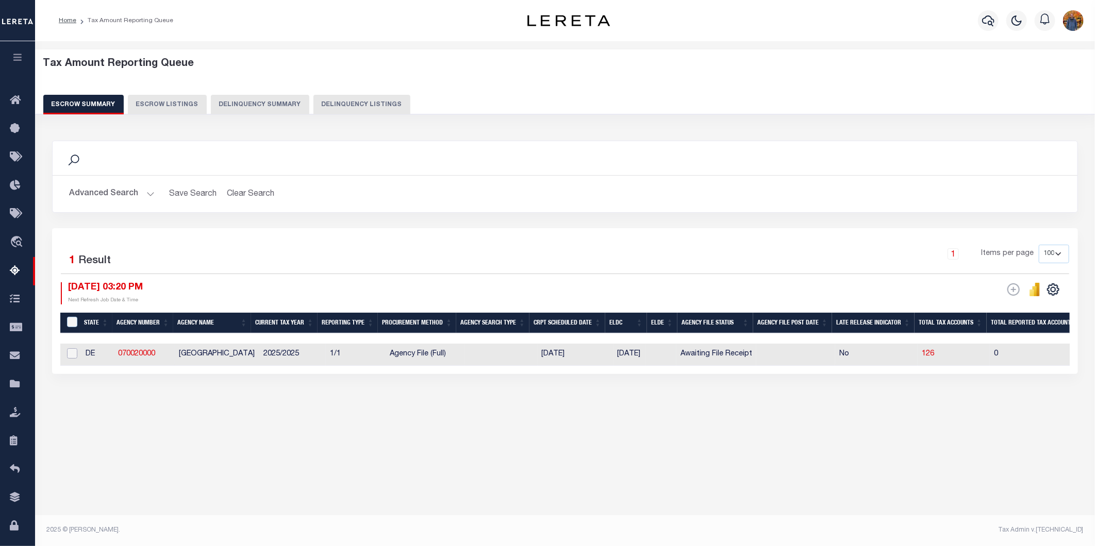
click at [67, 357] on input "checkbox" at bounding box center [72, 353] width 10 height 10
checkbox input "true"
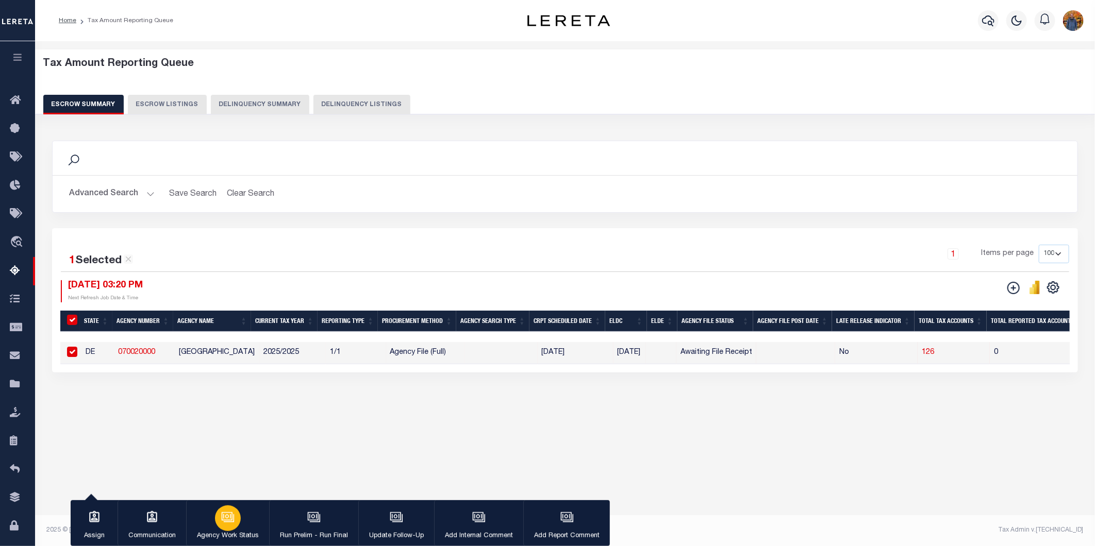
click at [216, 518] on div "button" at bounding box center [228, 519] width 26 height 26
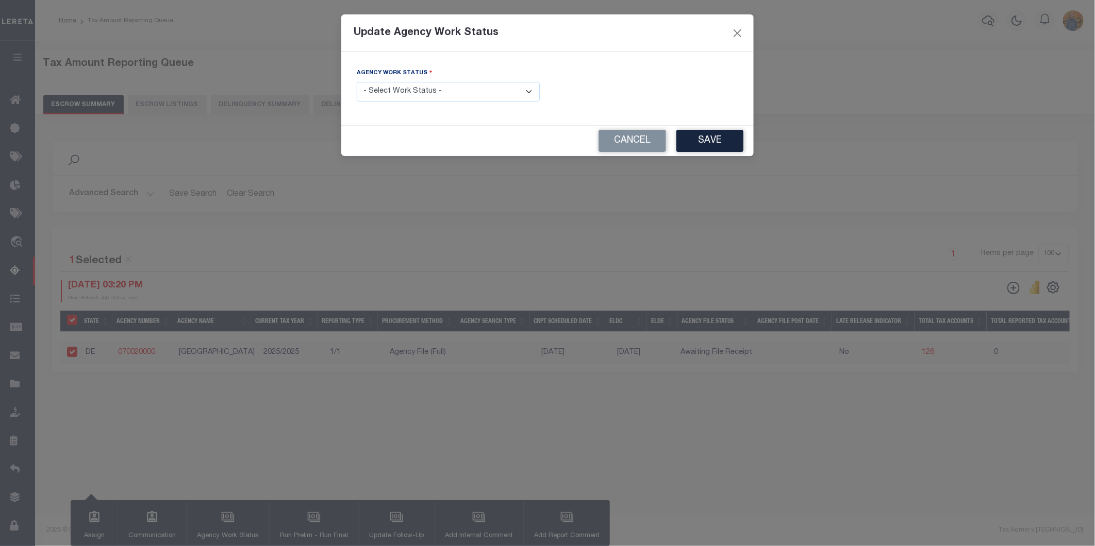
click at [440, 89] on select "- Select Work Status - New In Progress Pending Agency Follow-up Pending QC Read…" at bounding box center [448, 92] width 183 height 20
select select "6"
click at [357, 82] on select "- Select Work Status - New In Progress Pending Agency Follow-up Pending QC Read…" at bounding box center [448, 92] width 183 height 20
click at [708, 138] on button "Save" at bounding box center [709, 141] width 67 height 22
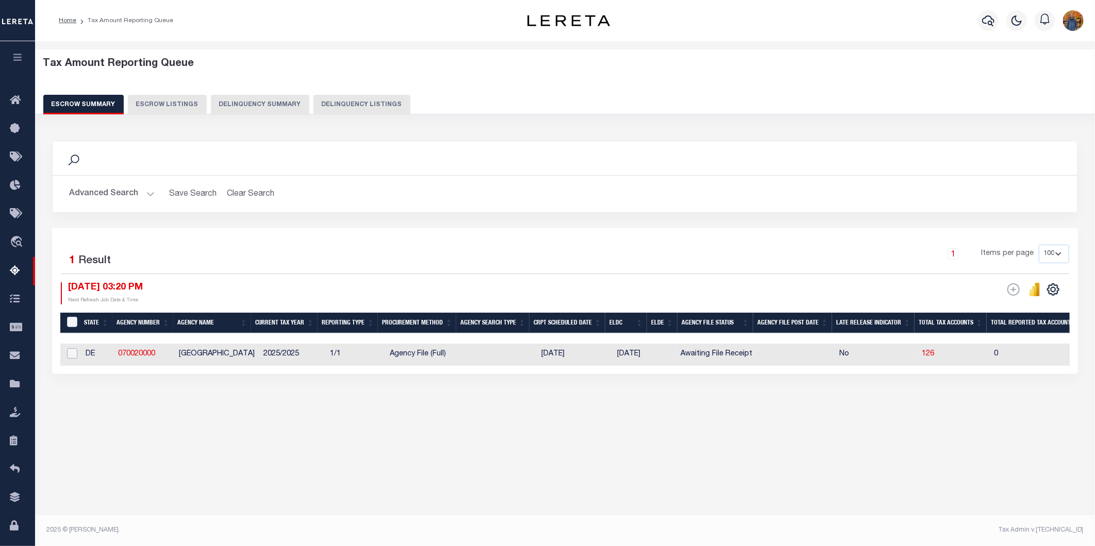
click at [72, 352] on input "checkbox" at bounding box center [72, 353] width 10 height 10
checkbox input "true"
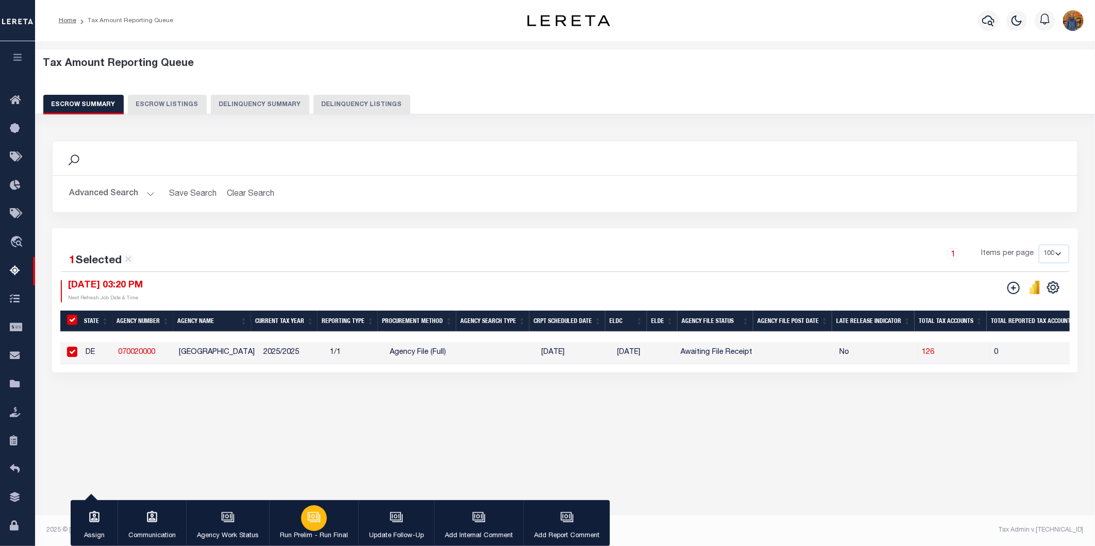
click at [326, 518] on button "Run Prelim - Run Final" at bounding box center [313, 523] width 89 height 46
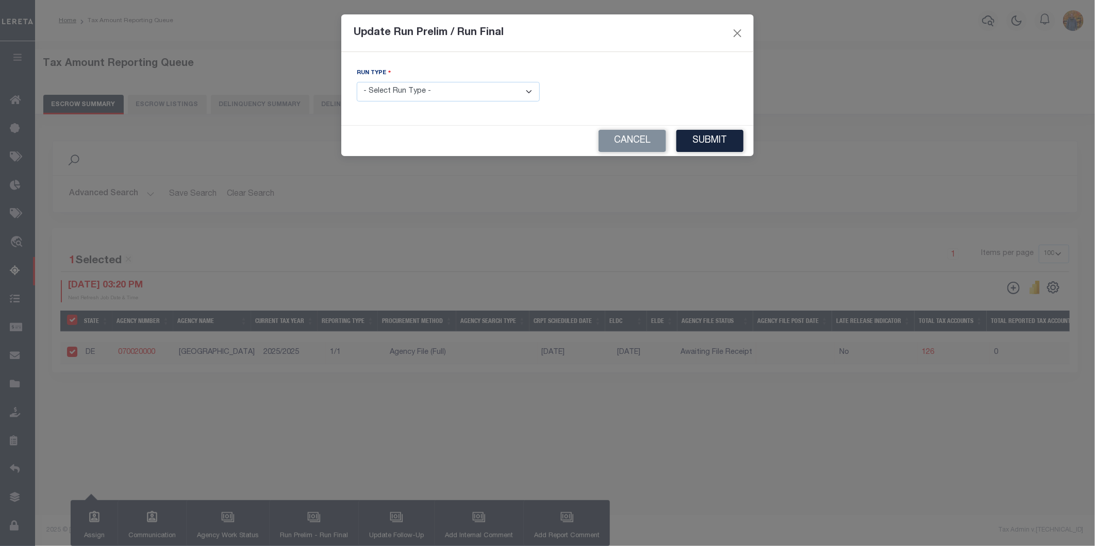
click at [409, 83] on select "- Select Run Type - Prelim Run Final Run" at bounding box center [448, 92] width 183 height 20
click at [407, 86] on select "- Select Run Type - Prelim Run Final Run" at bounding box center [448, 92] width 183 height 20
click at [406, 86] on select "- Select Run Type - Prelim Run Final Run" at bounding box center [448, 92] width 183 height 20
select select "F"
click at [357, 82] on select "- Select Run Type - Prelim Run Final Run" at bounding box center [448, 92] width 183 height 20
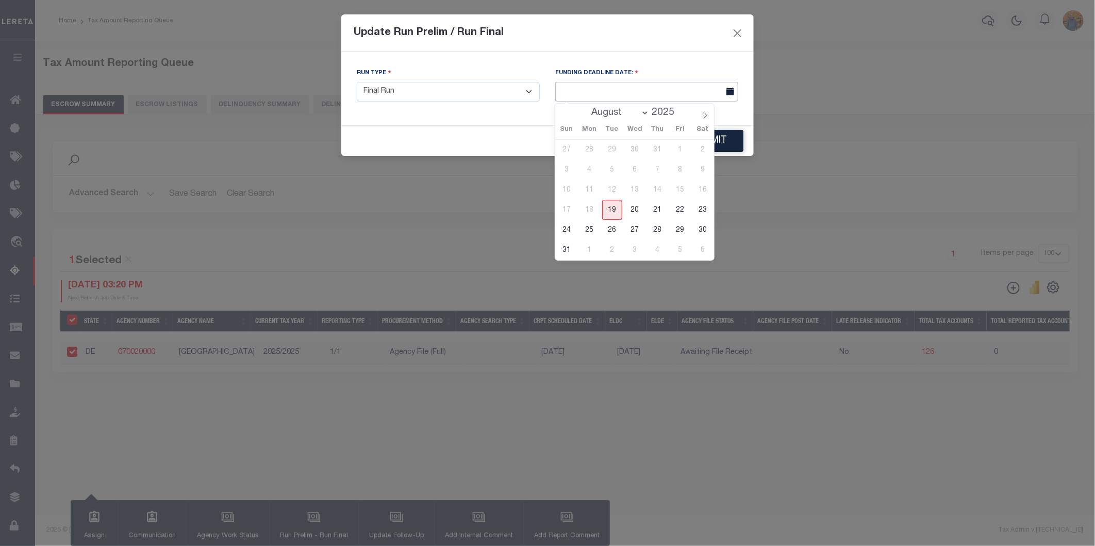
click at [627, 95] on input "text" at bounding box center [646, 92] width 183 height 20
click at [630, 210] on span "20" at bounding box center [635, 210] width 20 height 20
type input "08/20/2025"
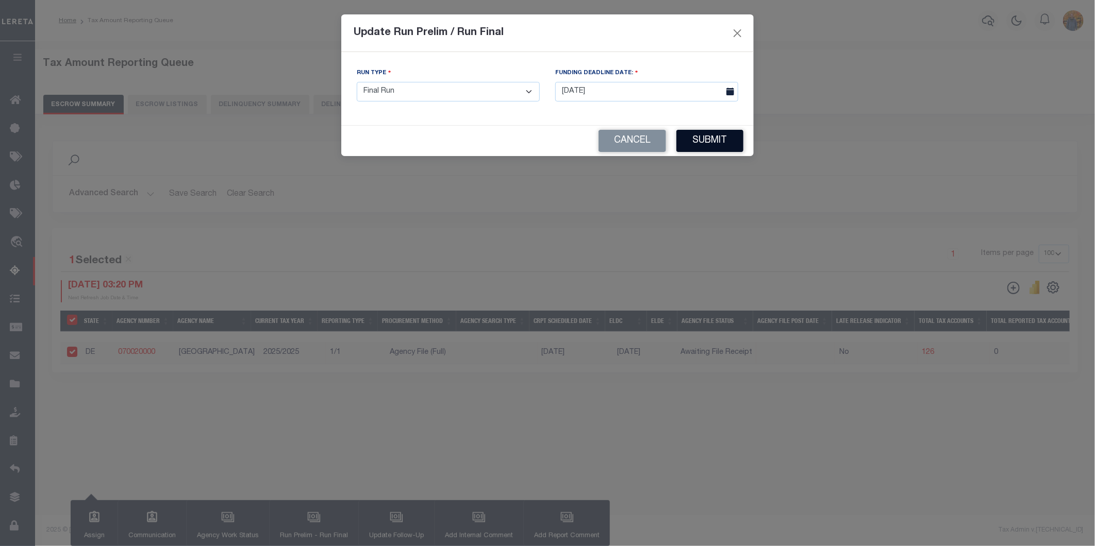
click at [713, 142] on button "Submit" at bounding box center [709, 141] width 67 height 22
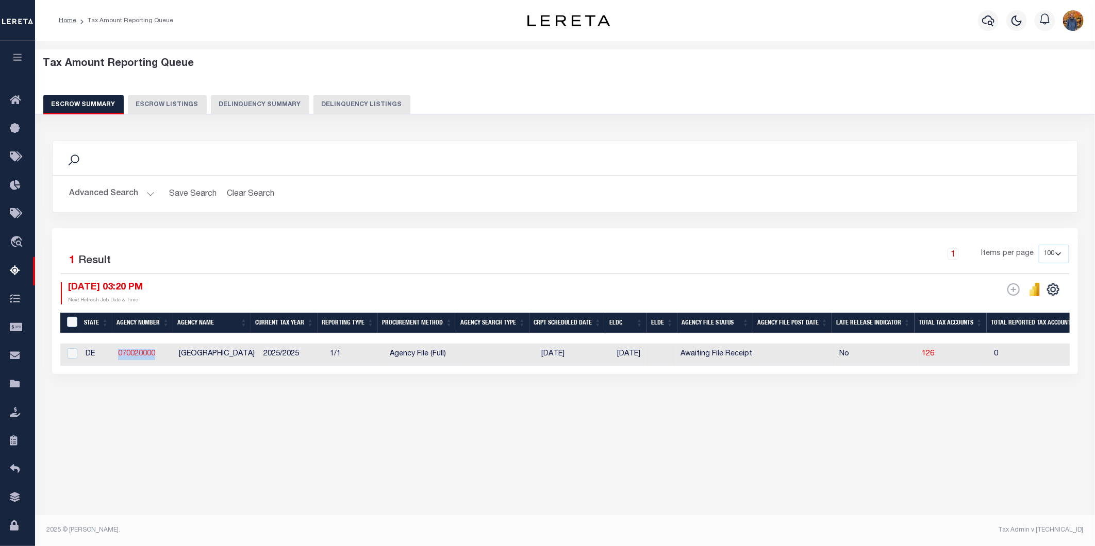
drag, startPoint x: 156, startPoint y: 354, endPoint x: 119, endPoint y: 352, distance: 36.6
click at [119, 352] on td "070020000" at bounding box center [144, 355] width 61 height 22
checkbox input "true"
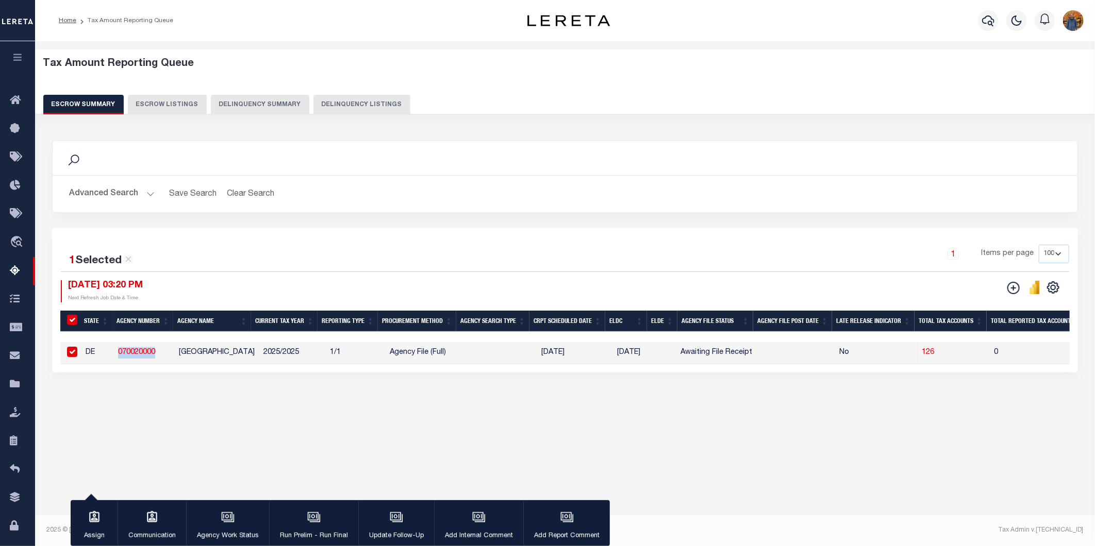
copy link "070020000"
click at [19, 56] on icon "button" at bounding box center [18, 57] width 12 height 9
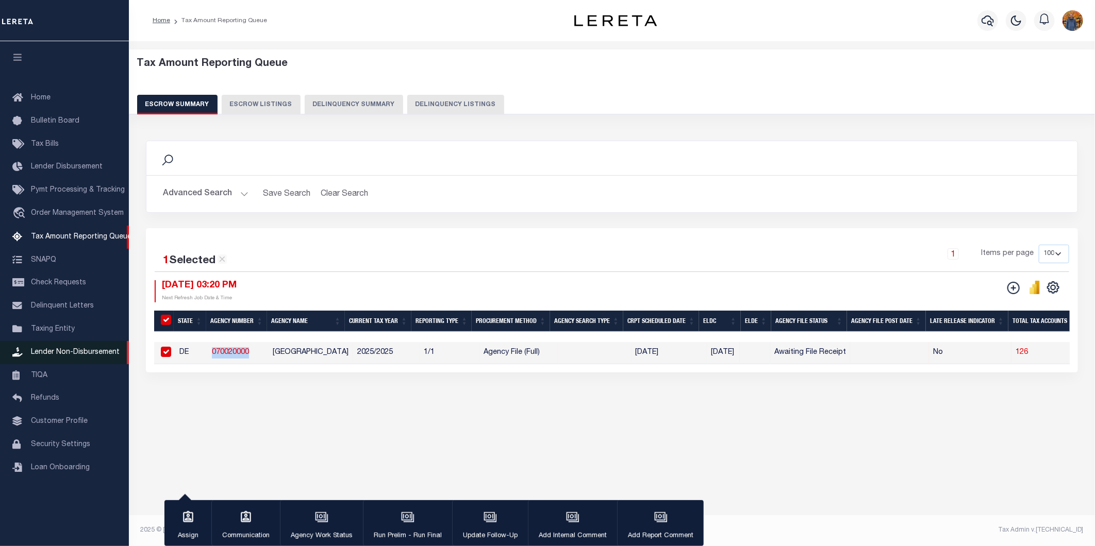
click at [97, 346] on link "Lender Non-Disbursement" at bounding box center [64, 352] width 129 height 23
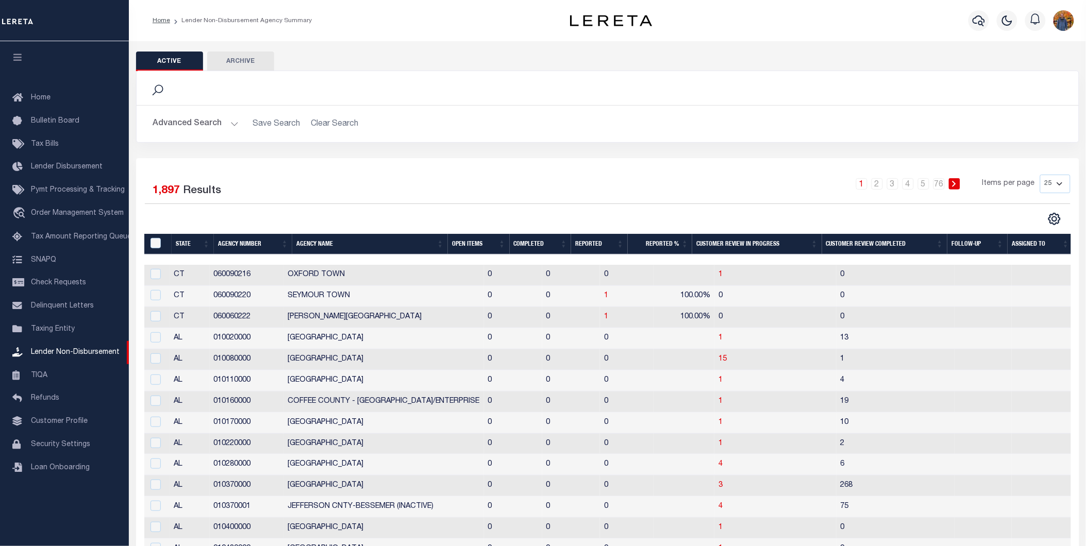
click at [197, 124] on button "Advanced Search" at bounding box center [196, 124] width 86 height 20
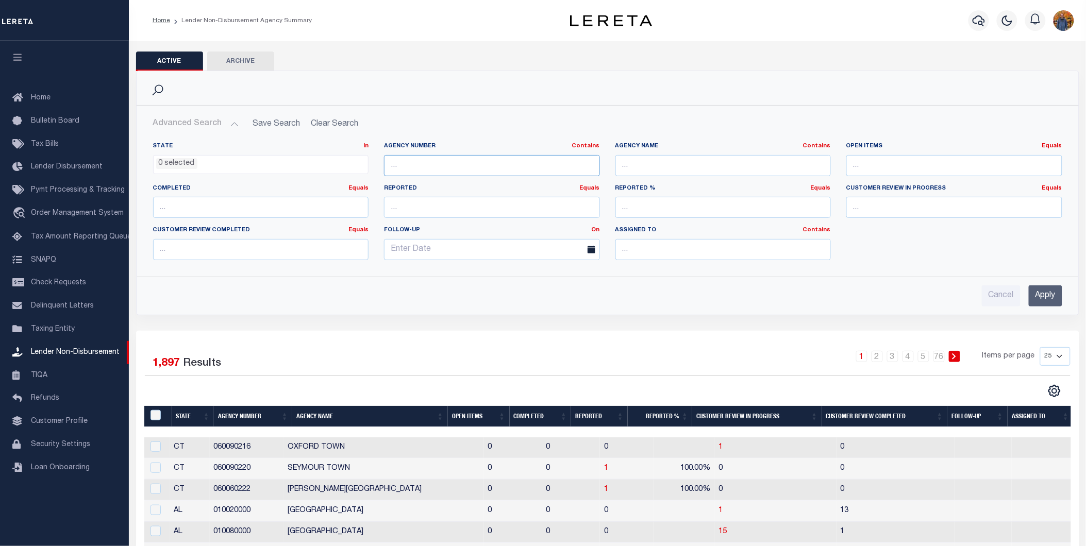
click at [421, 161] on input "text" at bounding box center [492, 165] width 216 height 21
paste input "070020000"
type input "070020000"
click at [1037, 293] on input "Apply" at bounding box center [1045, 295] width 33 height 21
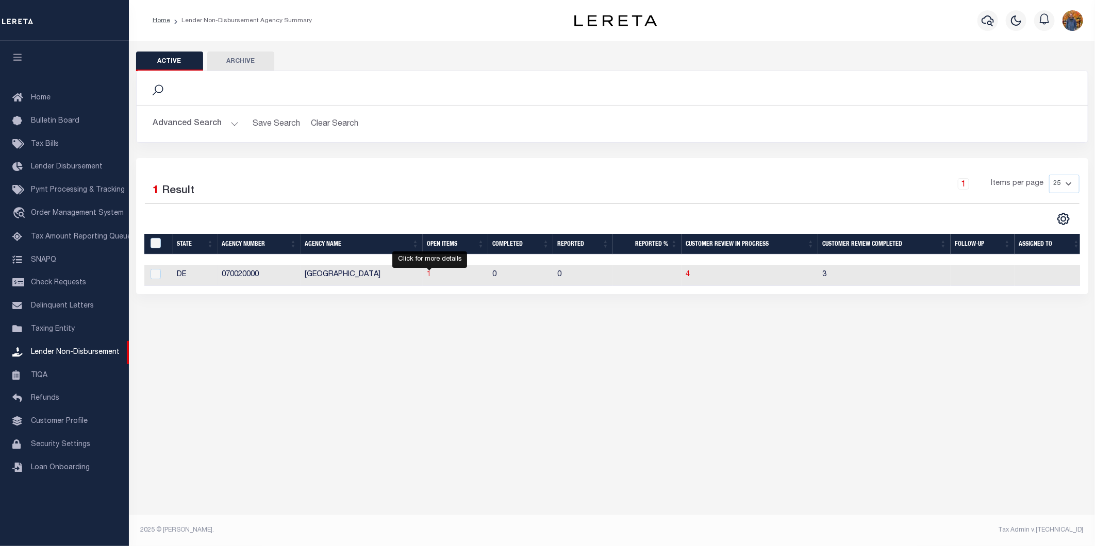
click at [427, 276] on span "1" at bounding box center [429, 274] width 4 height 7
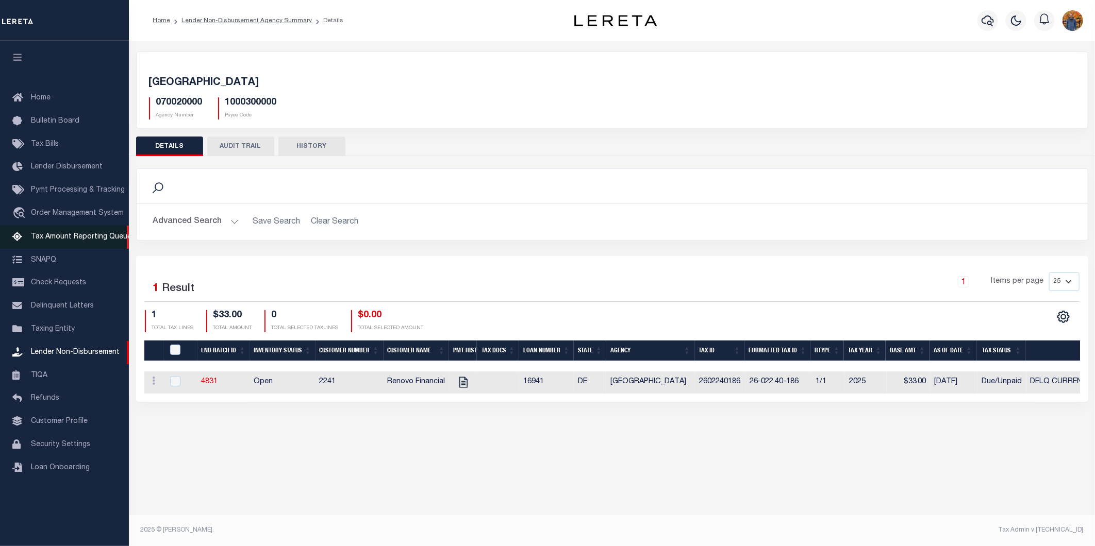
click at [62, 229] on link "Tax Amount Reporting Queue" at bounding box center [64, 237] width 129 height 23
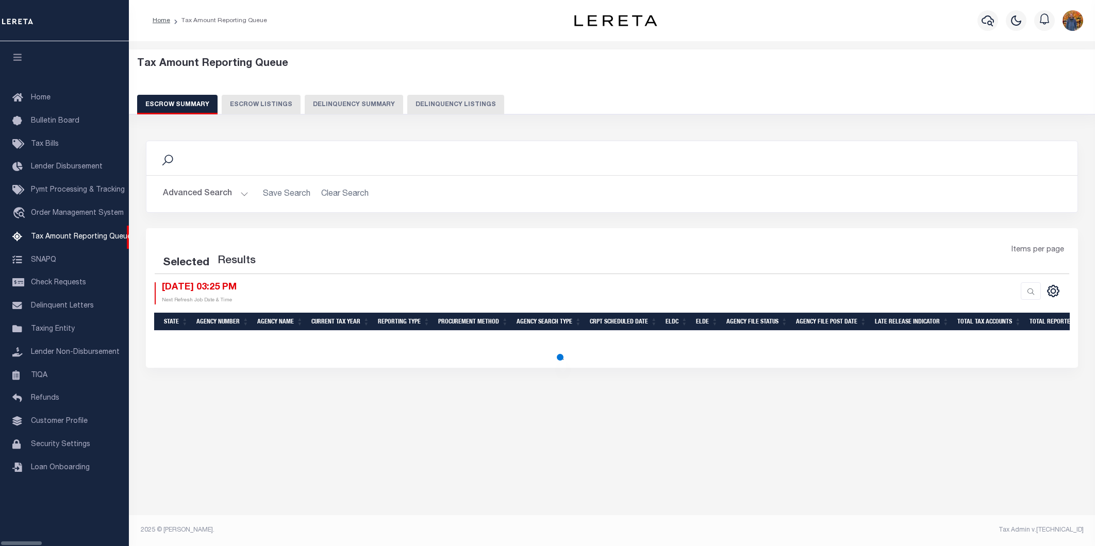
select select "100"
